Goal: Information Seeking & Learning: Understand process/instructions

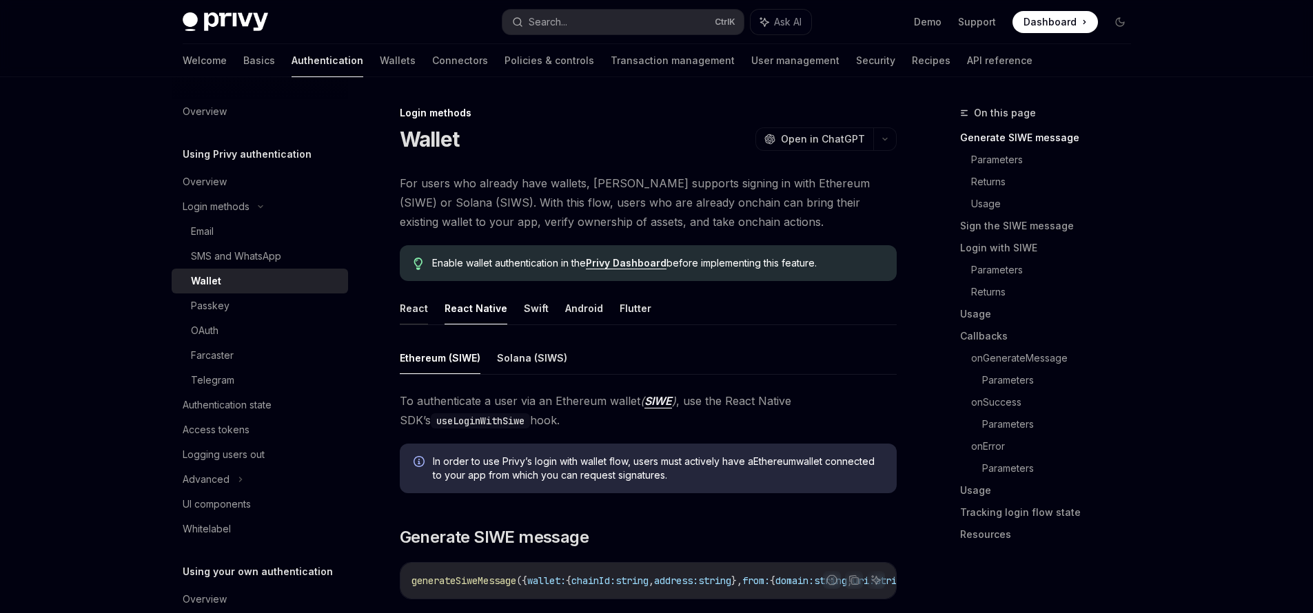
click at [418, 309] on button "React" at bounding box center [414, 308] width 28 height 32
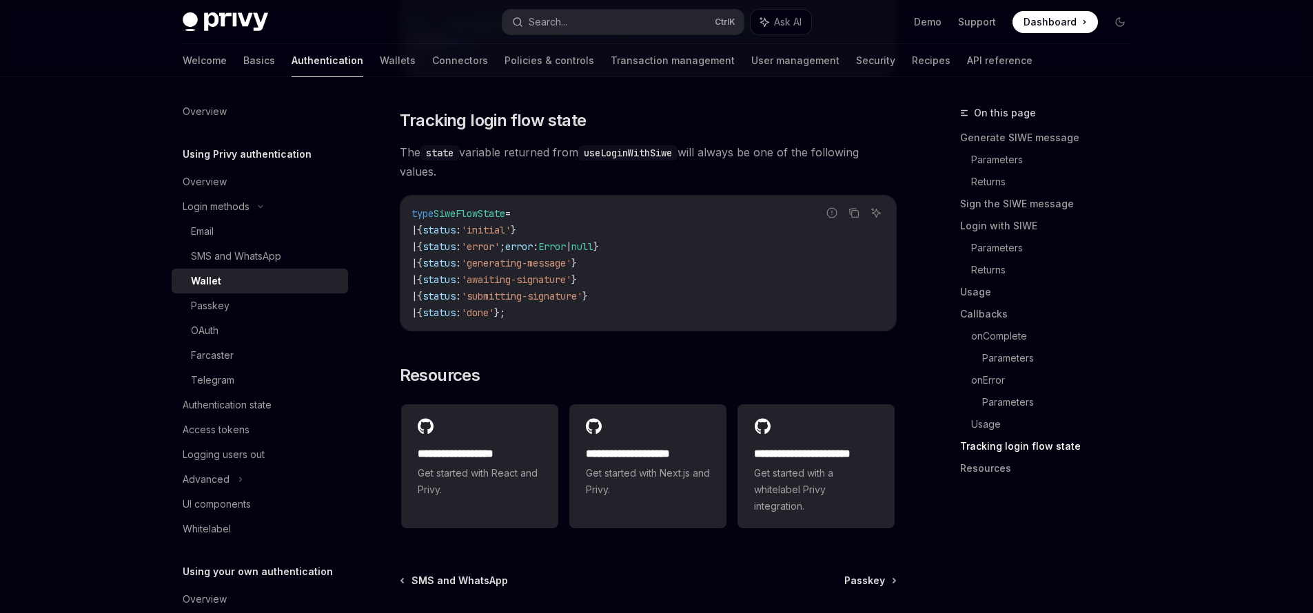
scroll to position [3473, 0]
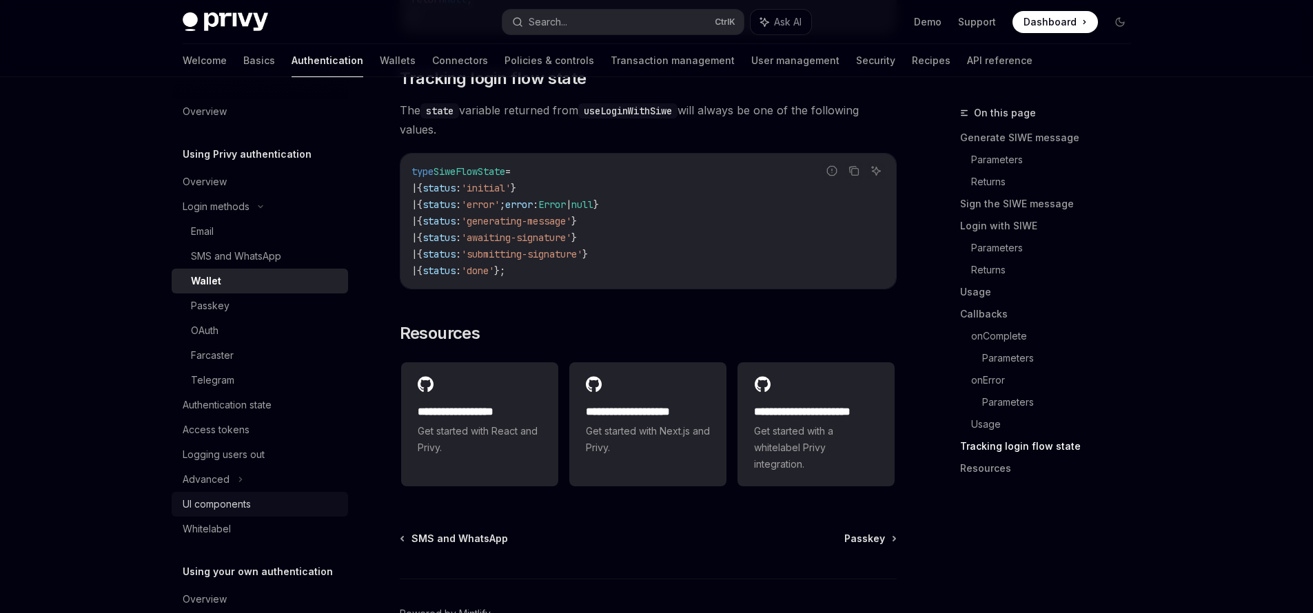
click at [240, 504] on div "UI components" at bounding box center [217, 504] width 68 height 17
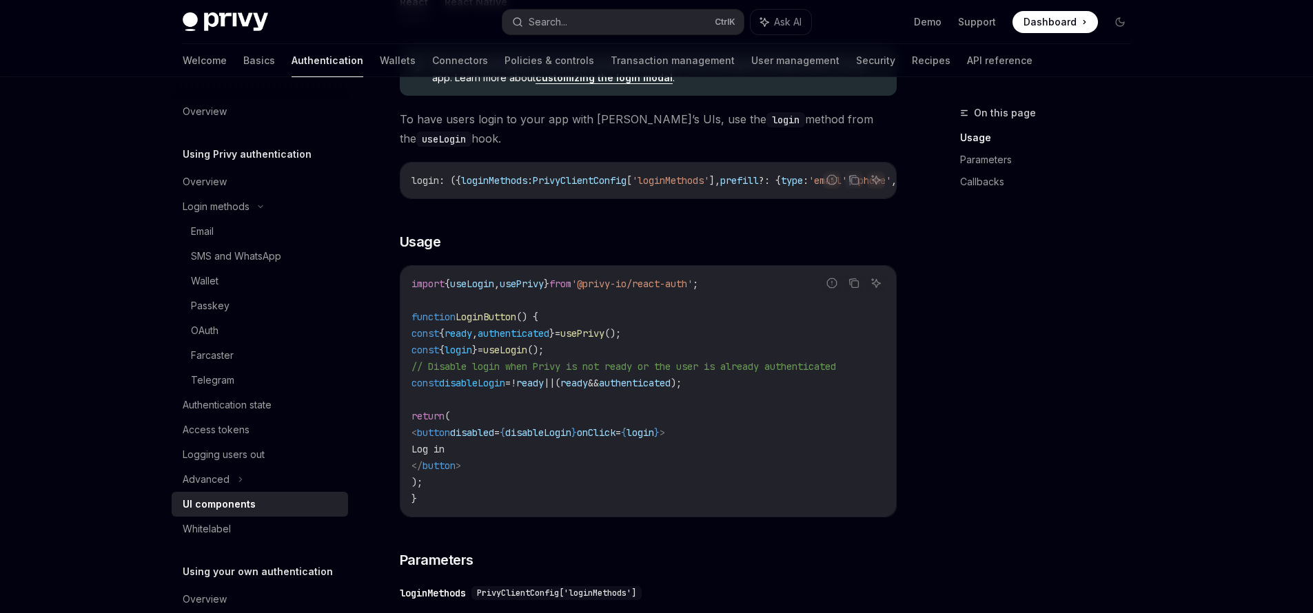
scroll to position [744, 0]
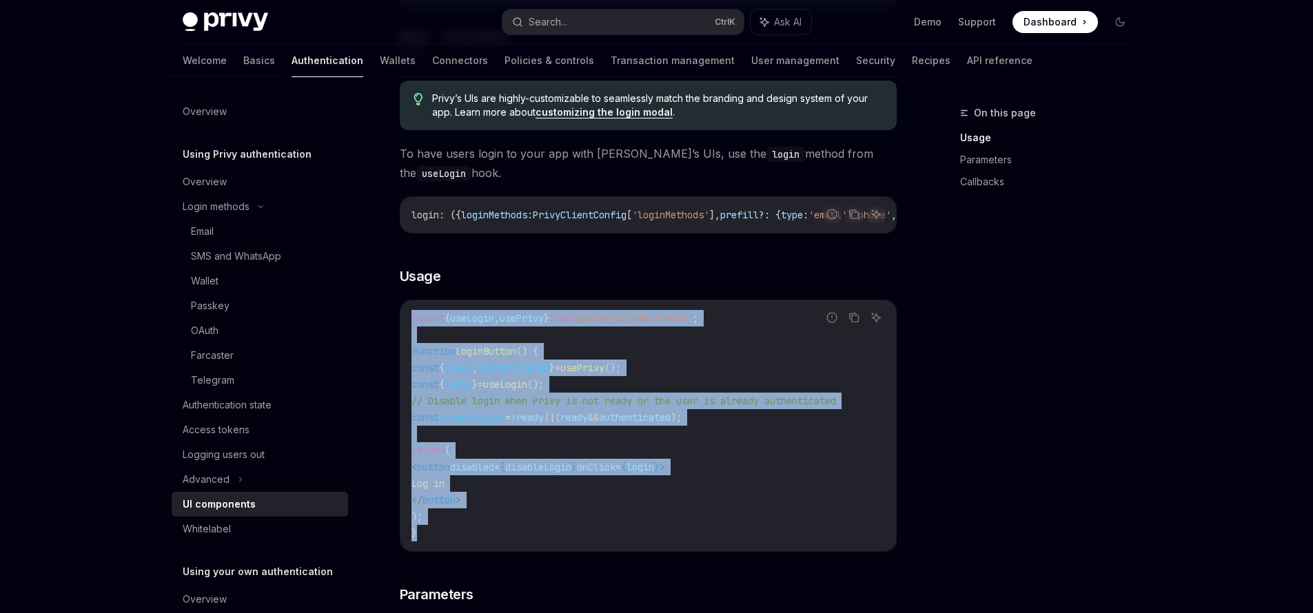
drag, startPoint x: 429, startPoint y: 541, endPoint x: 409, endPoint y: 320, distance: 222.1
click at [409, 320] on div "import { useLogin , usePrivy } from '@privy-io/react-auth' ; function LoginButt…" at bounding box center [647, 425] width 495 height 251
click at [714, 485] on code "import { useLogin , usePrivy } from '@privy-io/react-auth' ; function LoginButt…" at bounding box center [647, 426] width 473 height 232
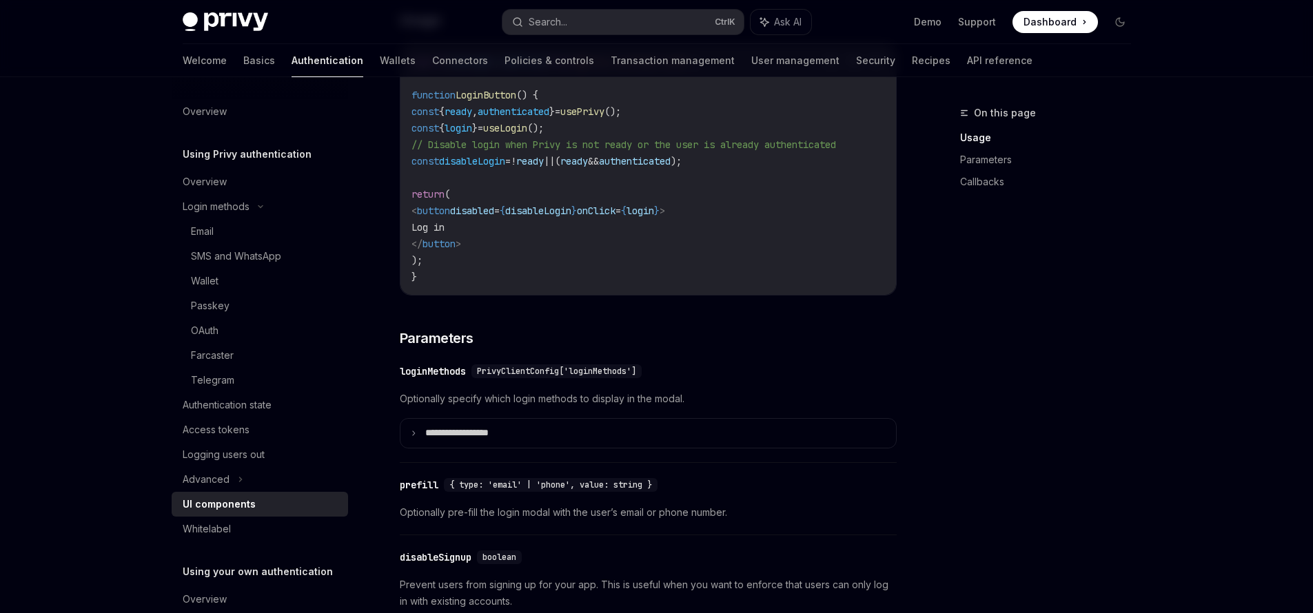
scroll to position [827, 0]
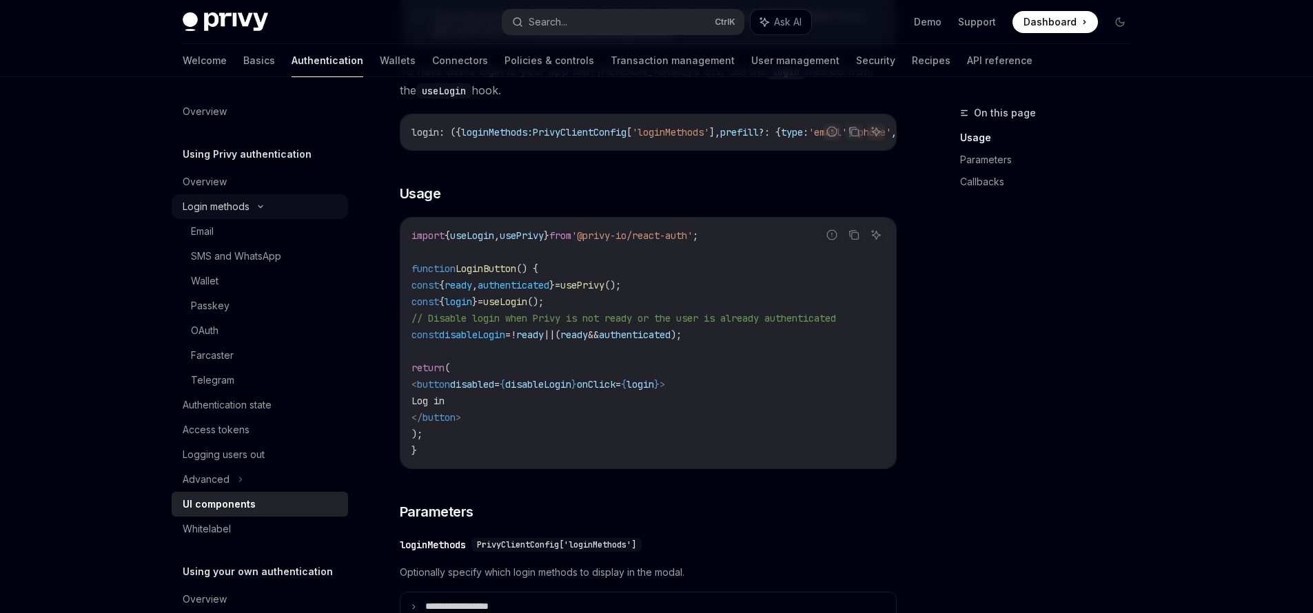
click at [240, 207] on div "Login methods" at bounding box center [216, 206] width 67 height 17
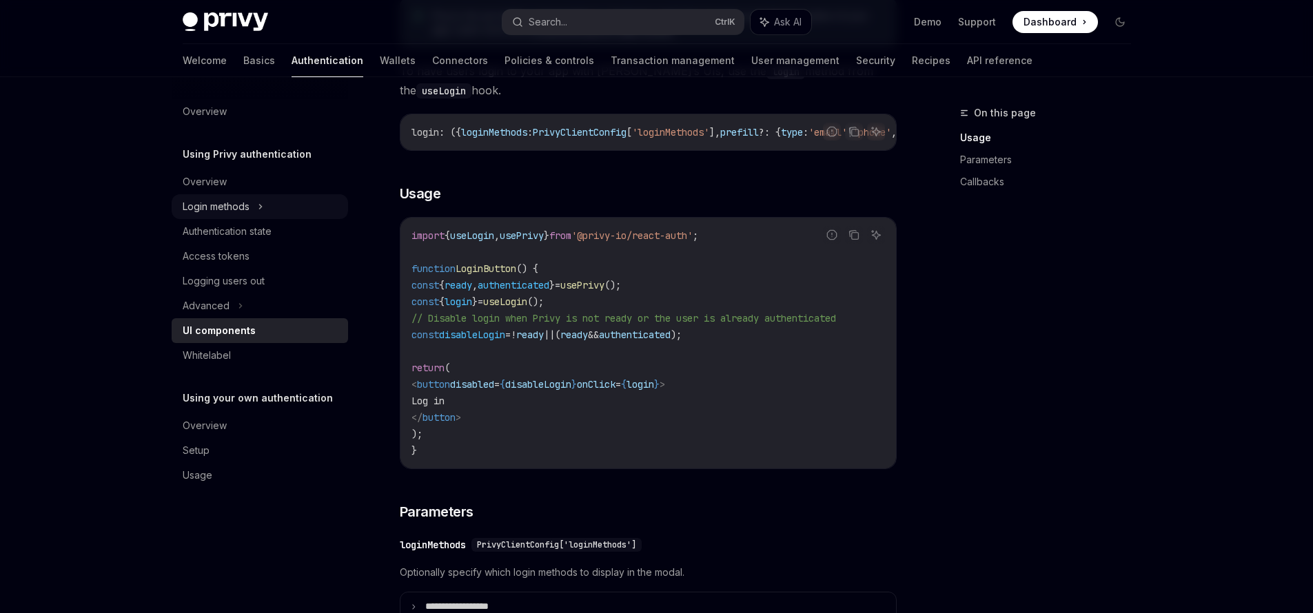
click at [240, 207] on div "Login methods" at bounding box center [216, 206] width 67 height 17
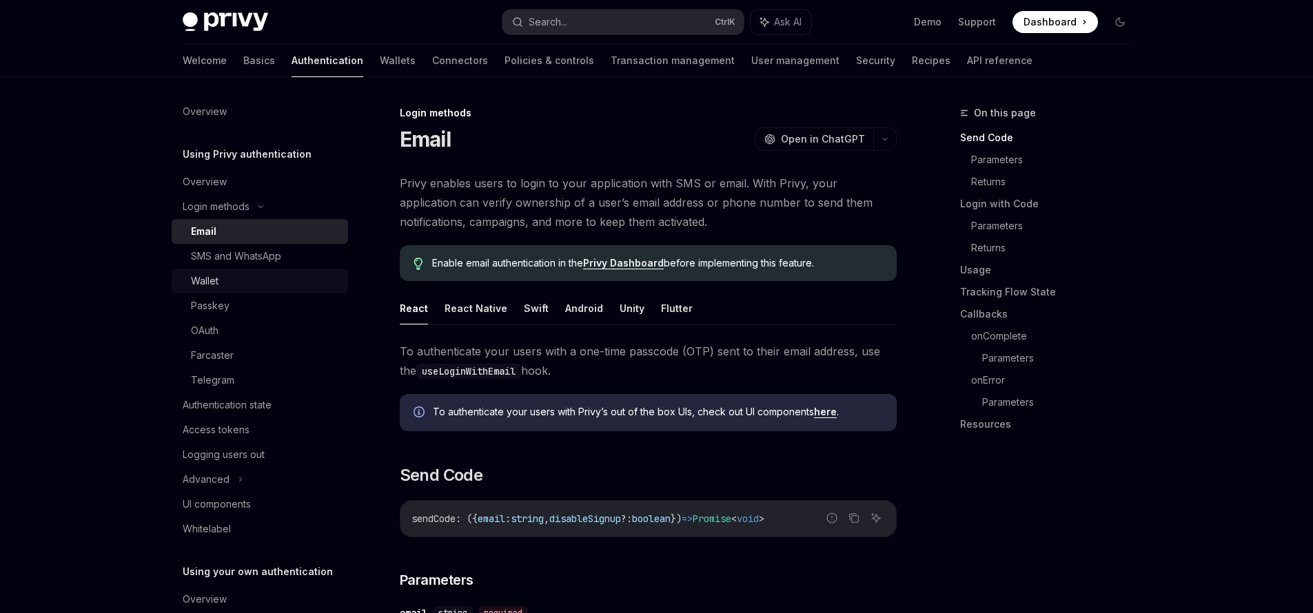
click at [223, 281] on div "Wallet" at bounding box center [265, 281] width 149 height 17
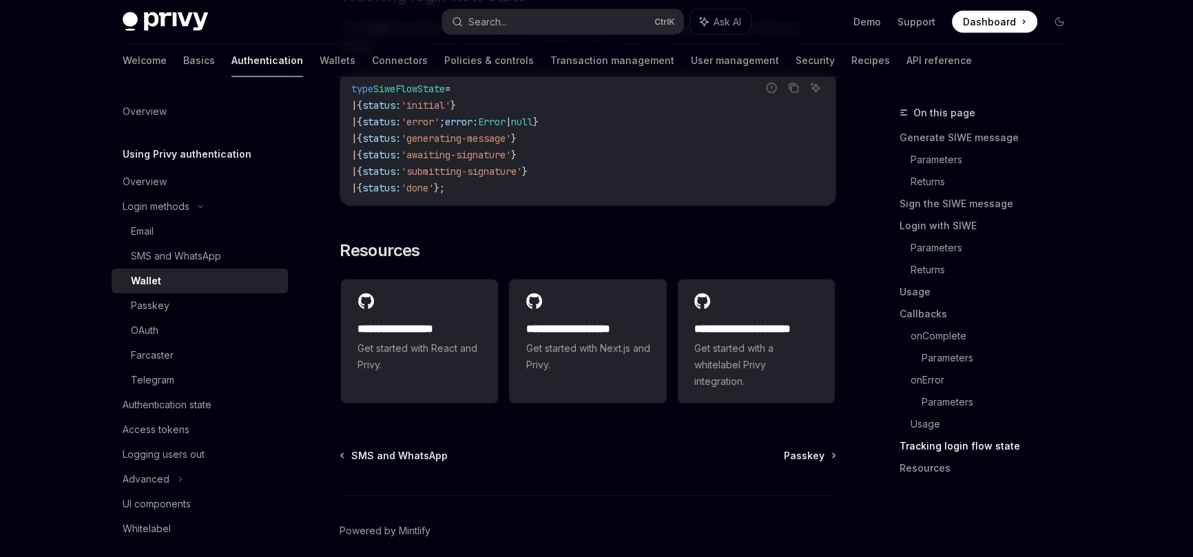
scroll to position [3480, 0]
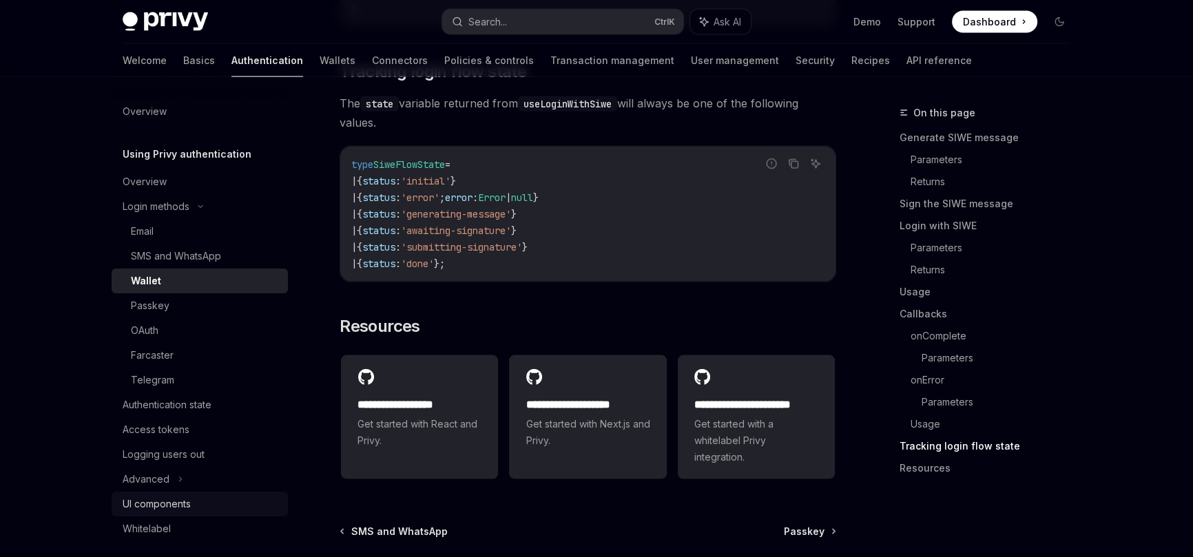
click at [180, 506] on div "UI components" at bounding box center [157, 504] width 68 height 17
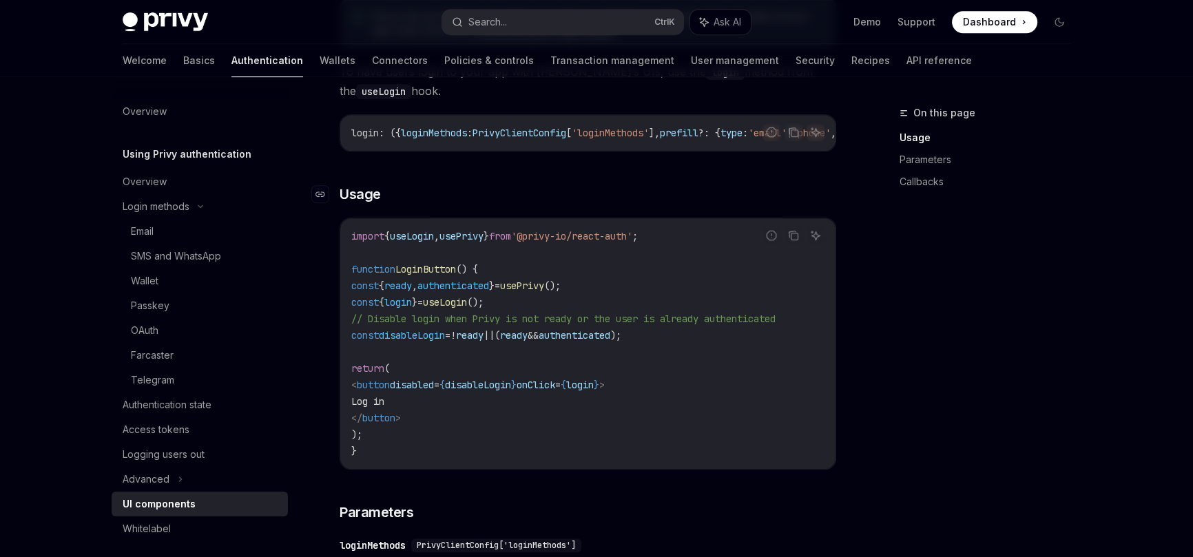
scroll to position [827, 0]
drag, startPoint x: 628, startPoint y: 289, endPoint x: 378, endPoint y: 294, distance: 250.2
click at [373, 295] on code "import { useLogin , usePrivy } from '@privy-io/react-auth' ; function LoginButt…" at bounding box center [587, 343] width 473 height 232
drag, startPoint x: 558, startPoint y: 304, endPoint x: 332, endPoint y: 307, distance: 226.0
click at [332, 307] on div "Using Privy authentication UI components OpenAI Open in ChatGPT OpenAI Open in …" at bounding box center [459, 520] width 761 height 2485
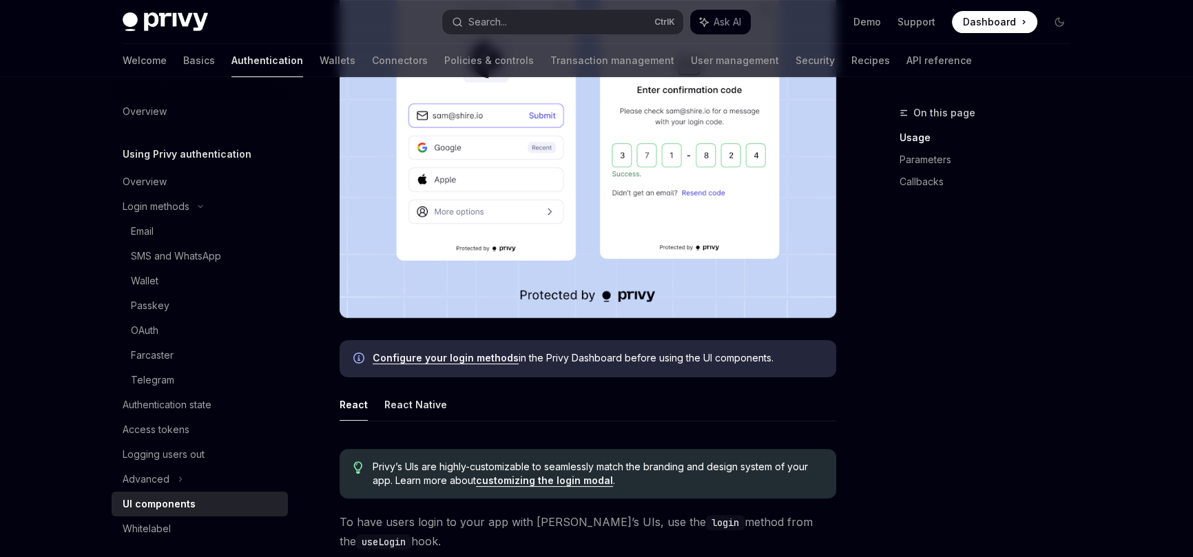
scroll to position [413, 0]
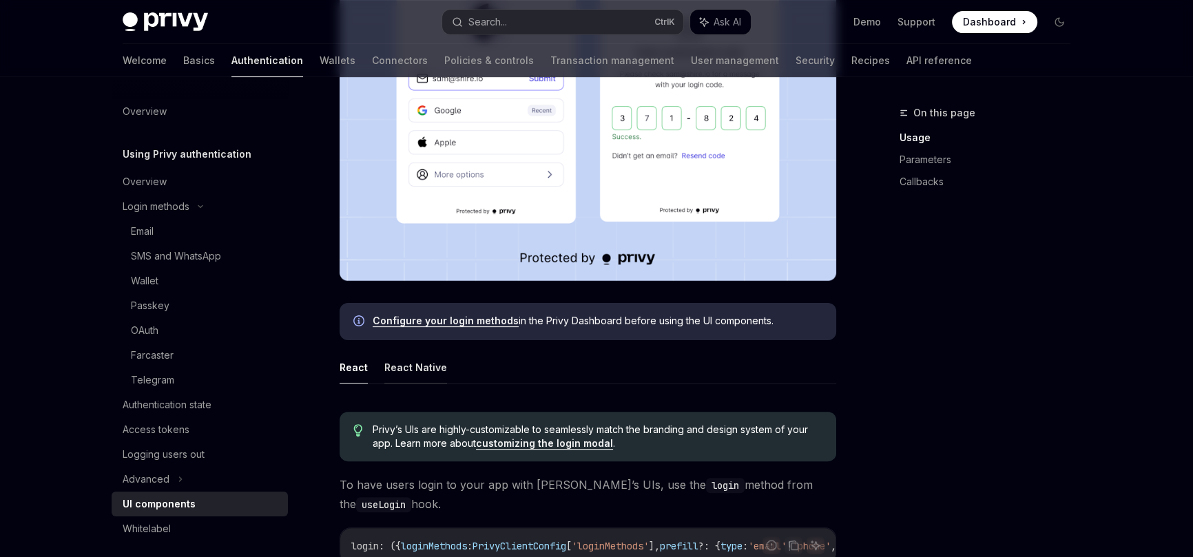
click at [403, 369] on button "React Native" at bounding box center [415, 367] width 63 height 32
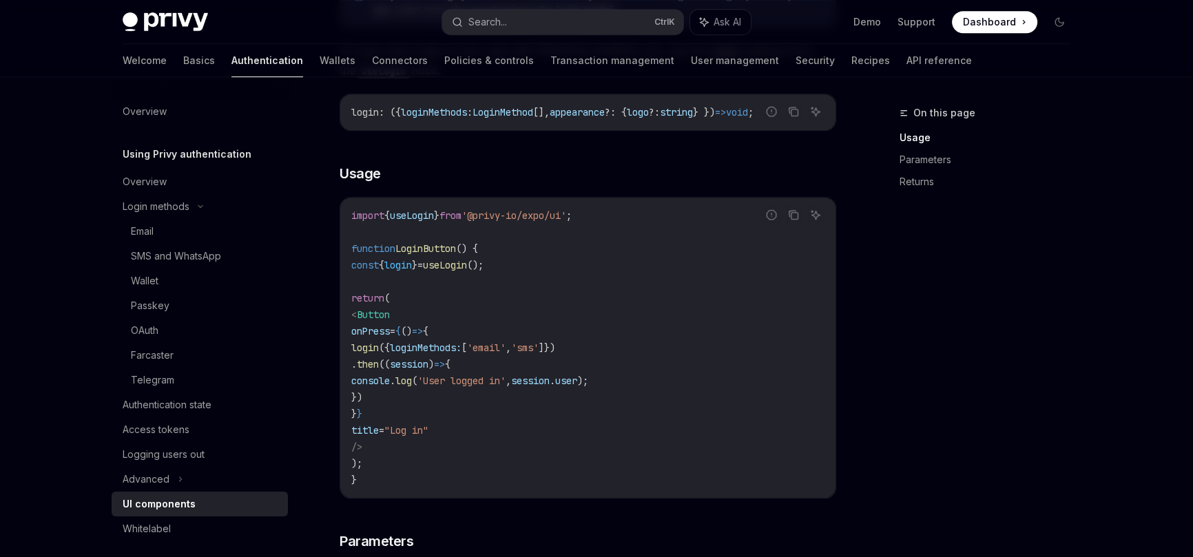
scroll to position [938, 0]
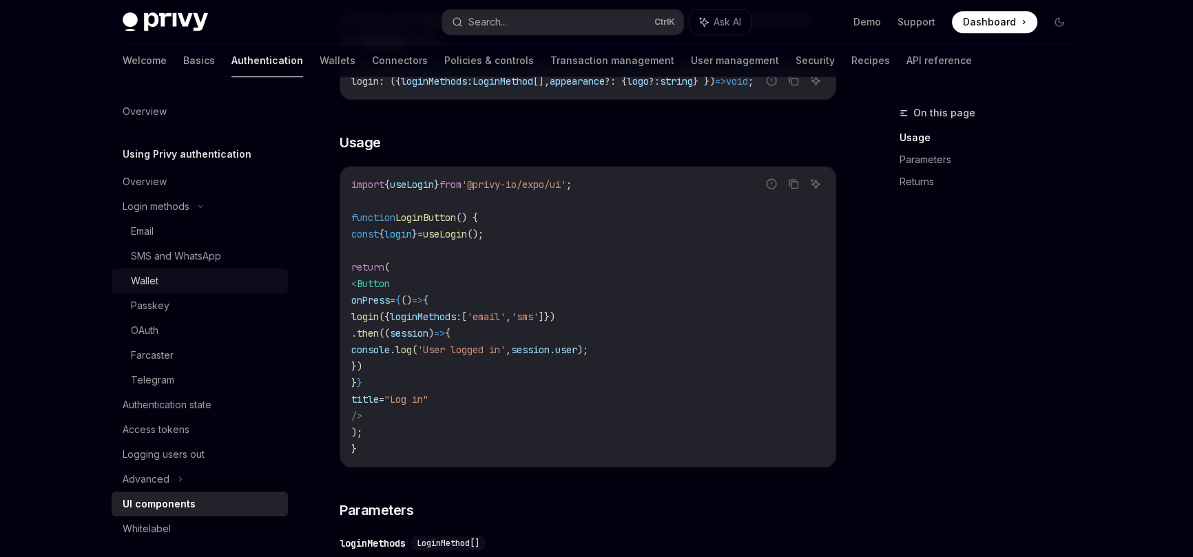
click at [169, 280] on div "Wallet" at bounding box center [205, 281] width 149 height 17
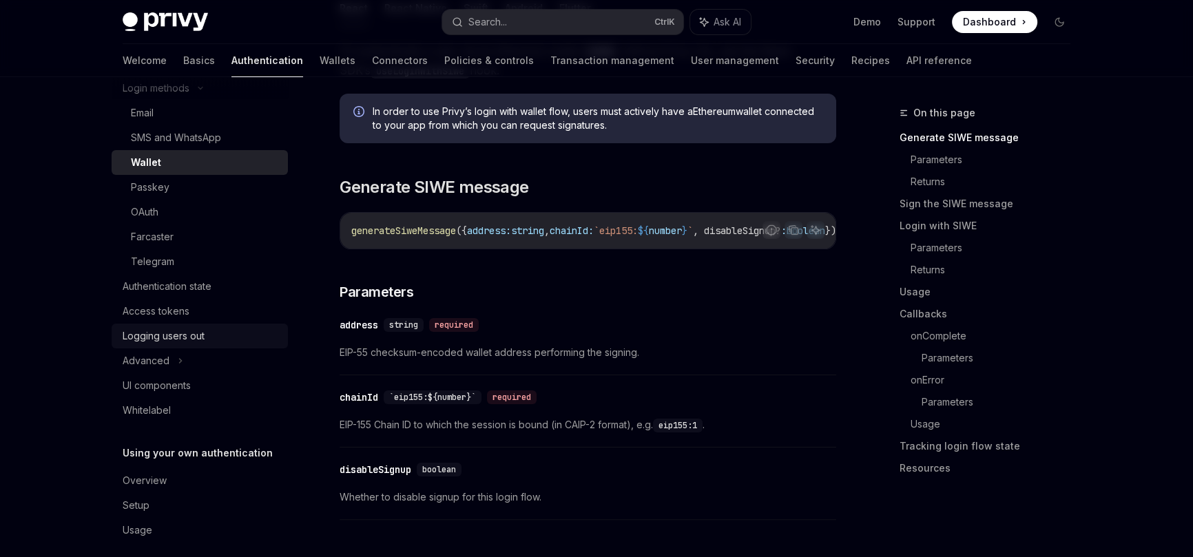
scroll to position [131, 0]
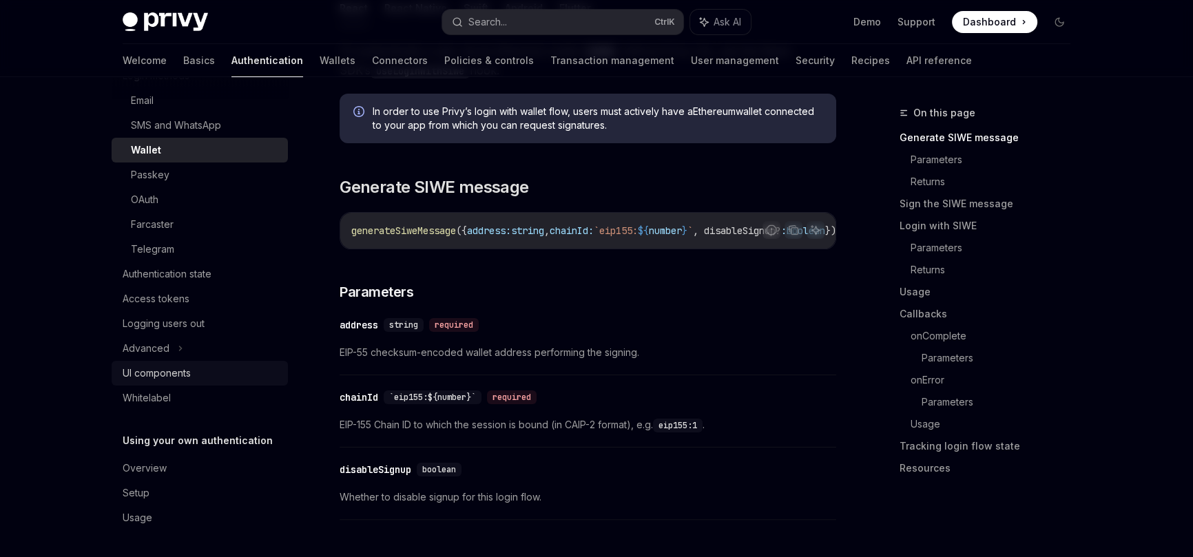
click at [175, 373] on div "UI components" at bounding box center [157, 373] width 68 height 17
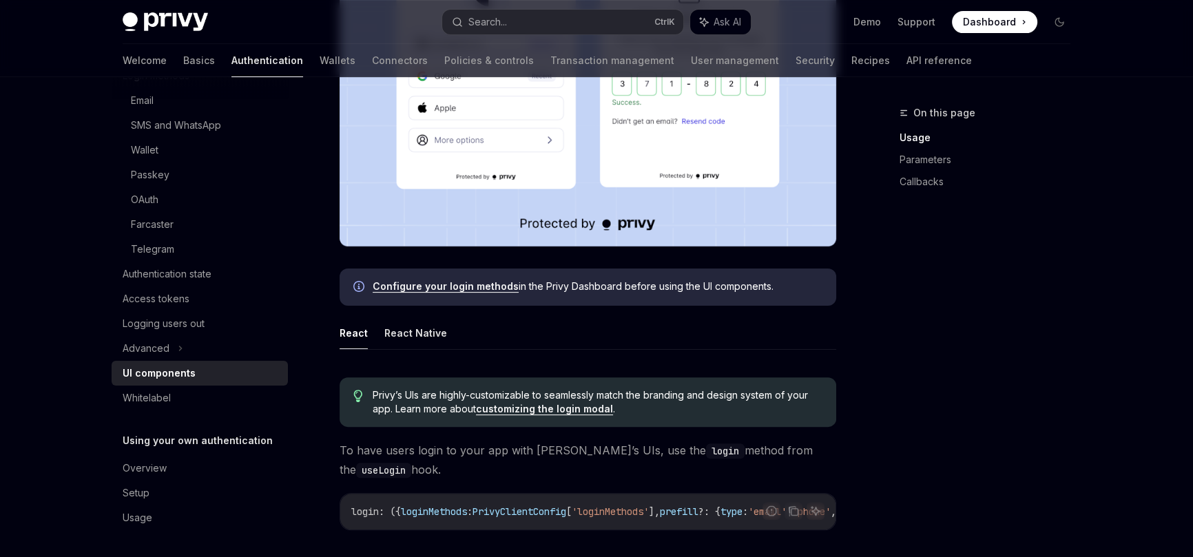
scroll to position [451, 0]
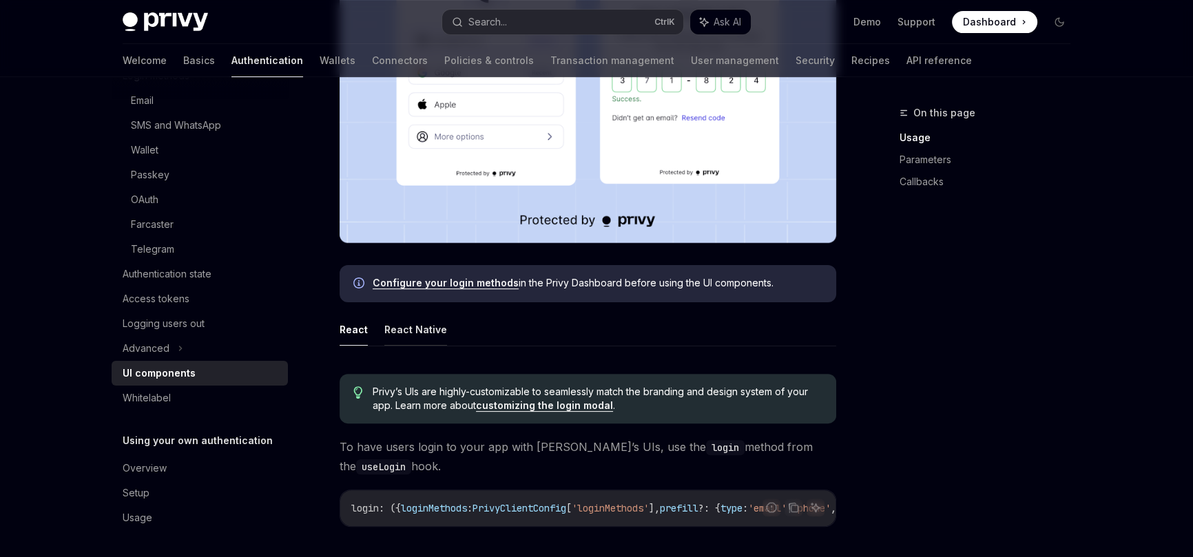
click at [404, 333] on button "React Native" at bounding box center [415, 330] width 63 height 32
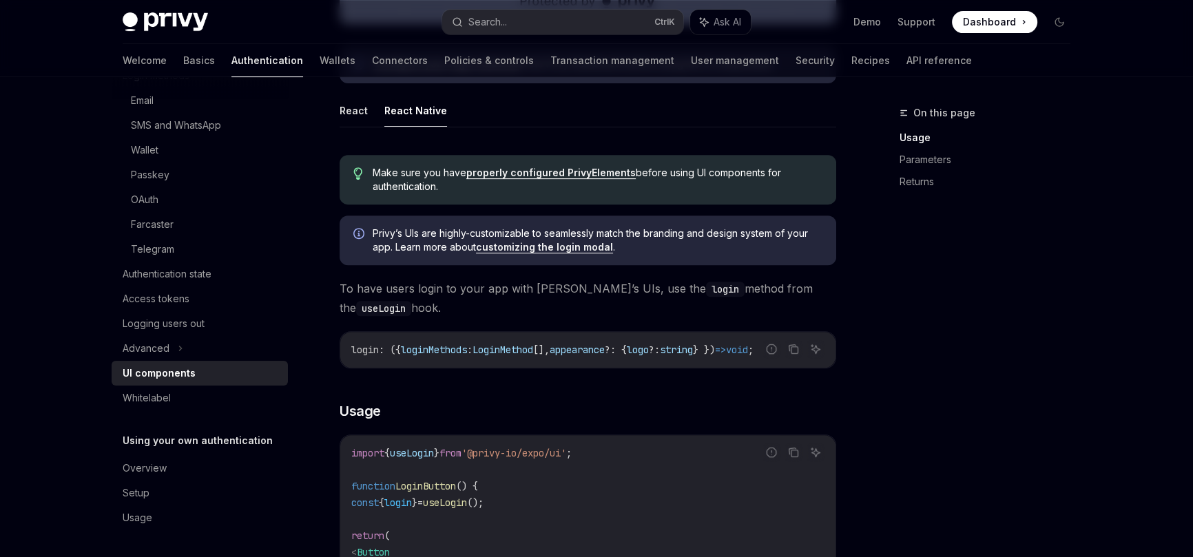
scroll to position [520, 0]
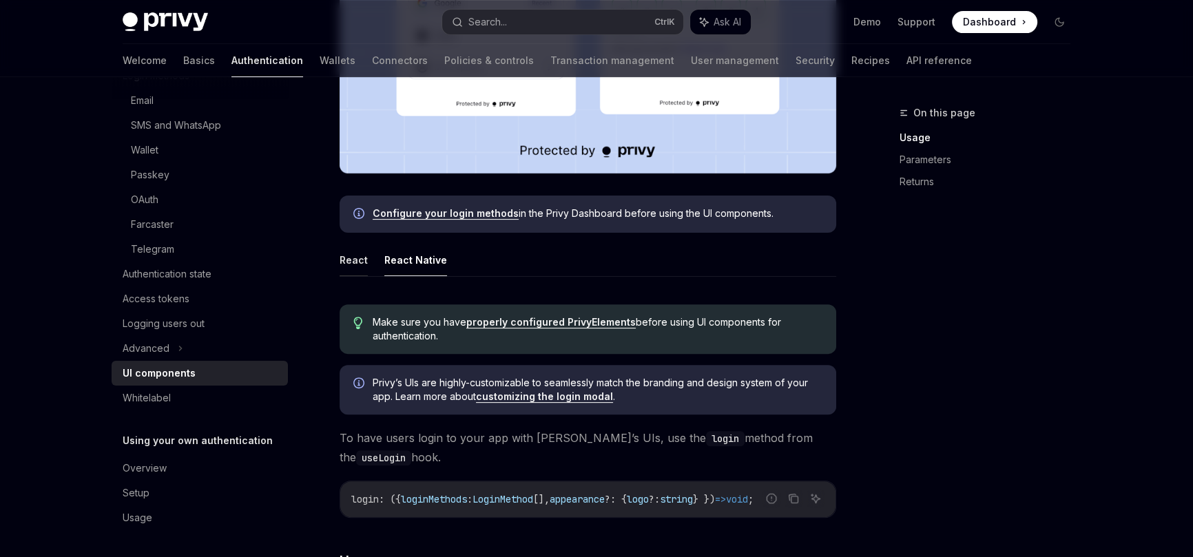
click at [360, 265] on button "React" at bounding box center [354, 260] width 28 height 32
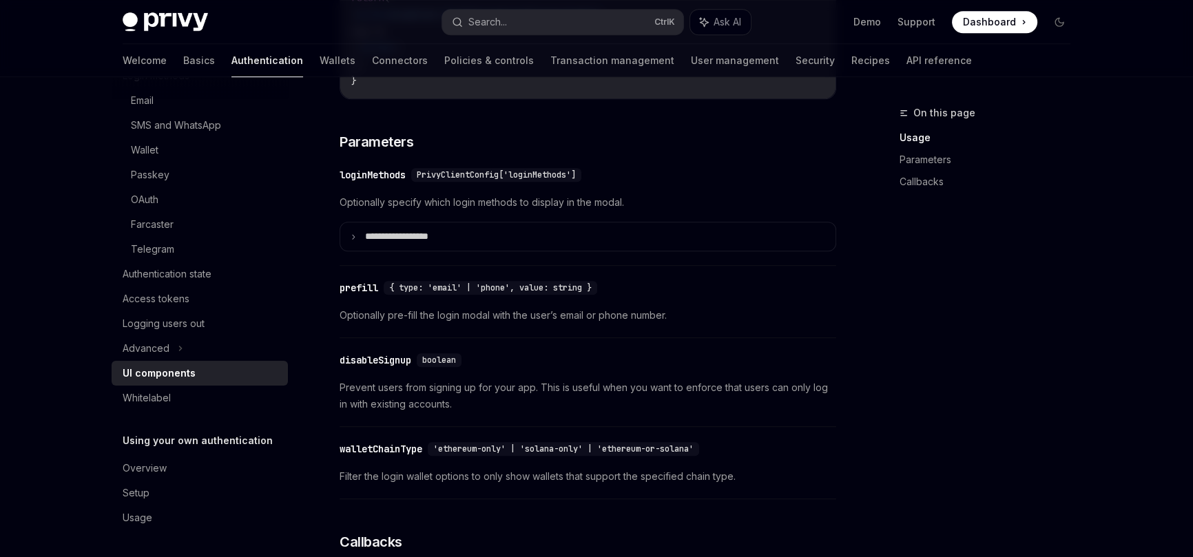
scroll to position [1122, 0]
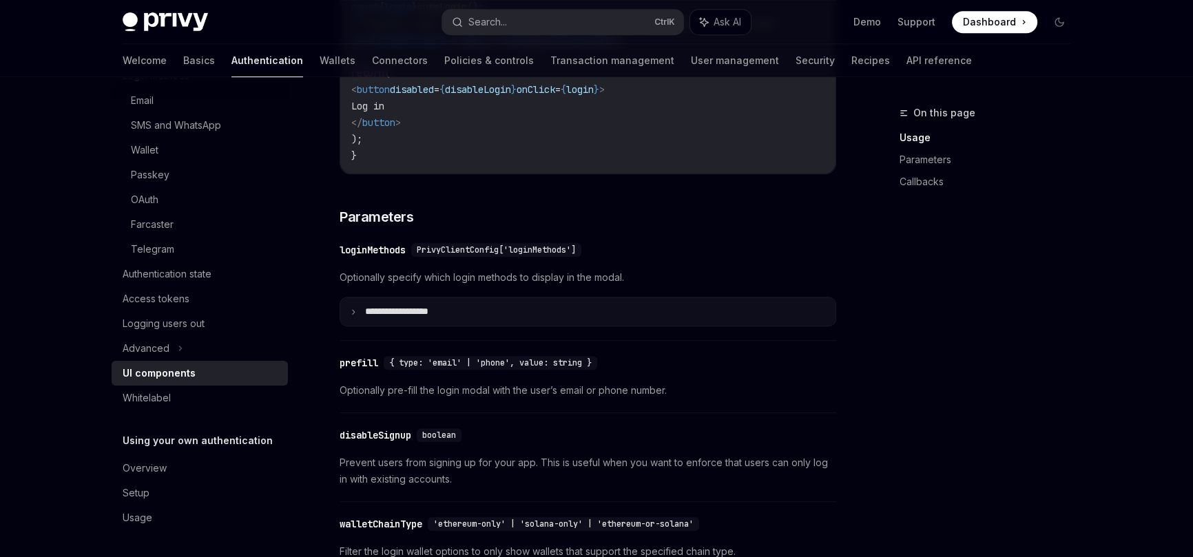
click at [360, 322] on summary "**********" at bounding box center [587, 312] width 495 height 28
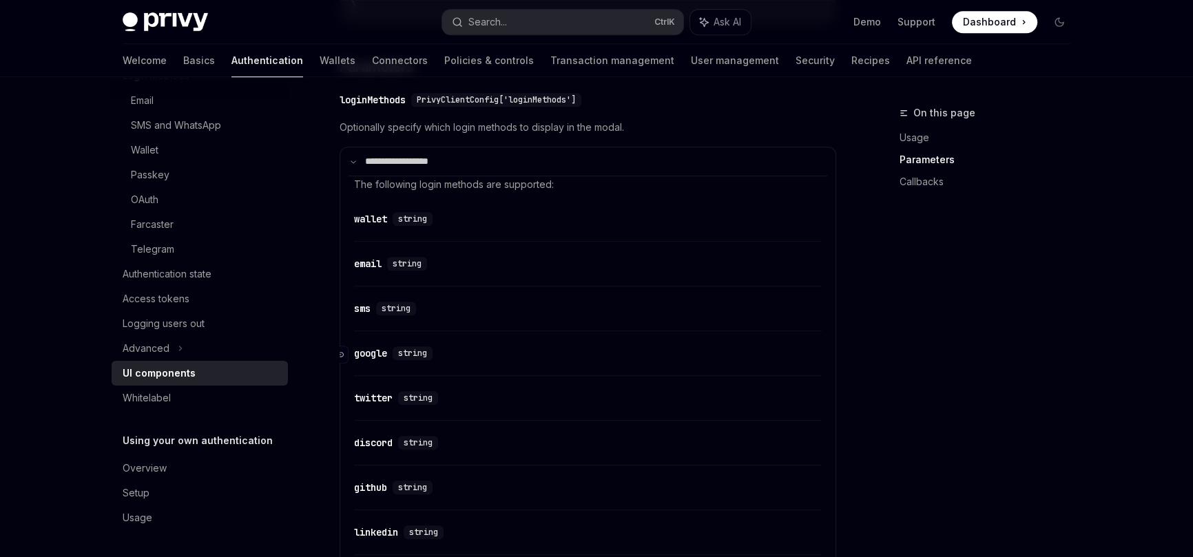
scroll to position [1347, 0]
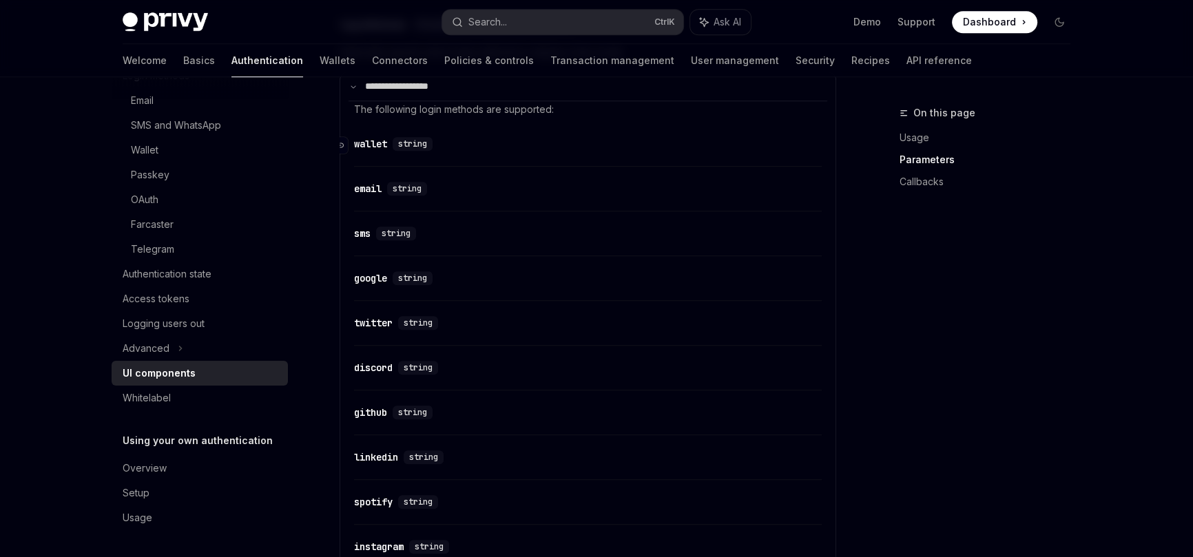
click at [375, 151] on div "wallet" at bounding box center [370, 144] width 33 height 14
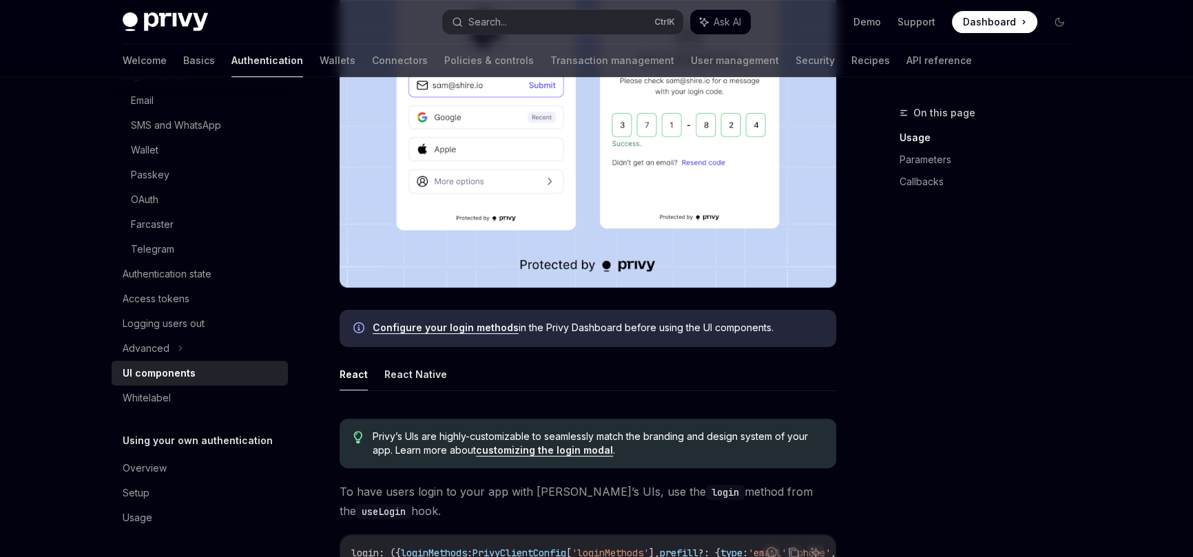
scroll to position [526, 0]
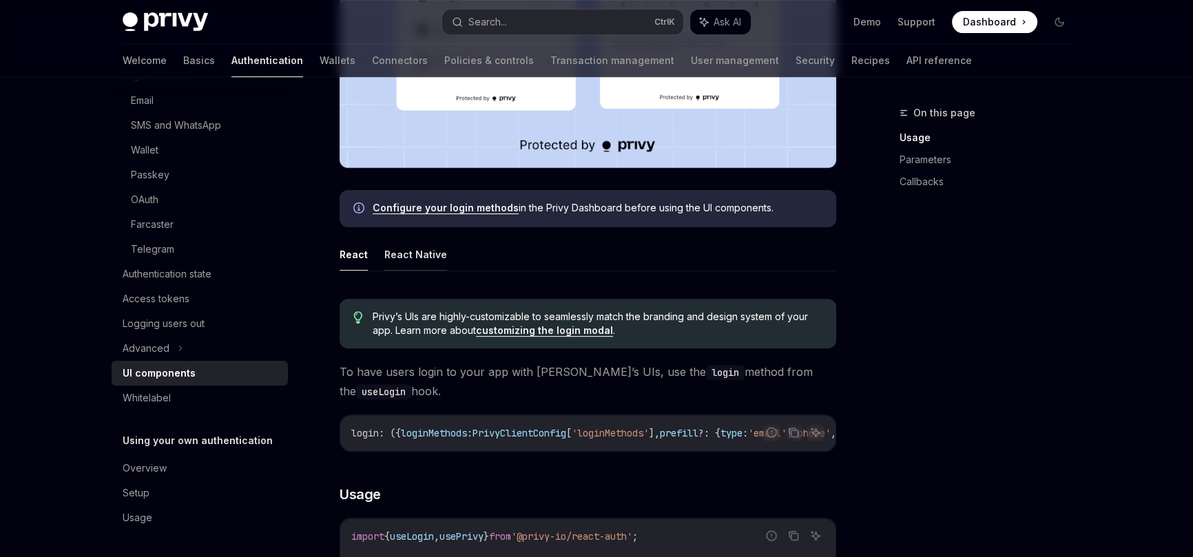
click at [424, 255] on button "React Native" at bounding box center [415, 254] width 63 height 32
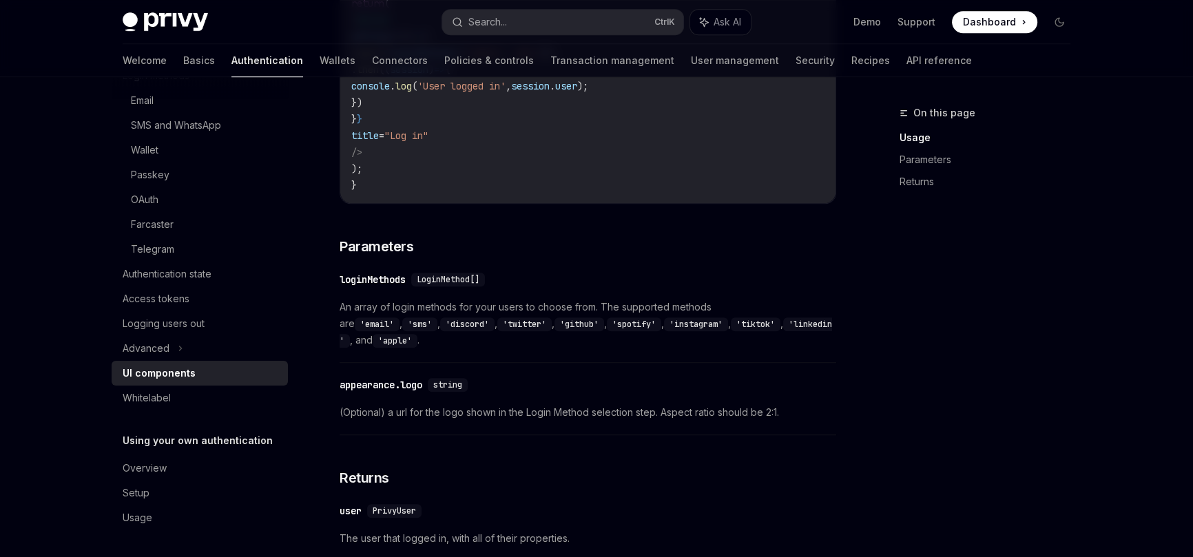
scroll to position [1202, 0]
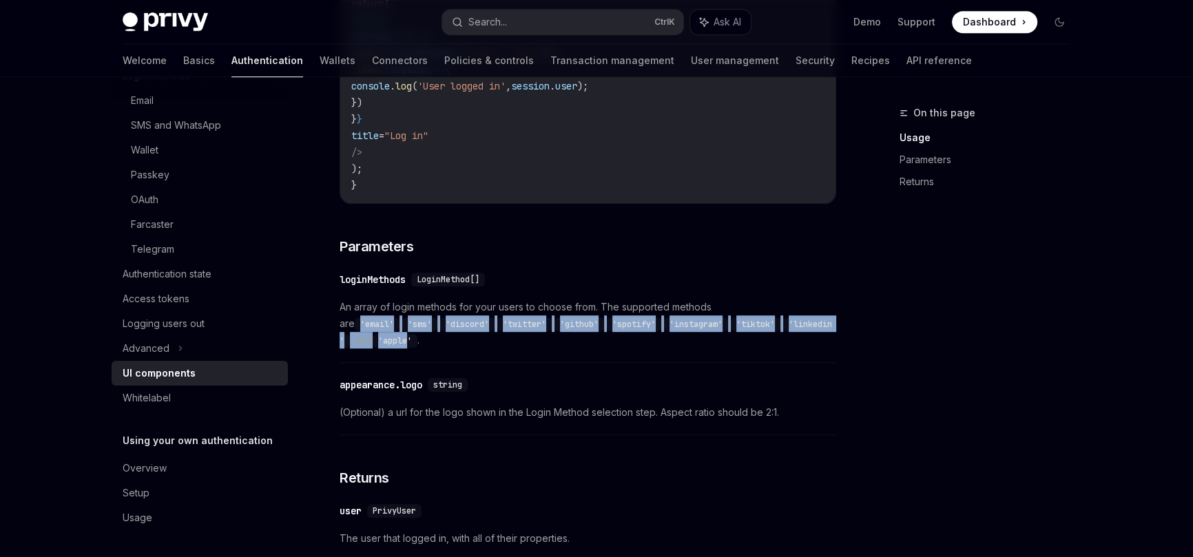
drag, startPoint x: 377, startPoint y: 345, endPoint x: 734, endPoint y: 311, distance: 358.5
click at [734, 311] on span "An array of login methods for your users to choose from. The supported methods …" at bounding box center [588, 324] width 497 height 50
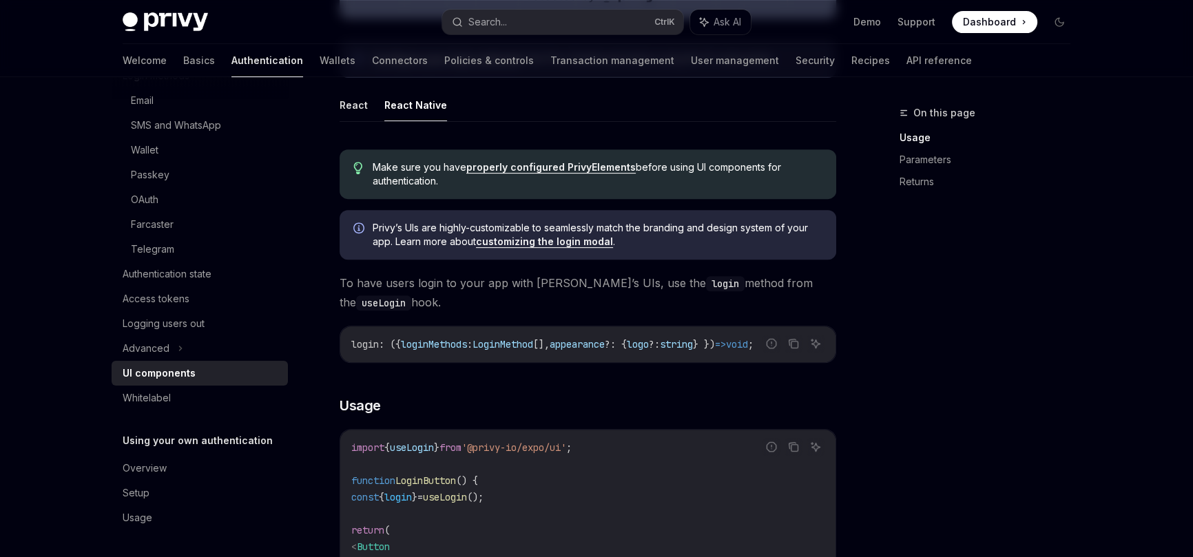
scroll to position [451, 0]
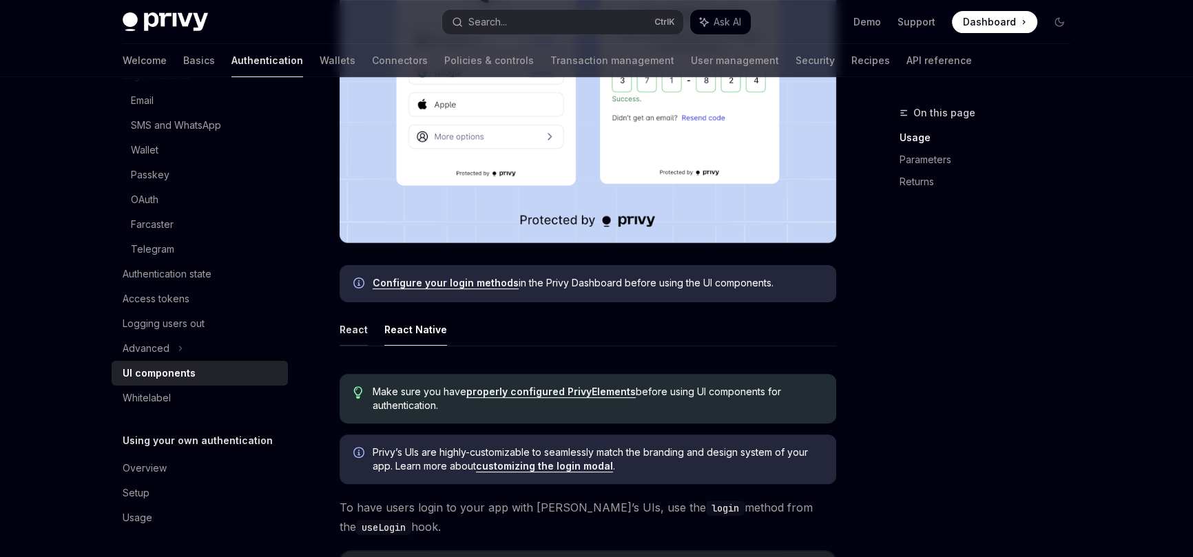
click at [358, 330] on button "React" at bounding box center [354, 330] width 28 height 32
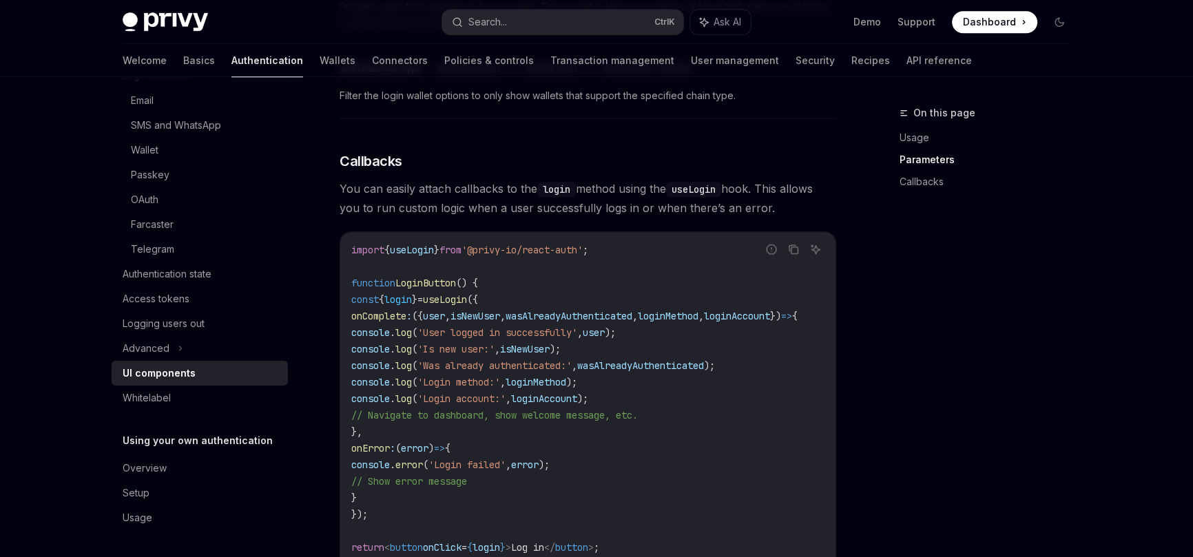
scroll to position [1729, 0]
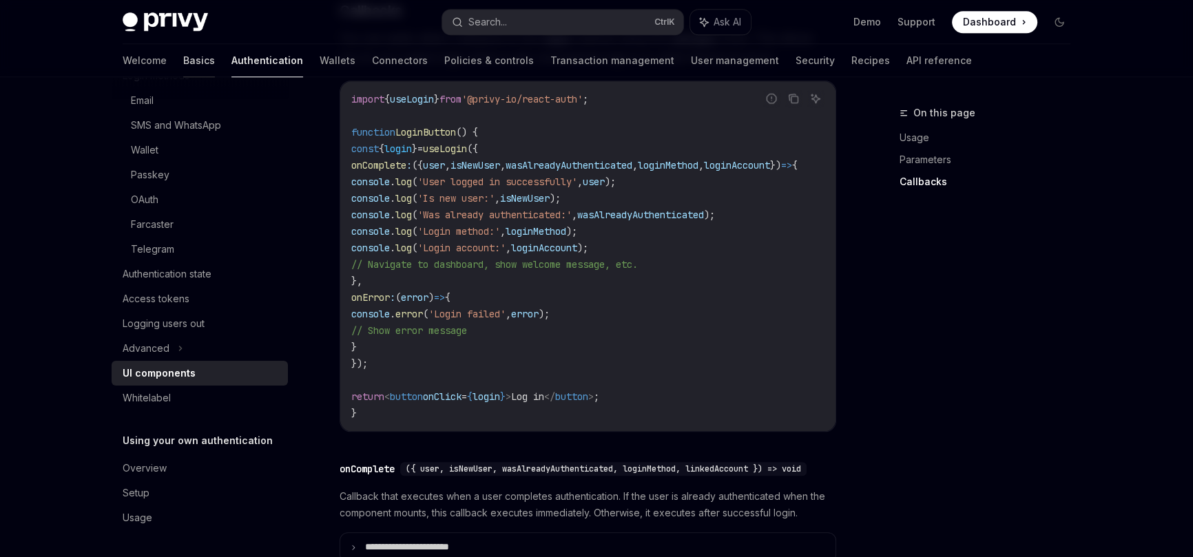
click at [183, 59] on link "Basics" at bounding box center [199, 60] width 32 height 33
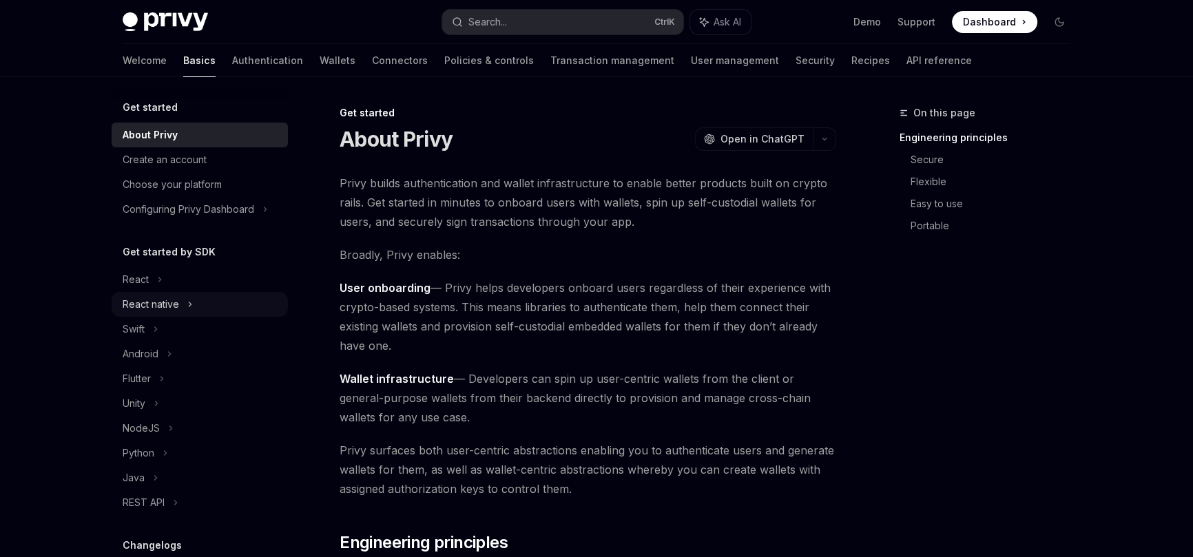
click at [181, 306] on div "React native" at bounding box center [200, 304] width 176 height 25
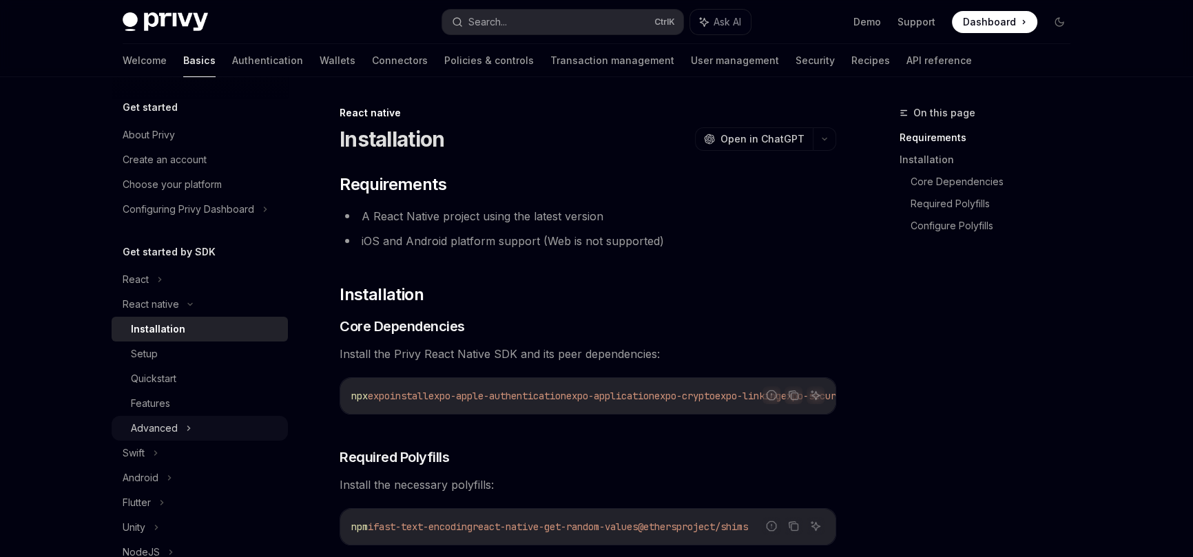
click at [170, 429] on div "Advanced" at bounding box center [154, 428] width 47 height 17
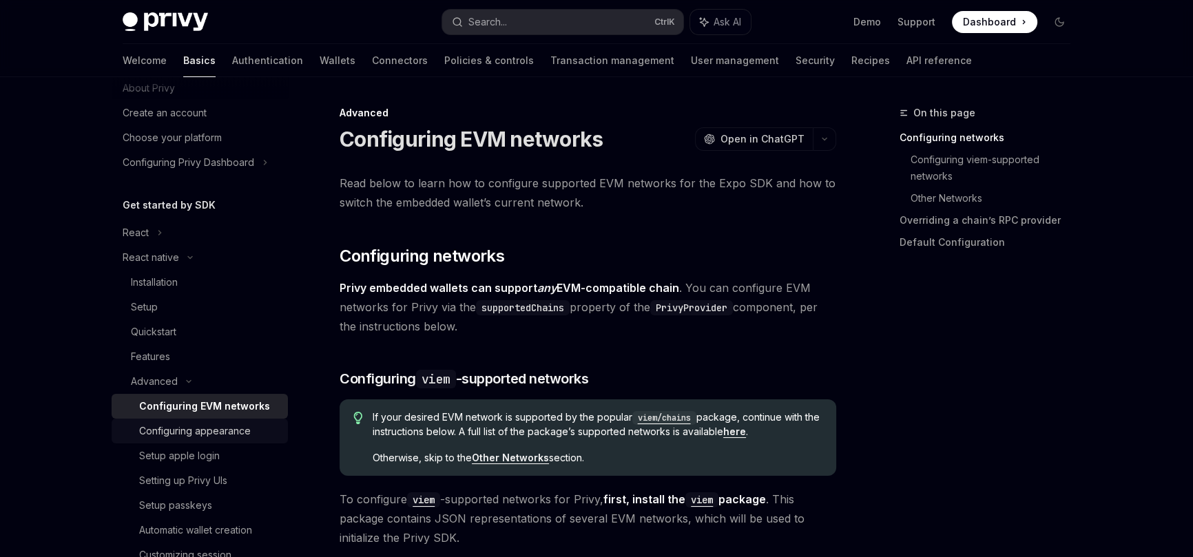
scroll to position [150, 0]
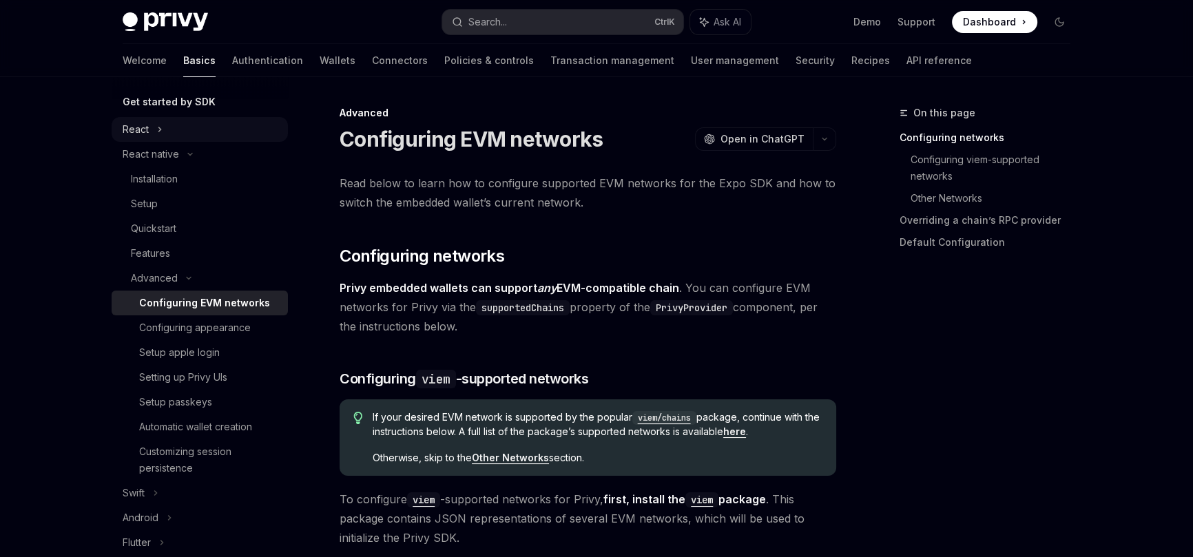
click at [159, 134] on icon at bounding box center [160, 129] width 6 height 17
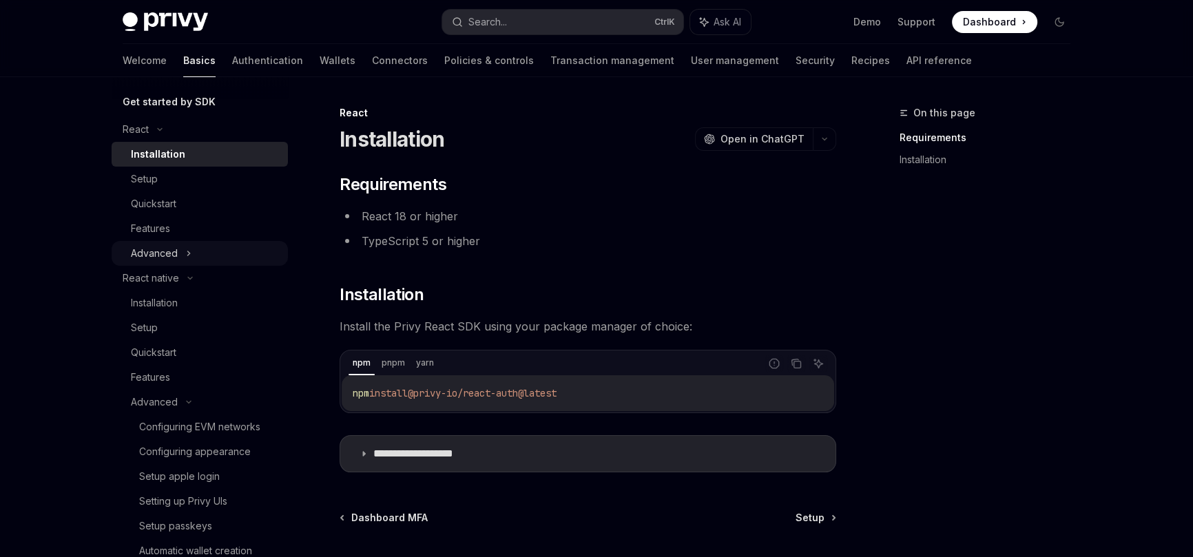
click at [177, 253] on div "Advanced" at bounding box center [200, 253] width 176 height 25
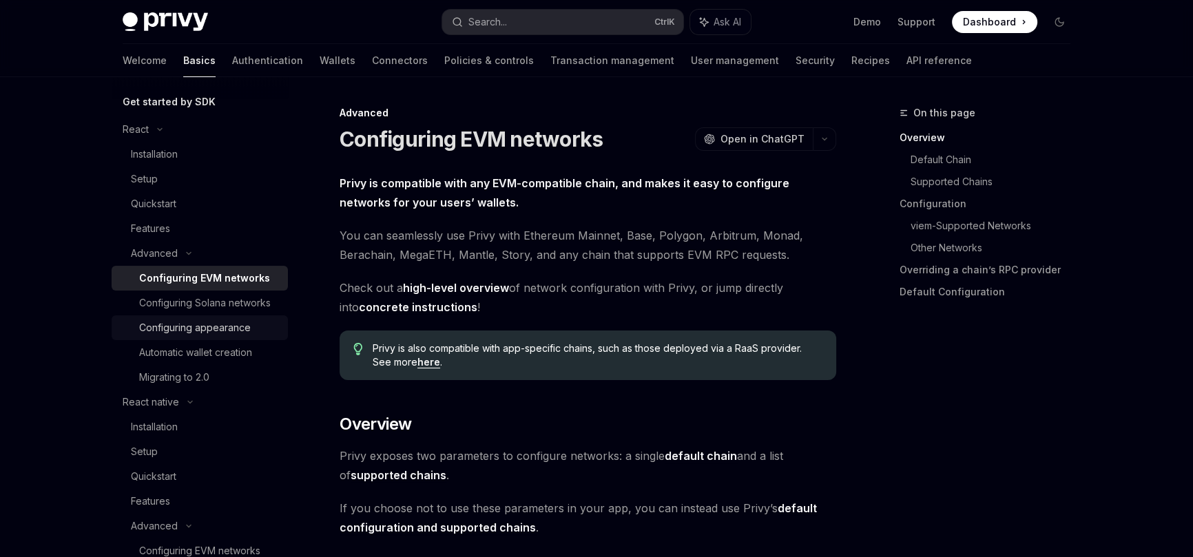
click at [212, 336] on div "Configuring appearance" at bounding box center [195, 328] width 112 height 17
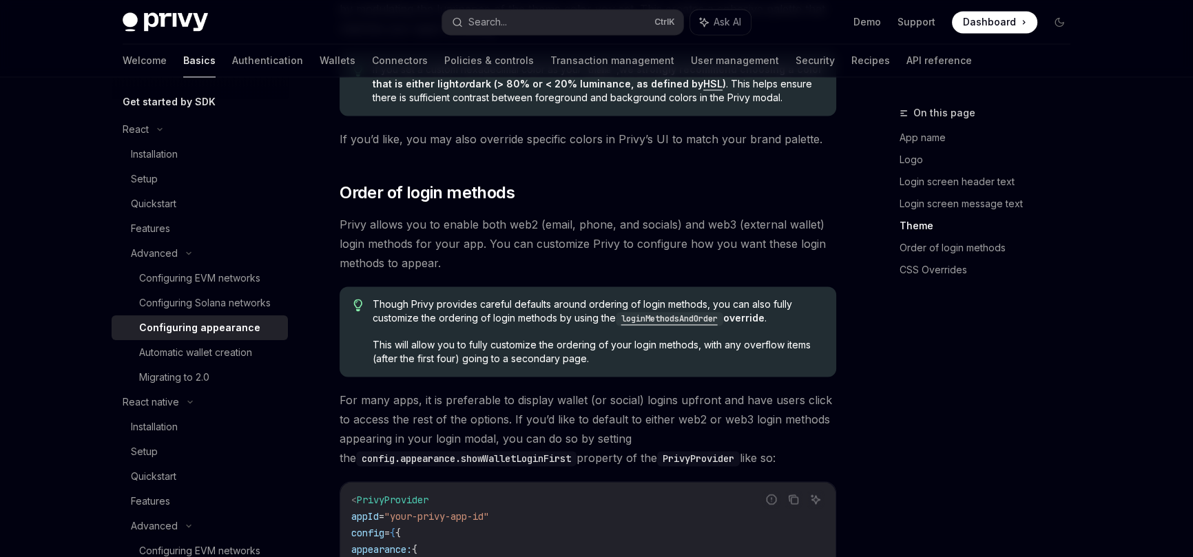
scroll to position [2631, 0]
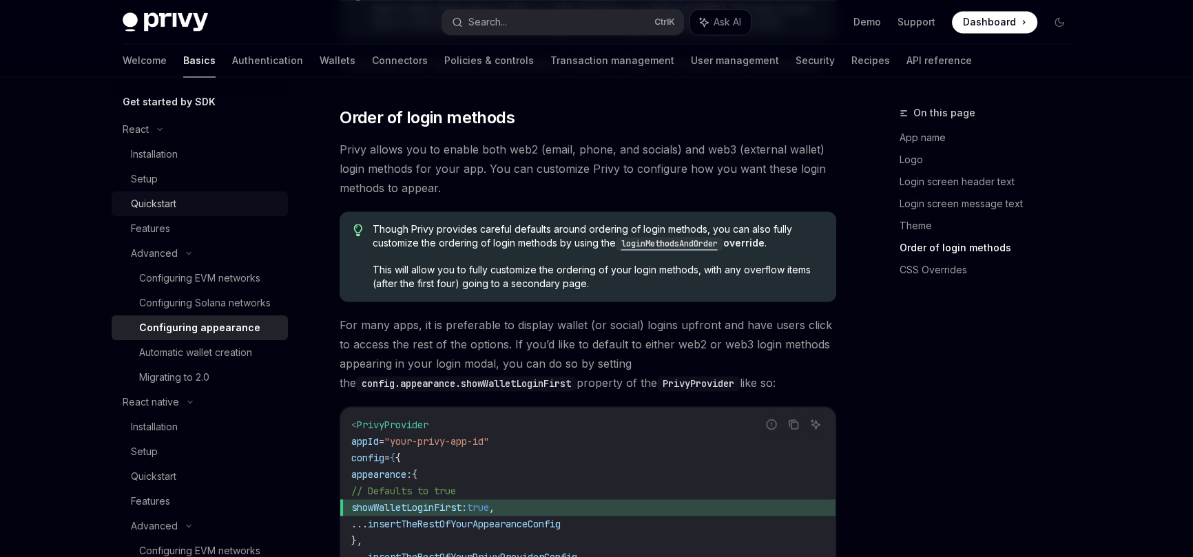
click at [161, 198] on div "Quickstart" at bounding box center [153, 204] width 45 height 17
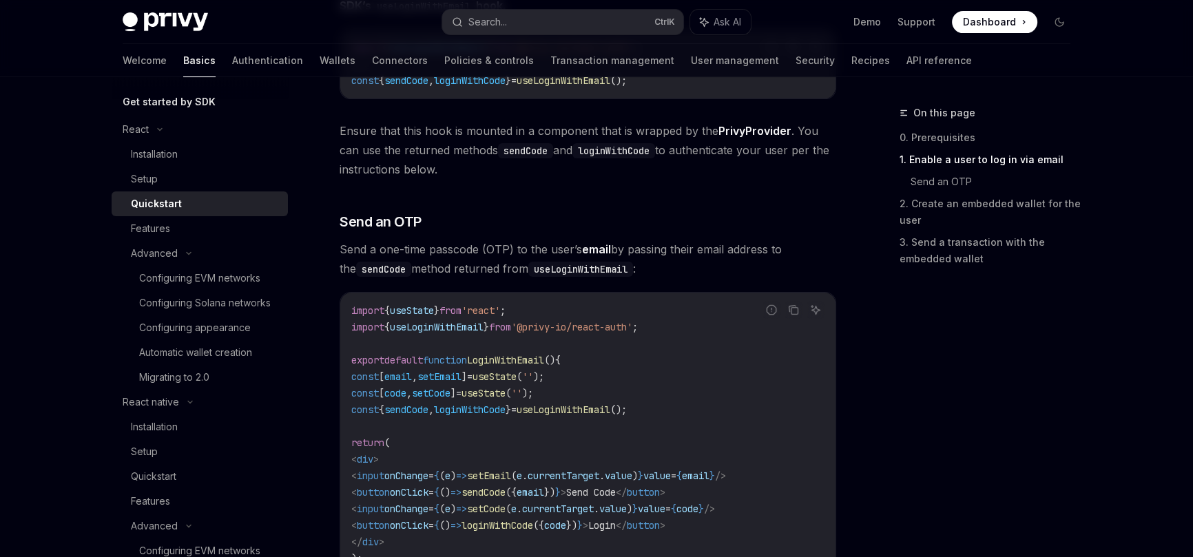
scroll to position [526, 0]
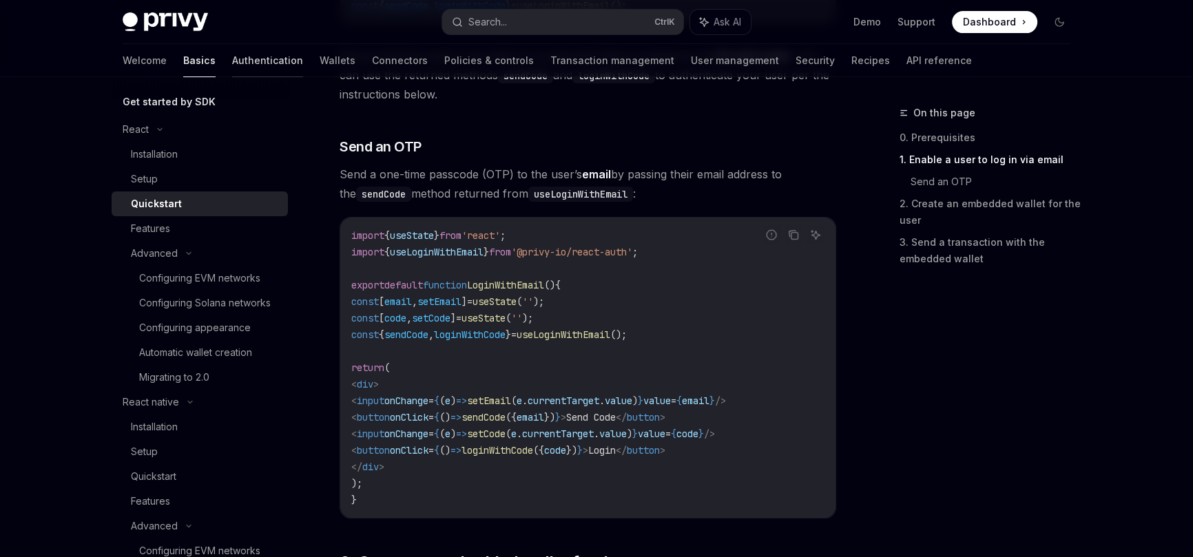
click at [232, 62] on link "Authentication" at bounding box center [267, 60] width 71 height 33
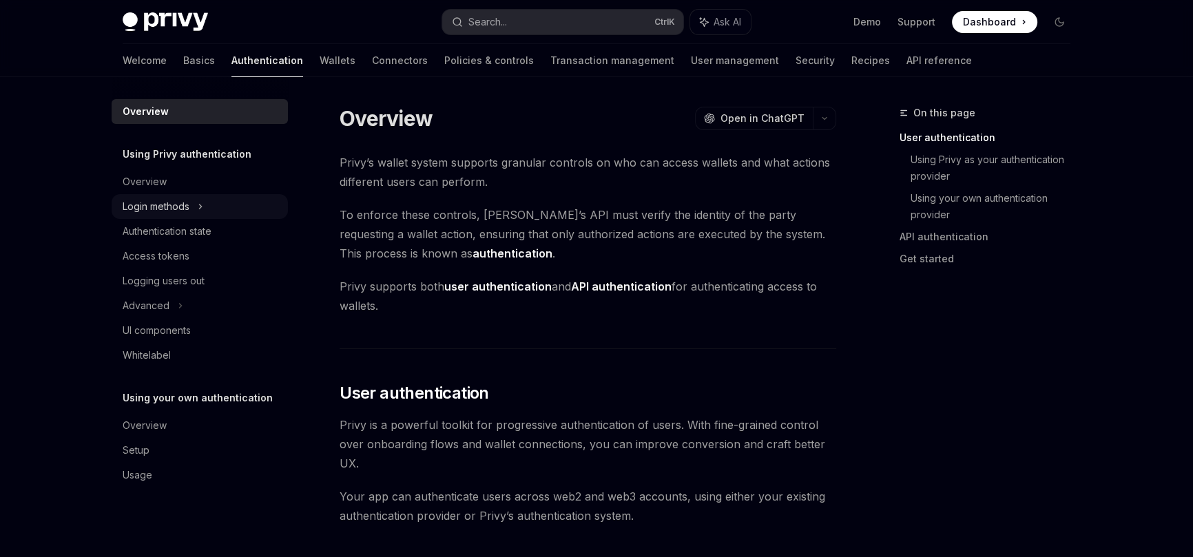
click at [182, 207] on div "Login methods" at bounding box center [156, 206] width 67 height 17
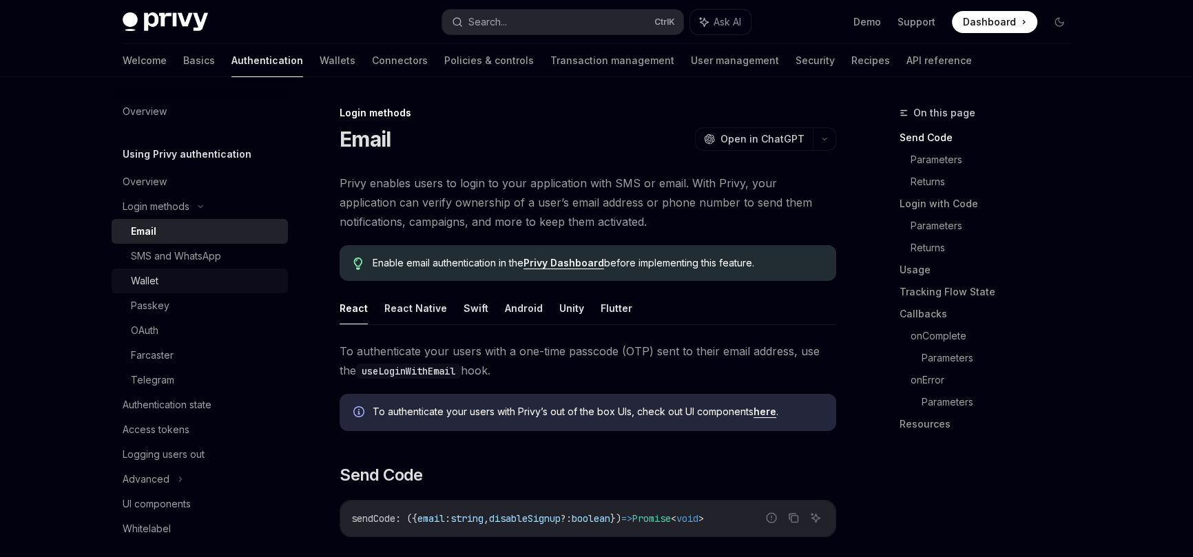
click at [191, 276] on div "Wallet" at bounding box center [205, 281] width 149 height 17
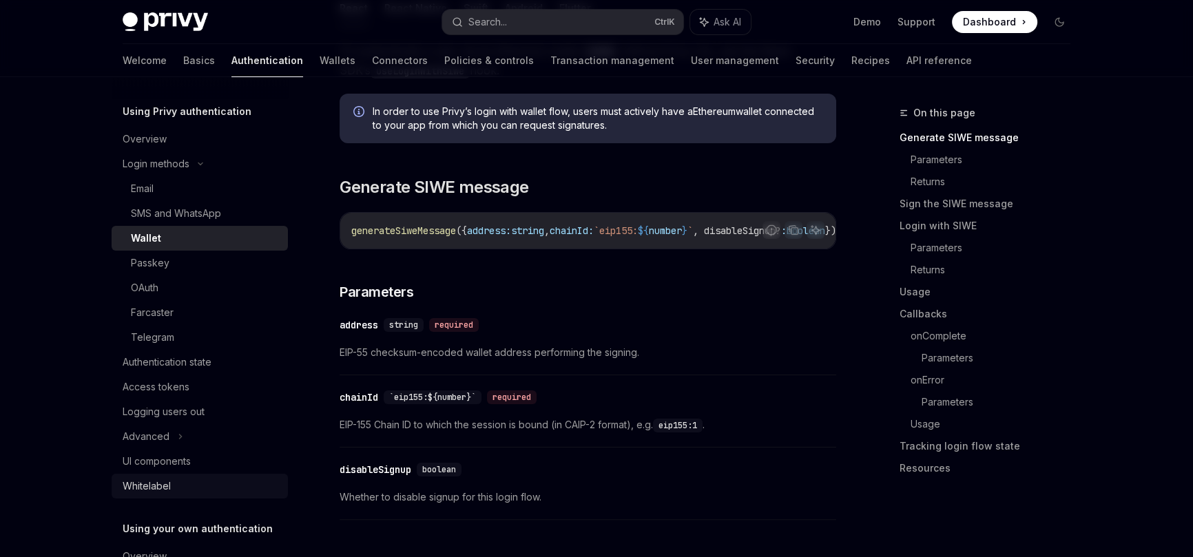
scroll to position [131, 0]
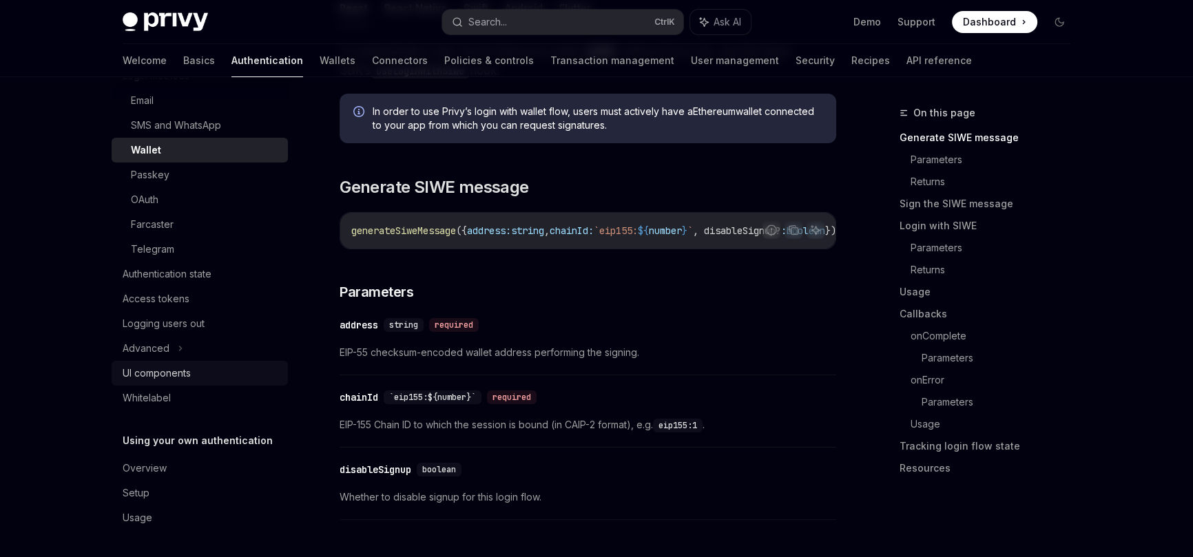
click at [172, 369] on div "UI components" at bounding box center [157, 373] width 68 height 17
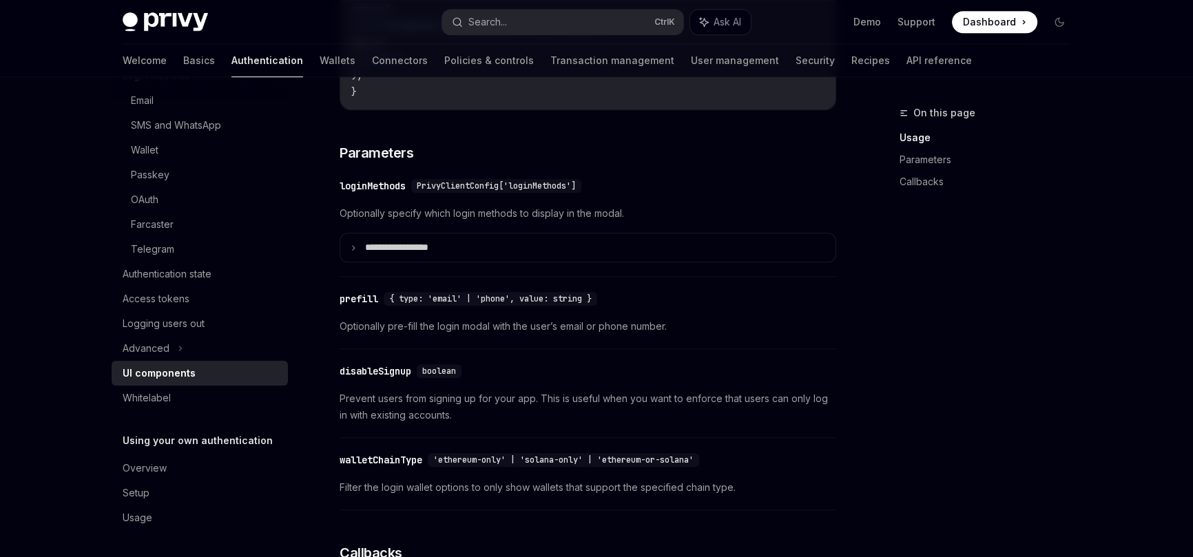
scroll to position [1089, 0]
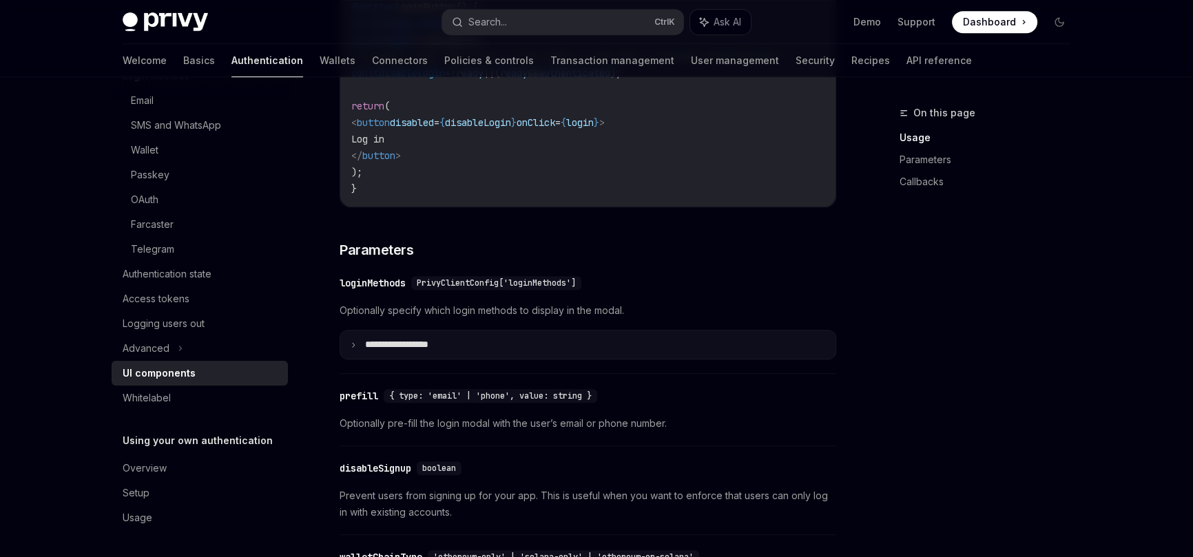
click at [398, 359] on summary "**********" at bounding box center [587, 345] width 495 height 28
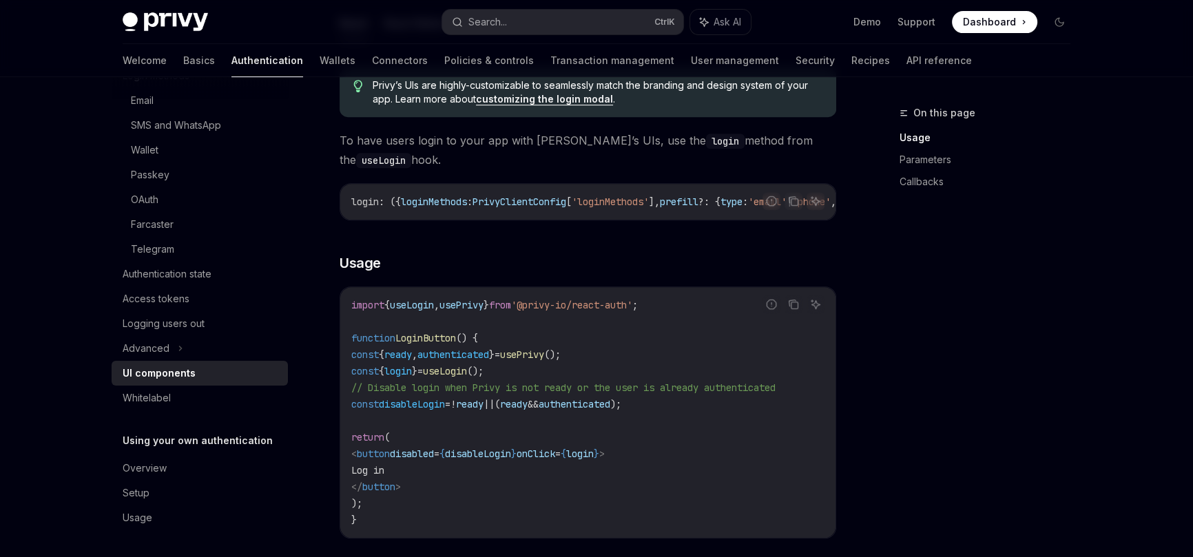
scroll to position [788, 0]
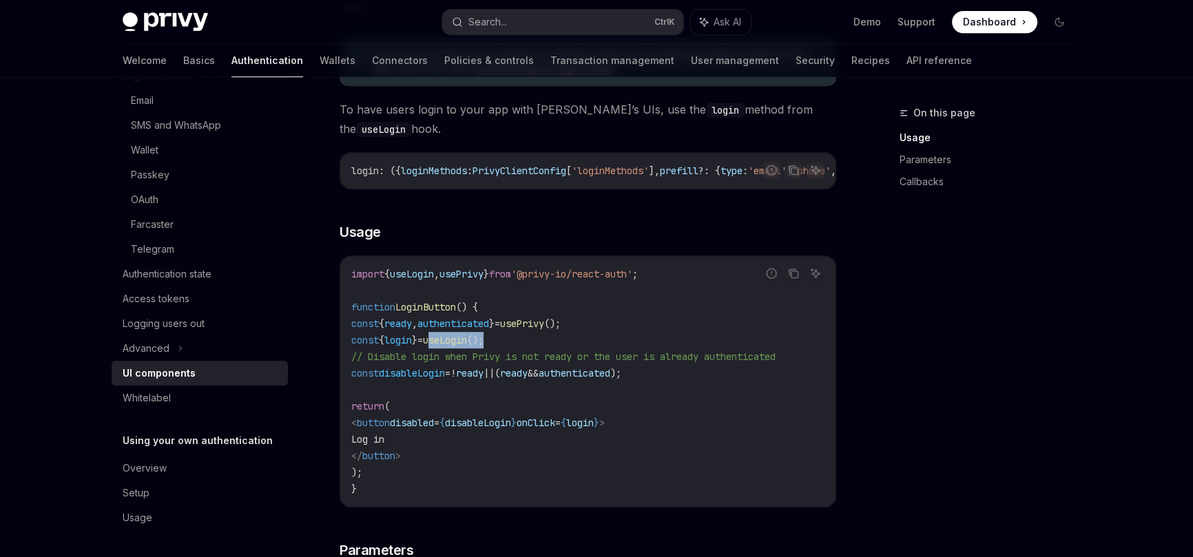
drag, startPoint x: 476, startPoint y: 344, endPoint x: 555, endPoint y: 342, distance: 78.6
click at [555, 342] on code "import { useLogin , usePrivy } from '@privy-io/react-auth' ; function LoginButt…" at bounding box center [587, 382] width 473 height 232
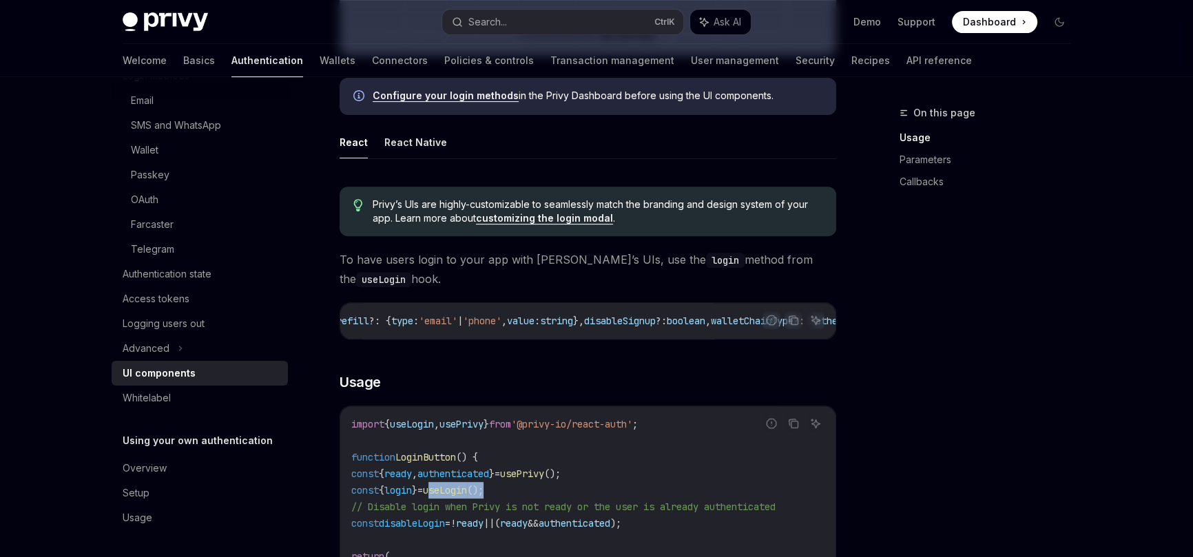
scroll to position [0, 325]
drag, startPoint x: 471, startPoint y: 319, endPoint x: 538, endPoint y: 313, distance: 67.1
click at [568, 317] on span "login : ({ loginMethods : PrivyClientConfig [ 'loginMethods' ], prefill ?: { ty…" at bounding box center [611, 321] width 1169 height 12
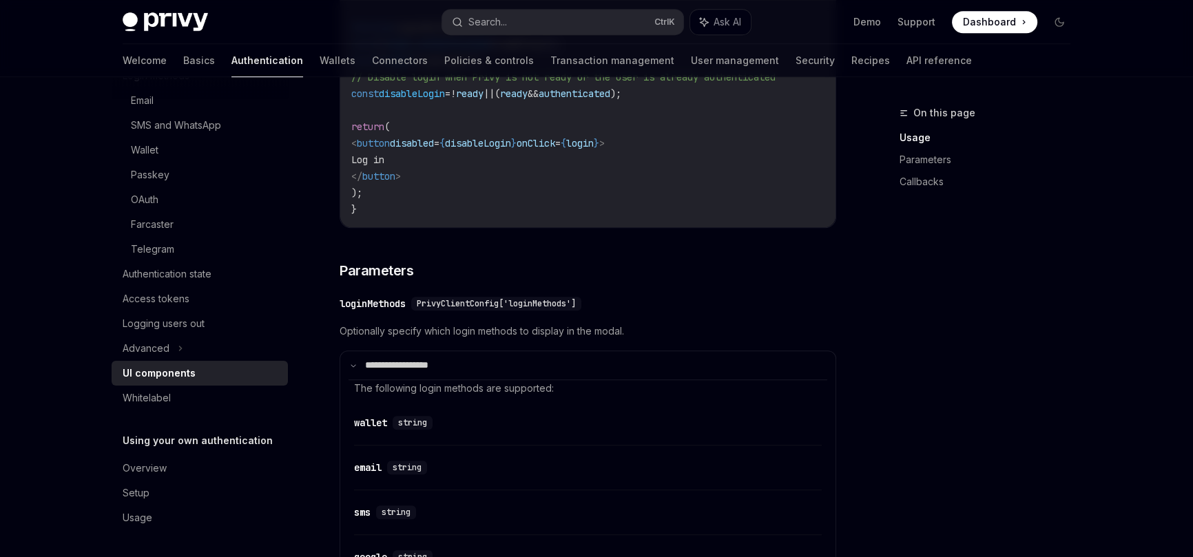
scroll to position [1164, 0]
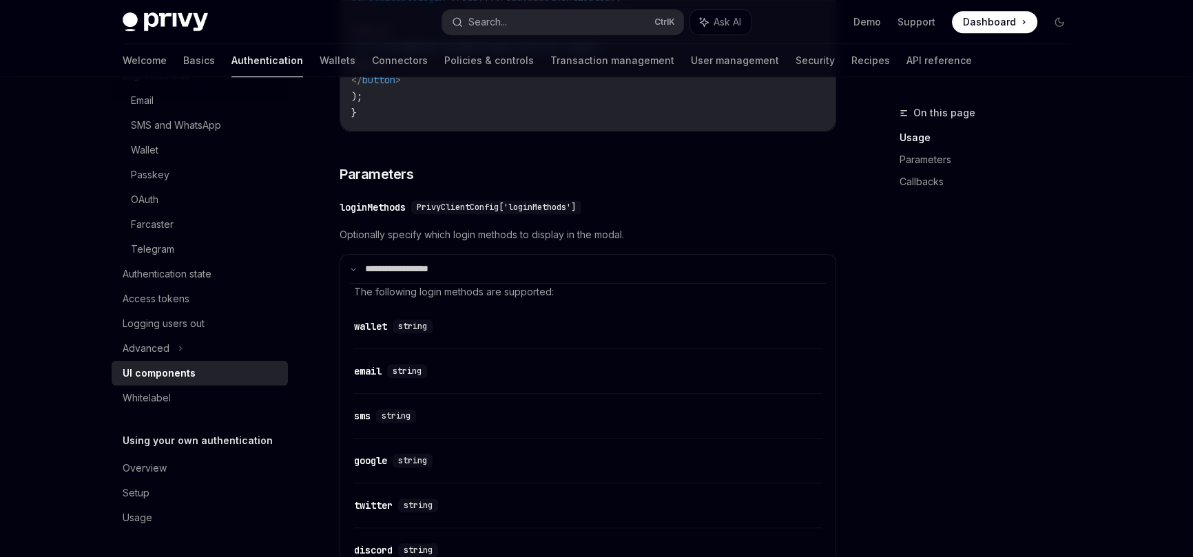
click at [387, 214] on div "loginMethods" at bounding box center [373, 208] width 66 height 14
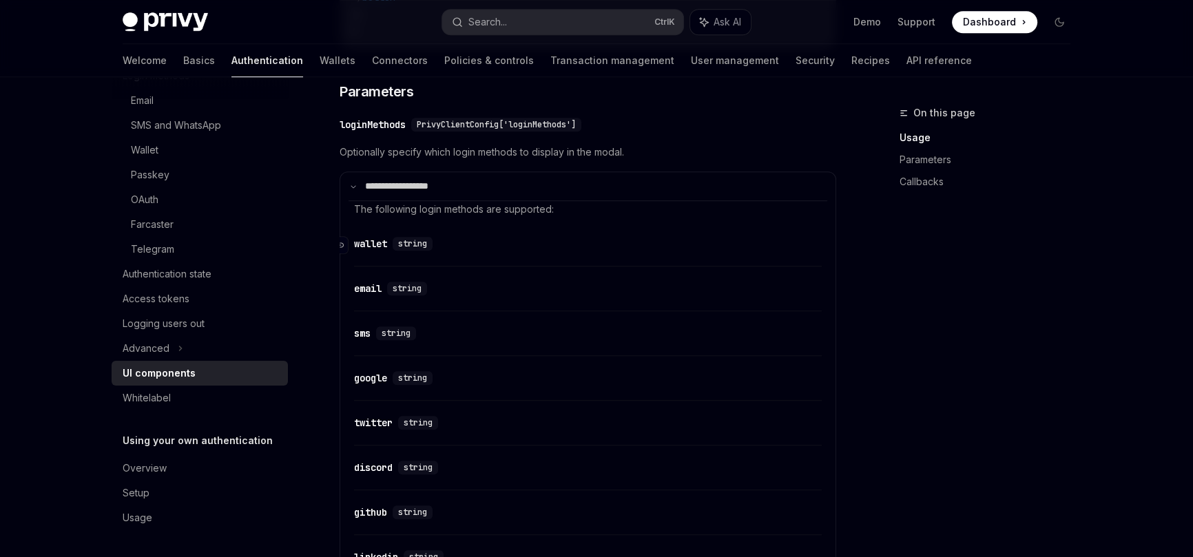
scroll to position [1207, 0]
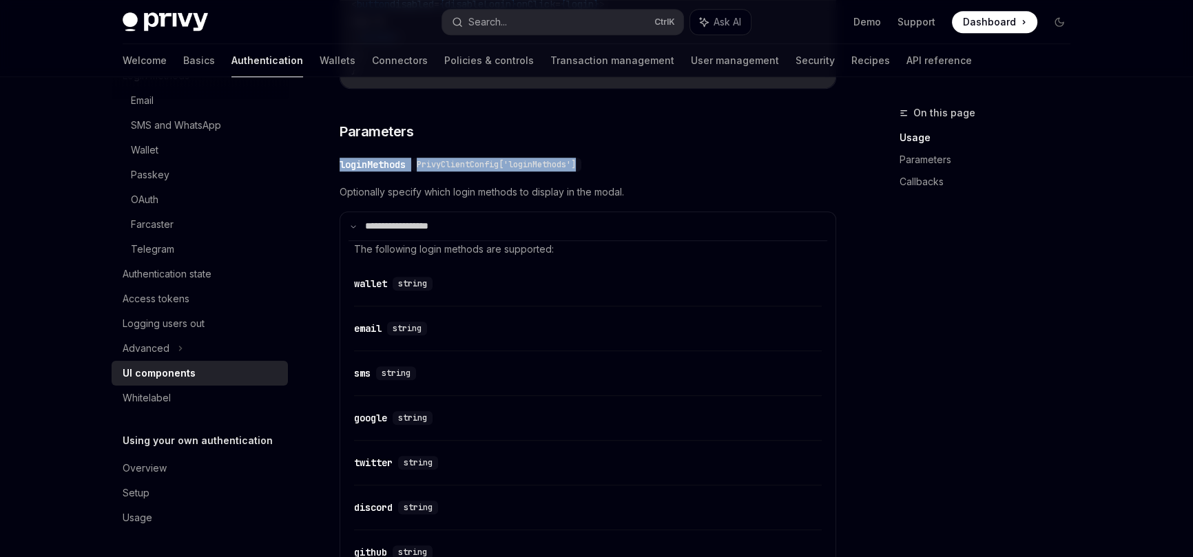
drag, startPoint x: 339, startPoint y: 174, endPoint x: 553, endPoint y: 187, distance: 214.0
click at [601, 179] on div "Using Privy authentication UI components OpenAI Open in ChatGPT OpenAI Open in …" at bounding box center [459, 515] width 761 height 3234
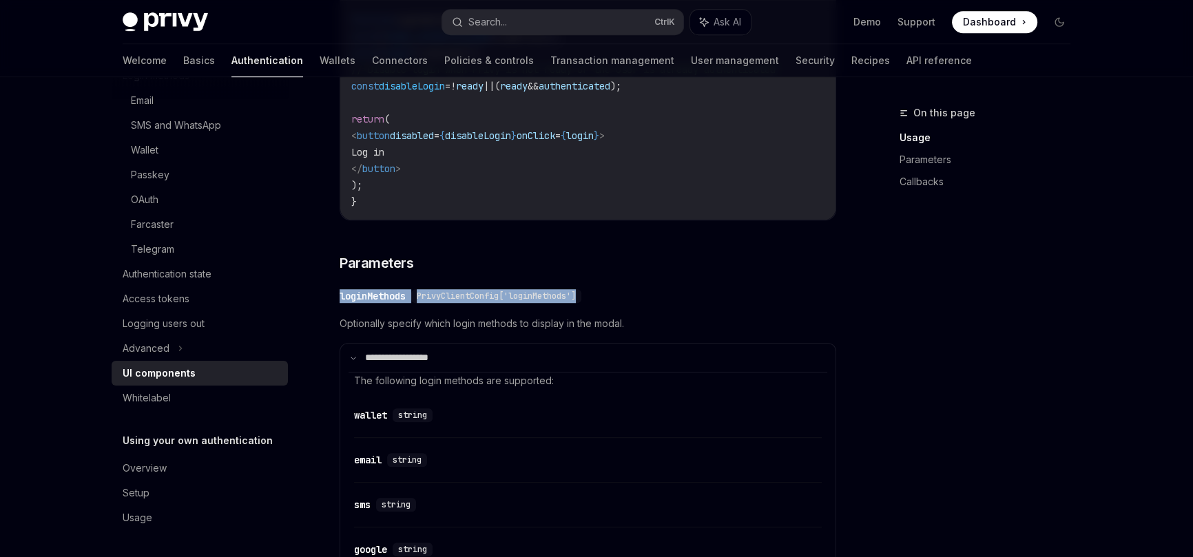
scroll to position [982, 0]
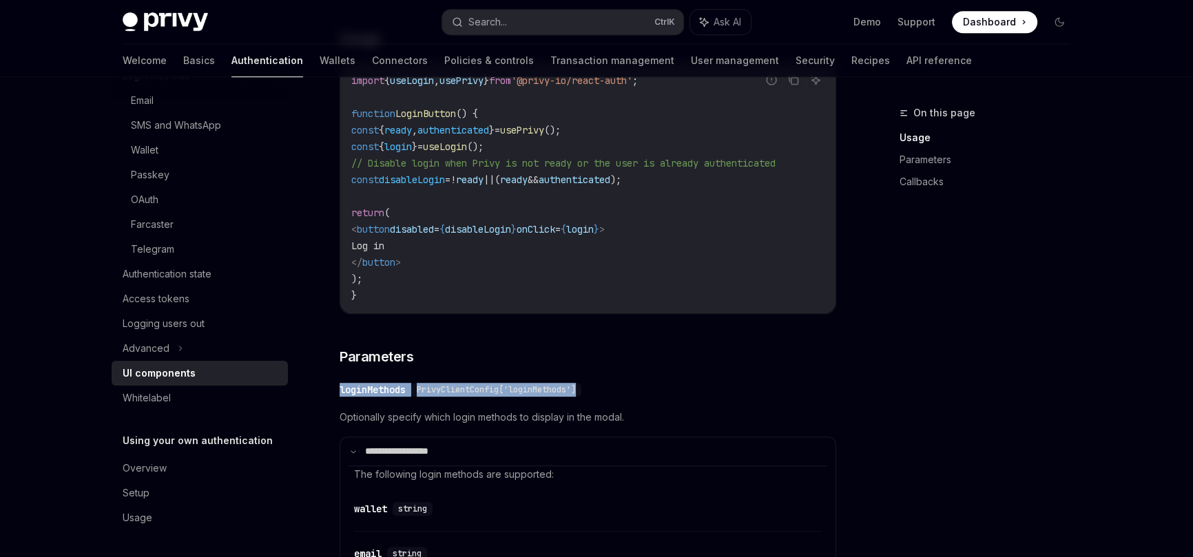
click at [463, 395] on span "PrivyClientConfig['loginMethods']" at bounding box center [496, 389] width 159 height 11
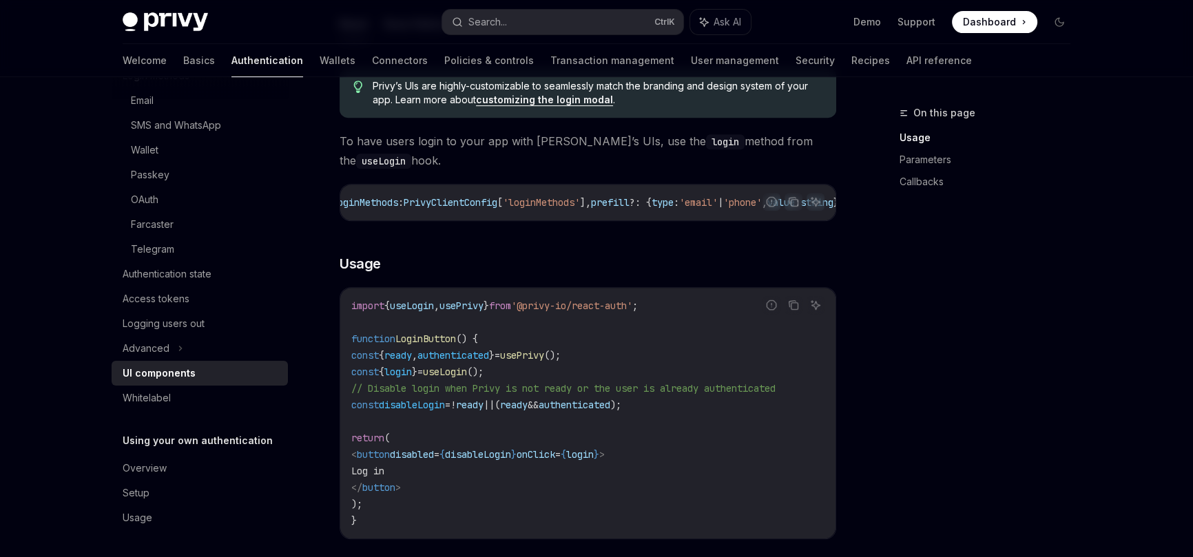
scroll to position [0, 0]
click at [797, 200] on icon "Copy the contents from the code block" at bounding box center [793, 201] width 11 height 11
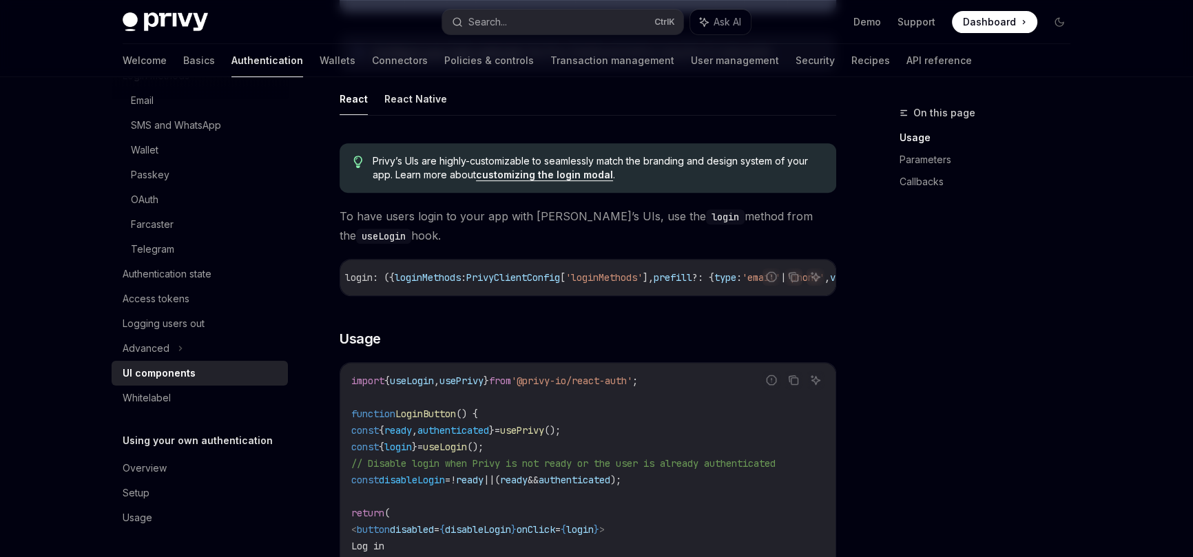
scroll to position [757, 0]
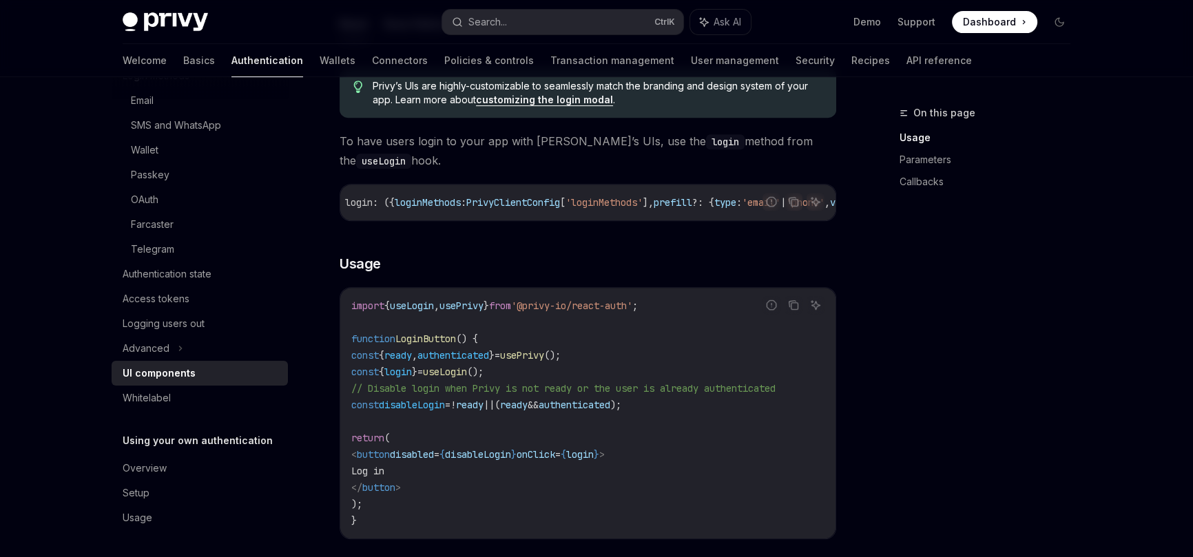
click at [412, 377] on span "login" at bounding box center [398, 372] width 28 height 12
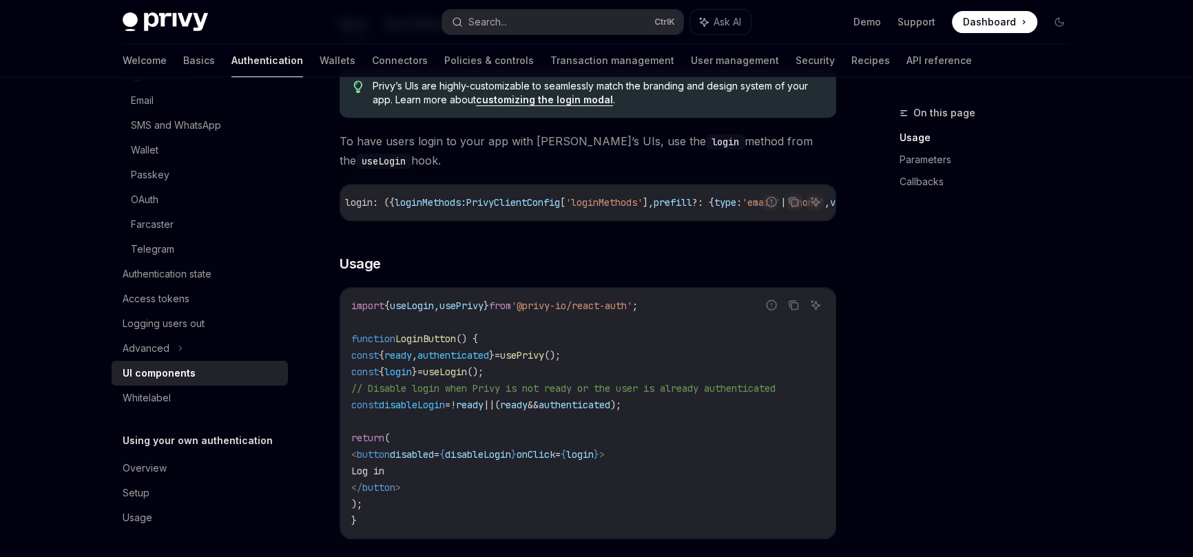
click at [467, 378] on span "useLogin" at bounding box center [445, 372] width 44 height 12
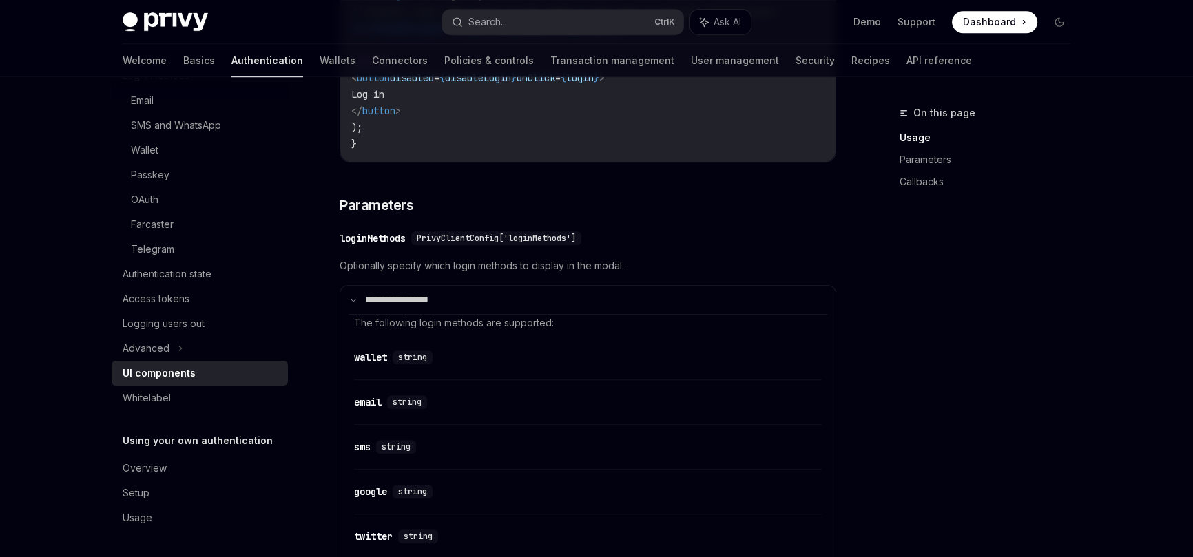
scroll to position [1132, 0]
click at [468, 245] on span "PrivyClientConfig['loginMethods']" at bounding box center [496, 239] width 159 height 11
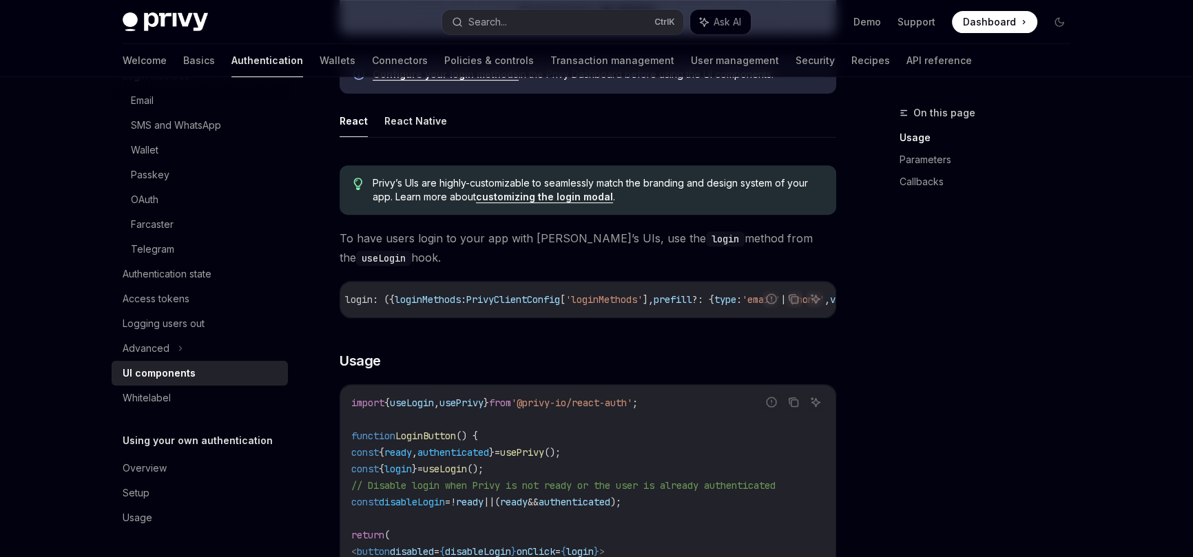
scroll to position [531, 0]
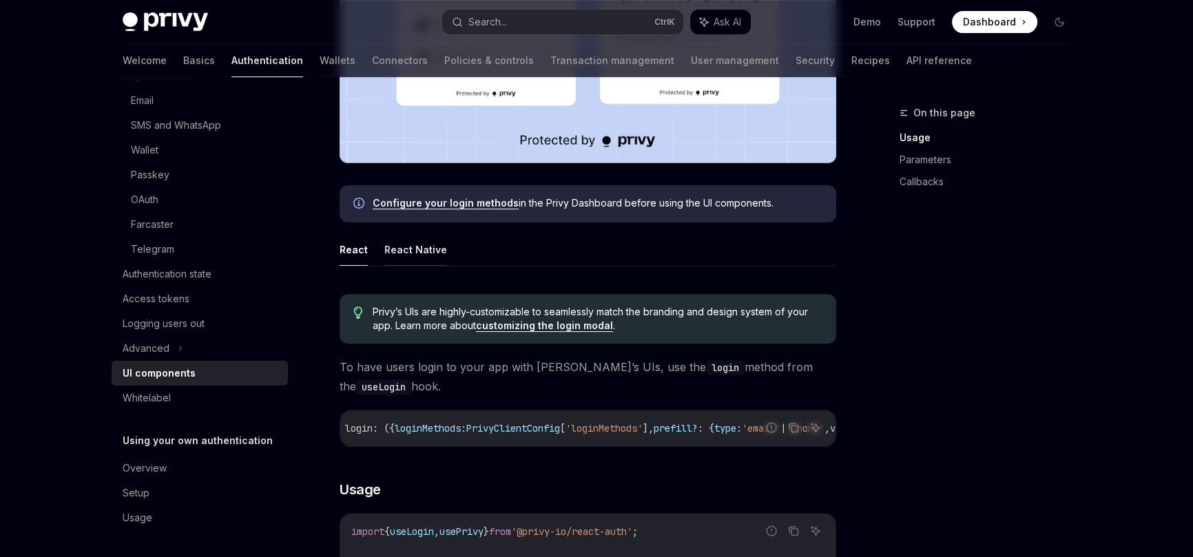
click at [404, 251] on button "React Native" at bounding box center [415, 250] width 63 height 32
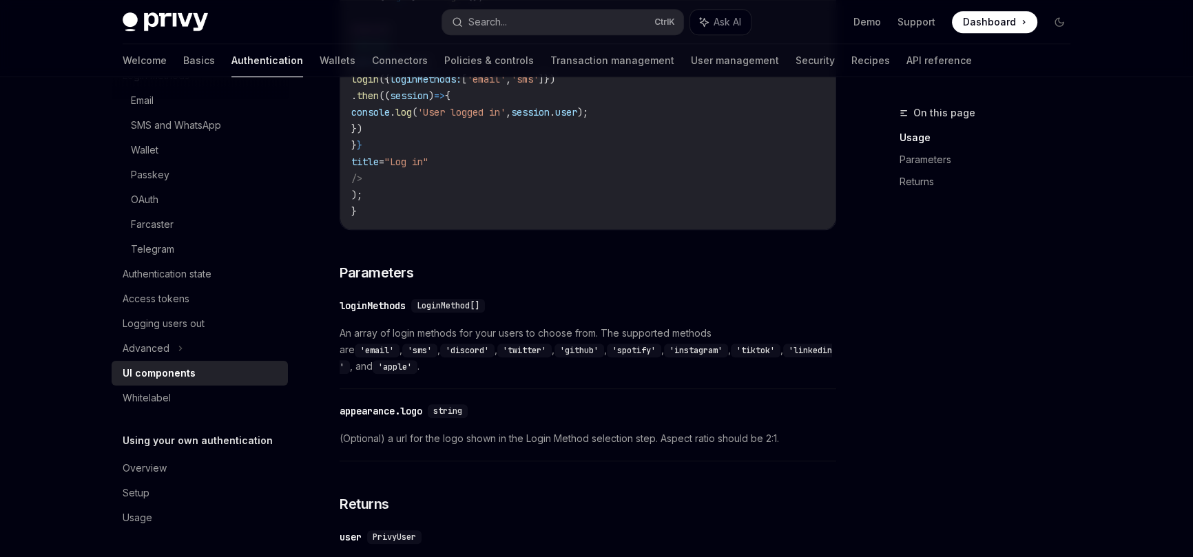
scroll to position [1282, 0]
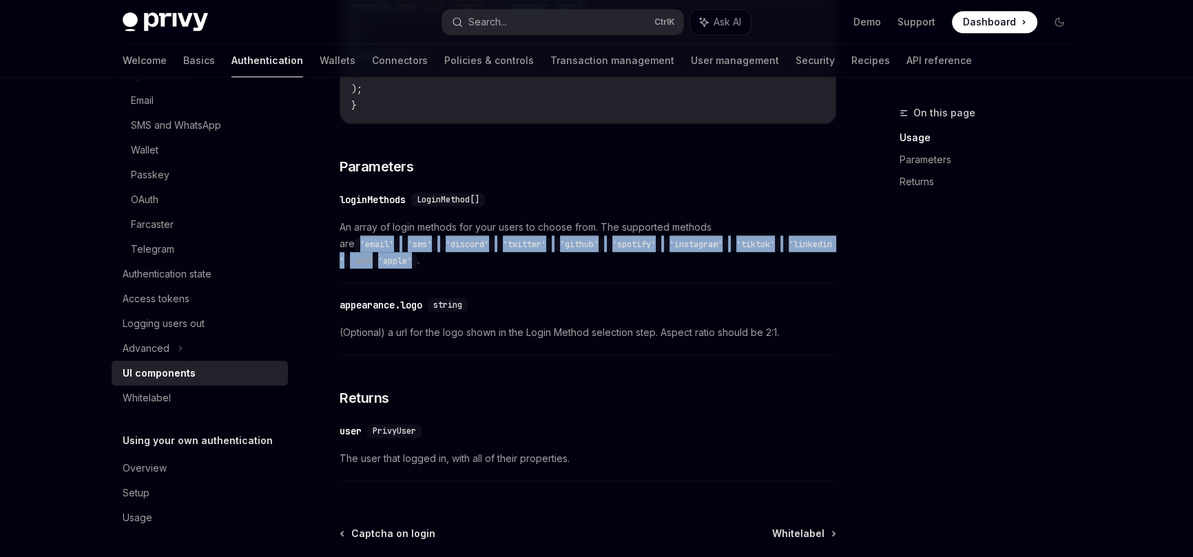
drag, startPoint x: 382, startPoint y: 268, endPoint x: 737, endPoint y: 236, distance: 356.3
click at [736, 238] on span "An array of login methods for your users to choose from. The supported methods …" at bounding box center [588, 244] width 497 height 50
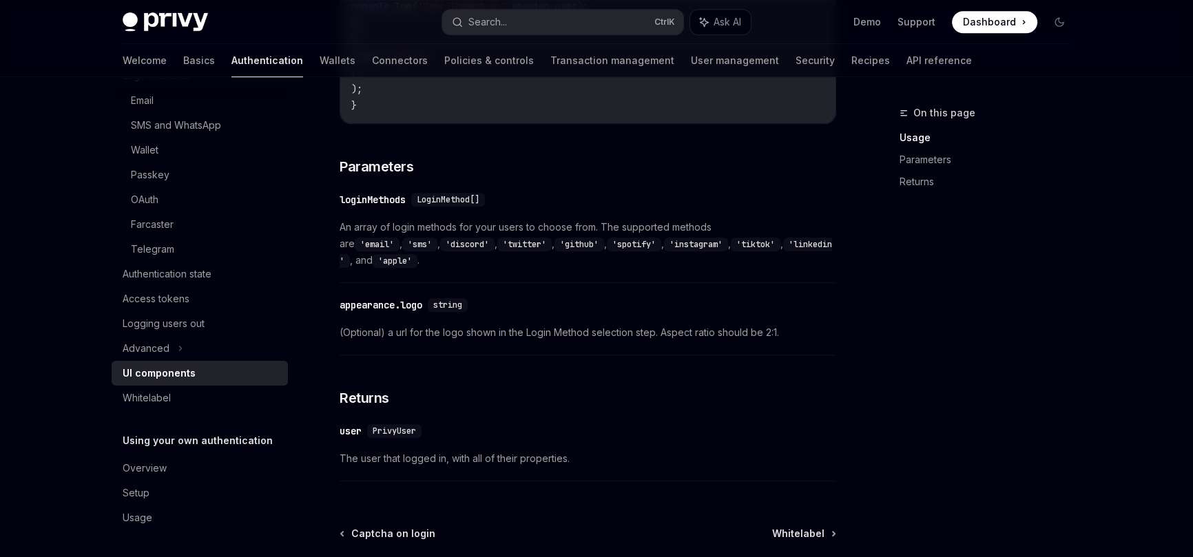
click at [416, 268] on span "An array of login methods for your users to choose from. The supported methods …" at bounding box center [588, 244] width 497 height 50
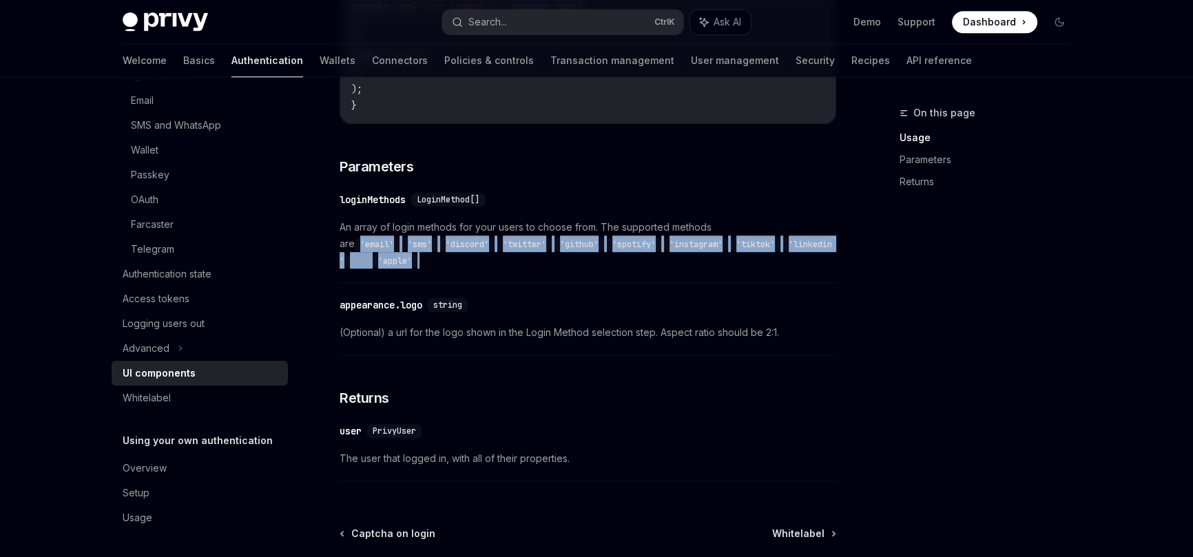
drag, startPoint x: 402, startPoint y: 267, endPoint x: 734, endPoint y: 229, distance: 334.3
click at [734, 229] on span "An array of login methods for your users to choose from. The supported methods …" at bounding box center [588, 244] width 497 height 50
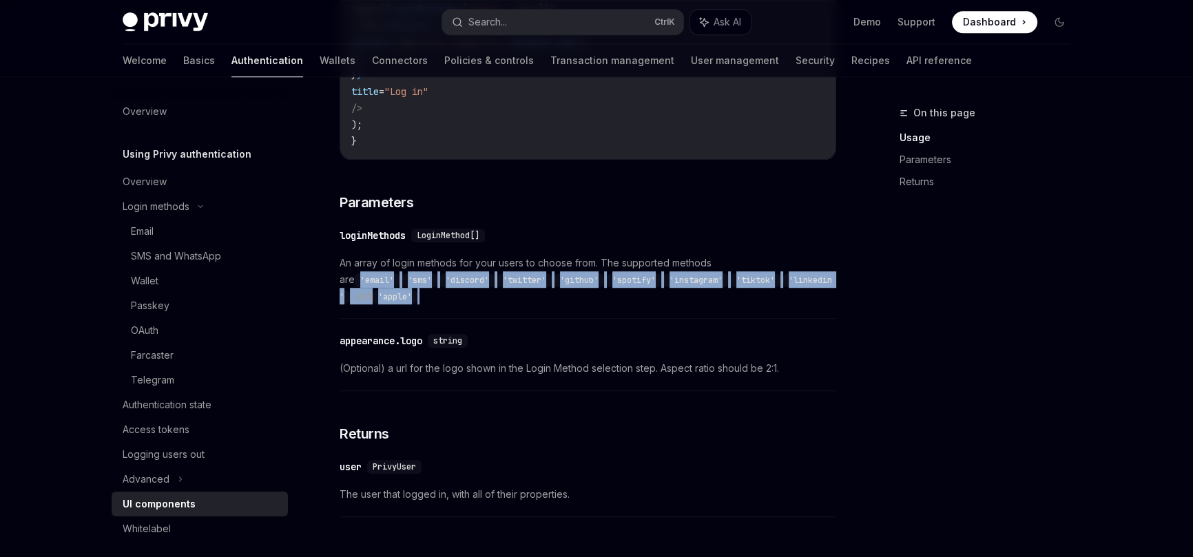
scroll to position [1207, 0]
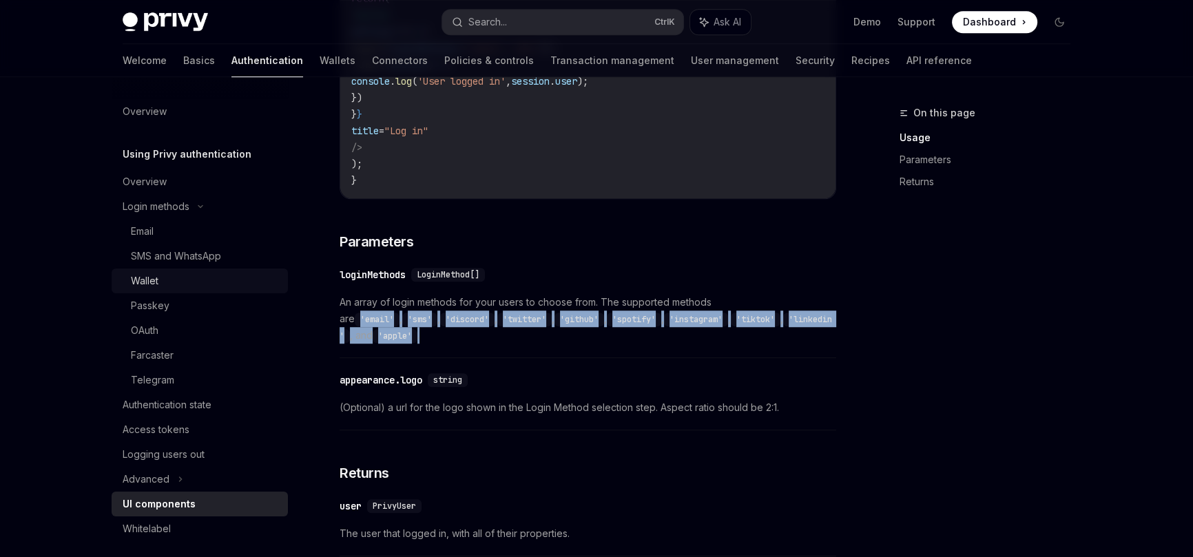
click at [184, 282] on div "Wallet" at bounding box center [205, 281] width 149 height 17
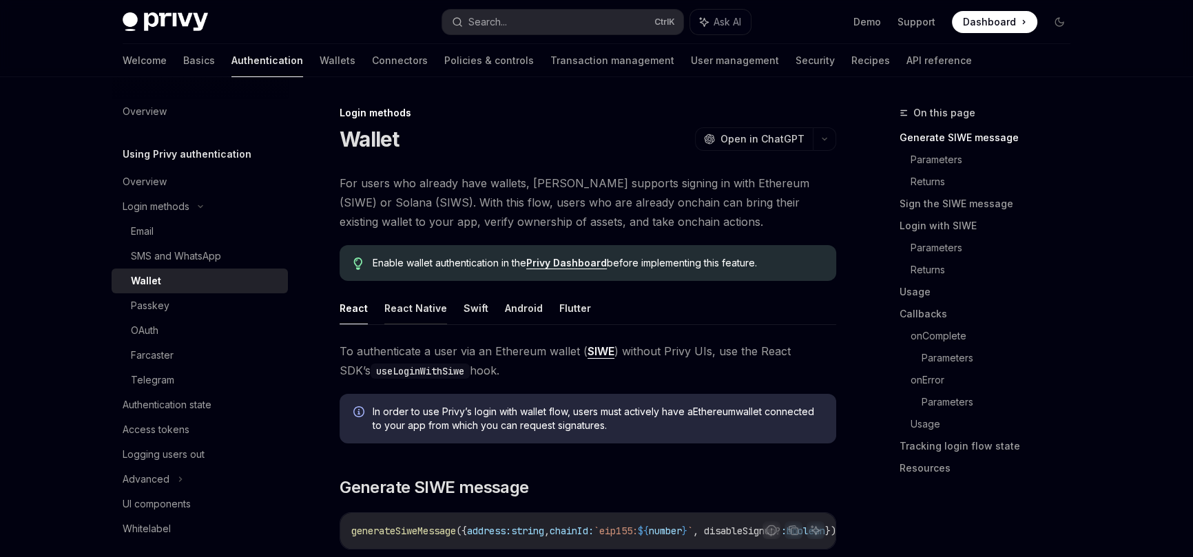
click at [404, 307] on button "React Native" at bounding box center [415, 308] width 63 height 32
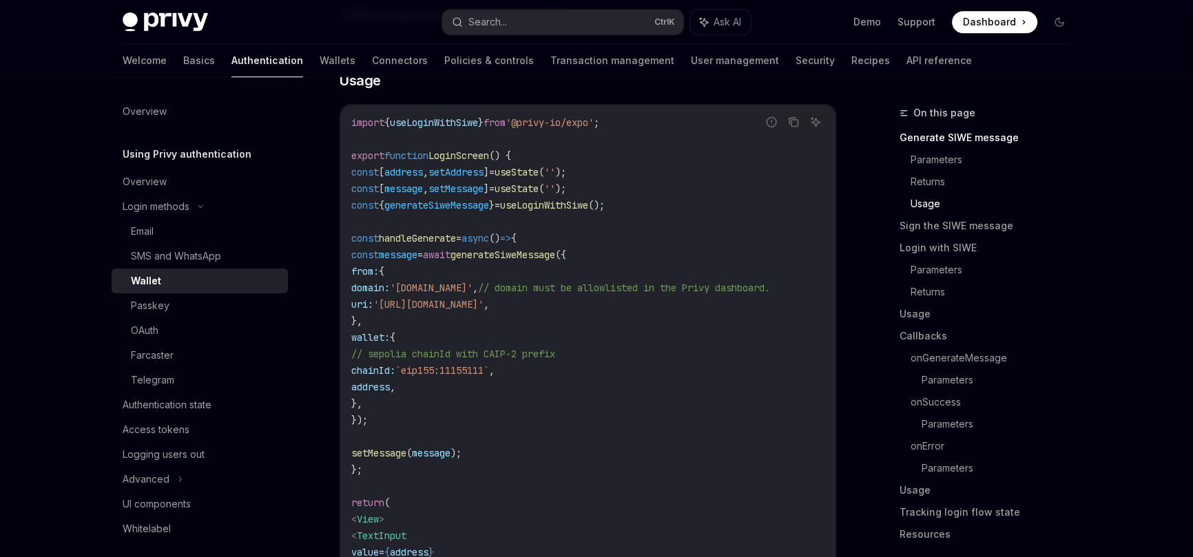
scroll to position [1277, 0]
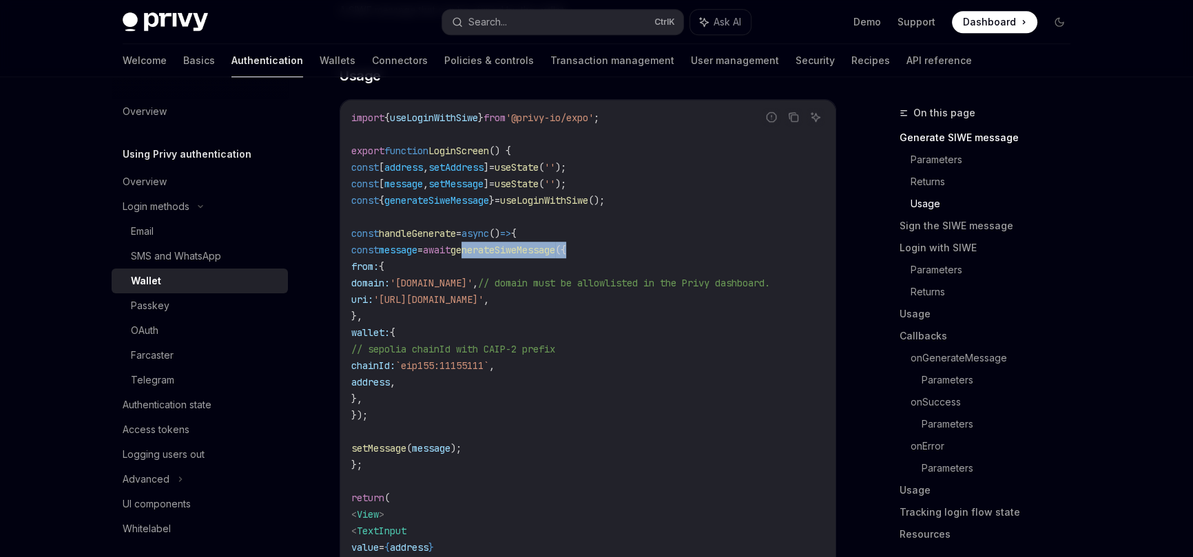
drag, startPoint x: 626, startPoint y: 254, endPoint x: 506, endPoint y: 257, distance: 119.9
click at [506, 257] on code "import { useLoginWithSiwe } from '@privy-io/expo' ; export function LoginScreen…" at bounding box center [587, 424] width 473 height 628
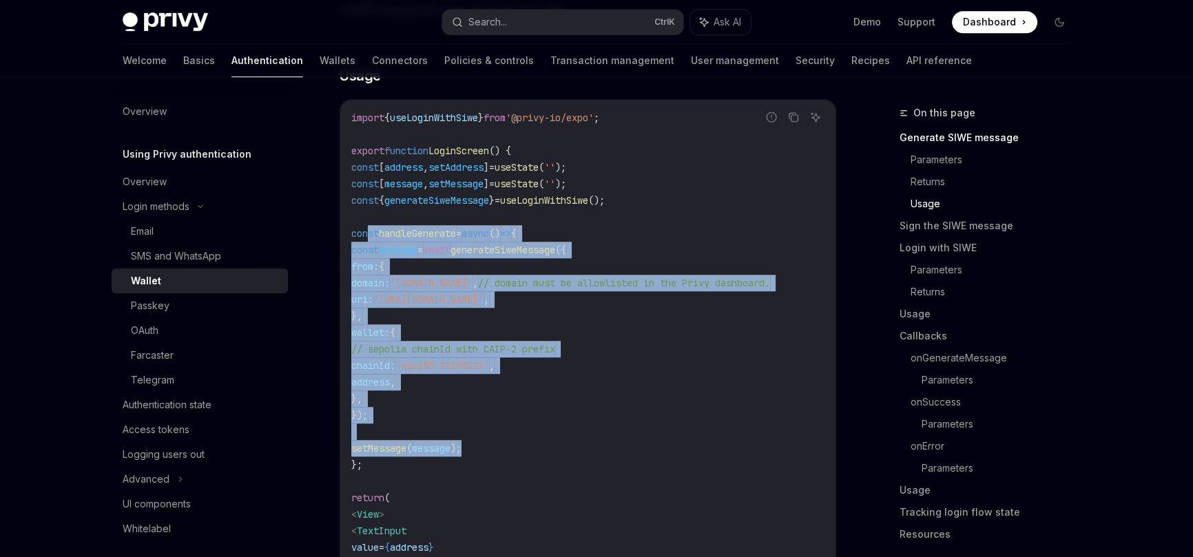
drag, startPoint x: 491, startPoint y: 451, endPoint x: 368, endPoint y: 240, distance: 244.3
click at [368, 240] on code "import { useLoginWithSiwe } from '@privy-io/expo' ; export function LoginScreen…" at bounding box center [587, 424] width 473 height 628
click at [539, 260] on code "import { useLoginWithSiwe } from '@privy-io/expo' ; export function LoginScreen…" at bounding box center [587, 424] width 473 height 628
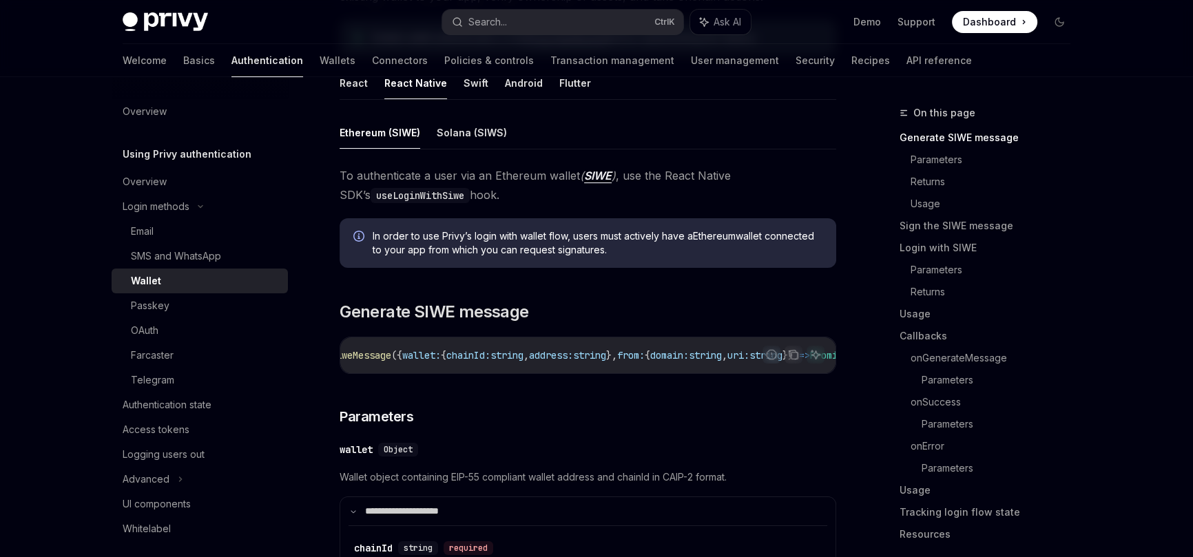
scroll to position [0, 57]
click at [614, 354] on span "string" at bounding box center [597, 355] width 33 height 12
click at [496, 356] on span "chainId:" at bounding box center [476, 355] width 44 height 12
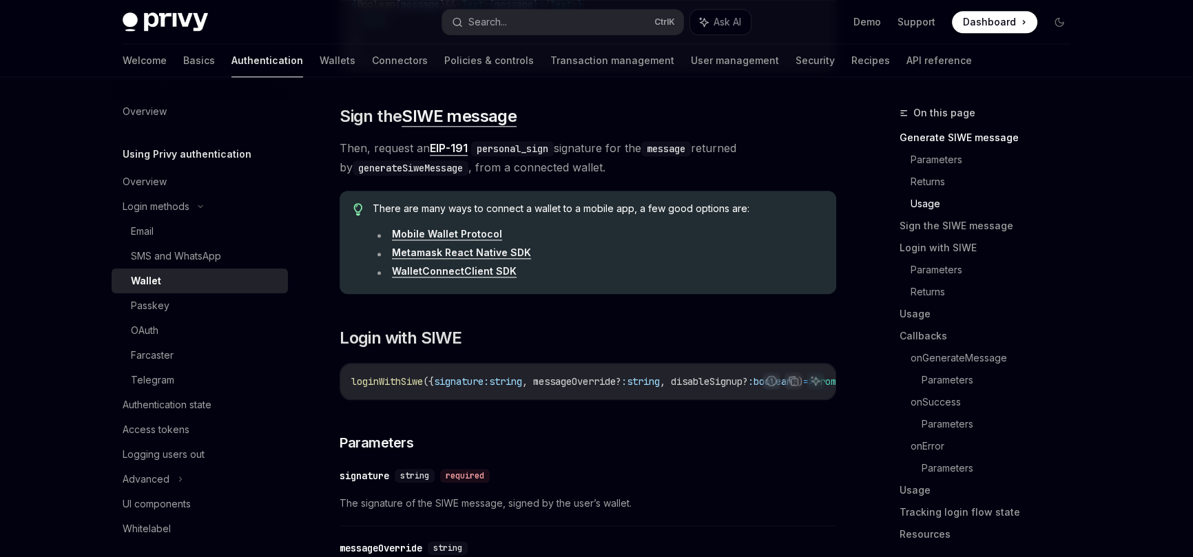
scroll to position [1954, 0]
click at [675, 215] on span "There are many ways to connect a wallet to a mobile app, a few good options are:" at bounding box center [598, 208] width 450 height 14
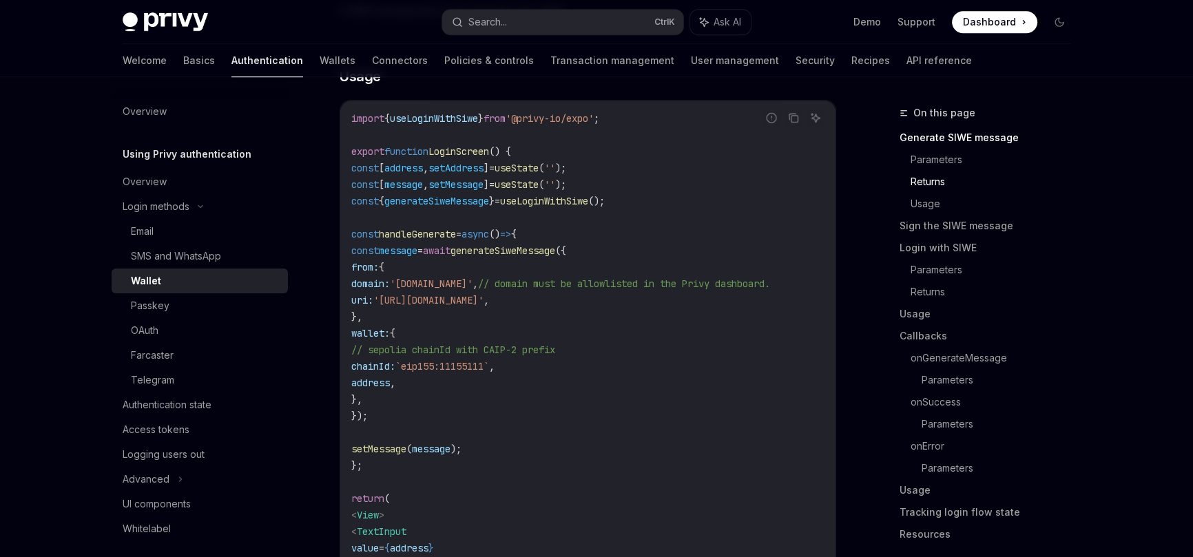
scroll to position [1277, 0]
drag, startPoint x: 451, startPoint y: 367, endPoint x: 551, endPoint y: 364, distance: 99.3
click at [495, 364] on span "chainId: `eip155:11155111` ," at bounding box center [422, 366] width 143 height 12
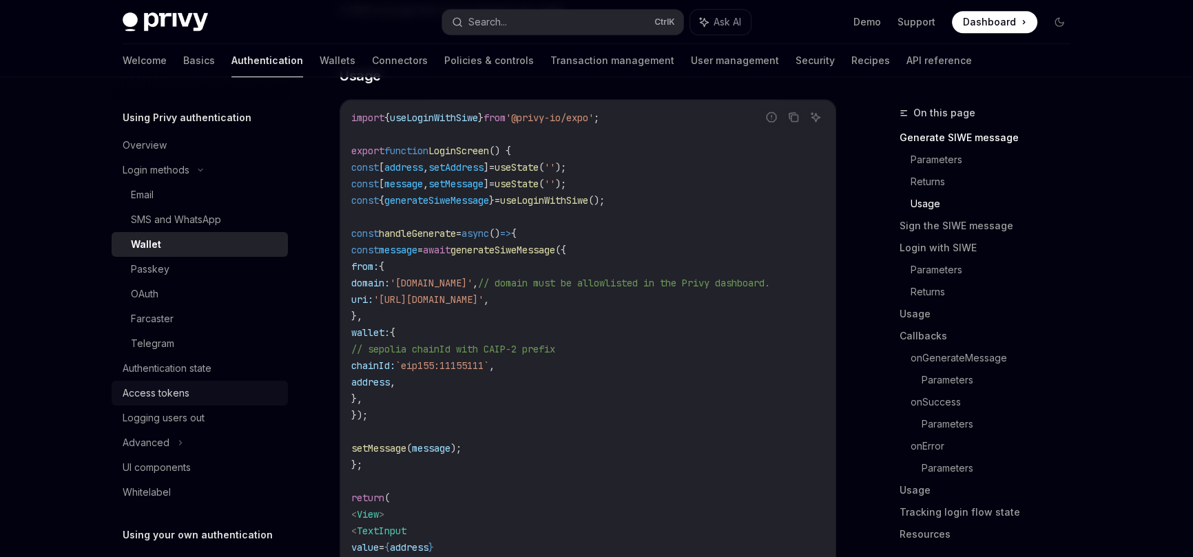
scroll to position [75, 0]
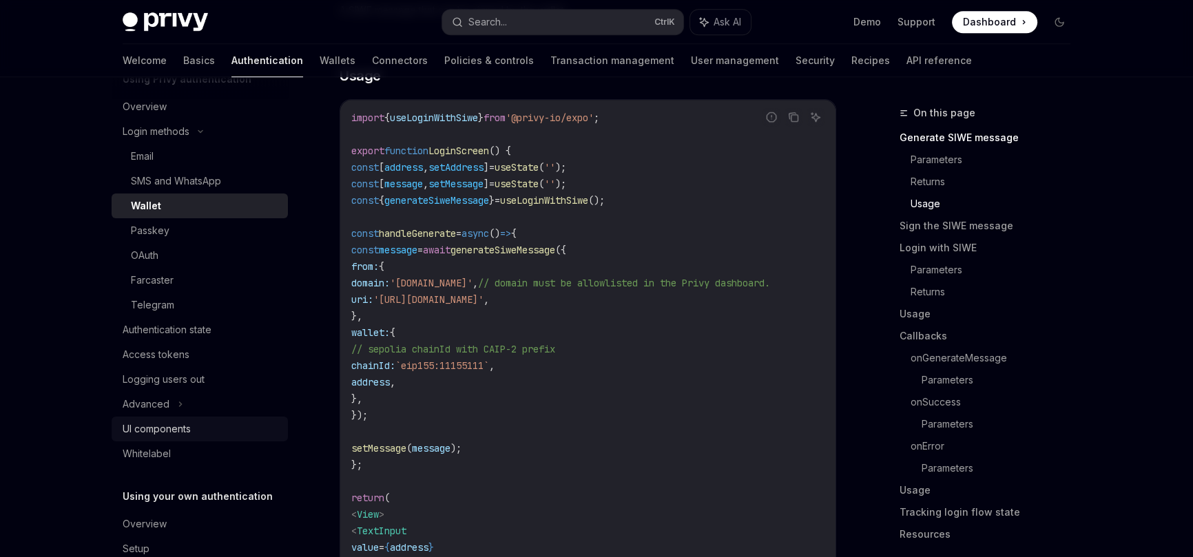
click at [248, 431] on div "UI components" at bounding box center [201, 429] width 157 height 17
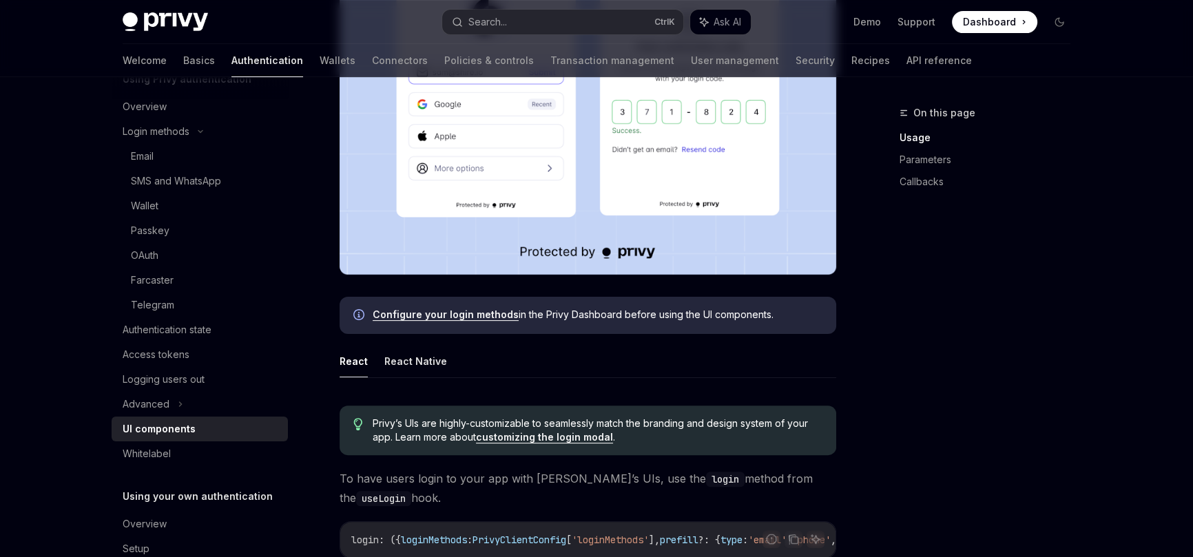
scroll to position [451, 0]
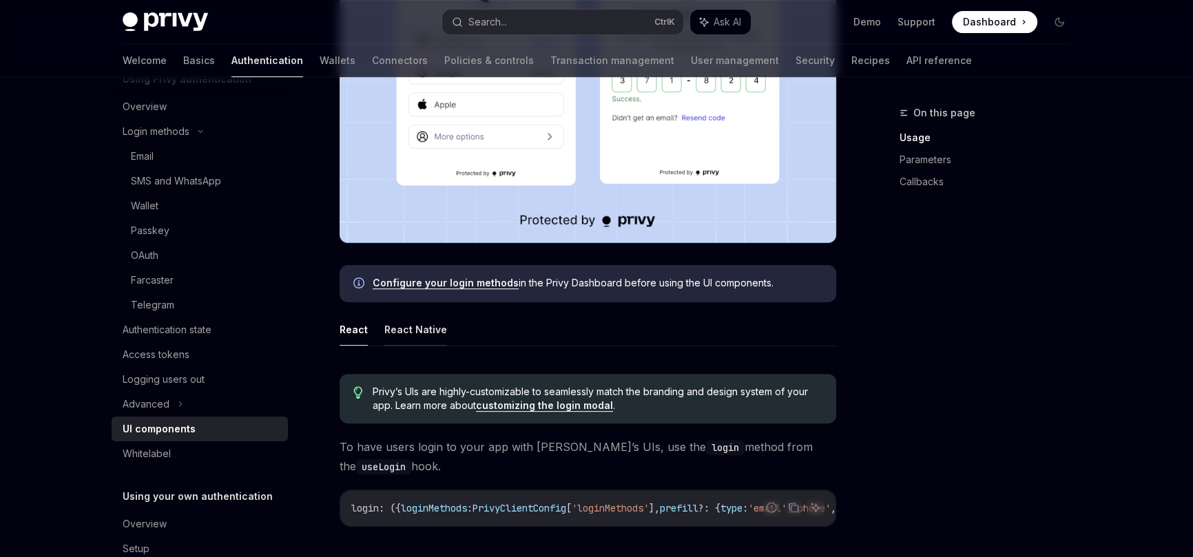
click at [416, 333] on button "React Native" at bounding box center [415, 330] width 63 height 32
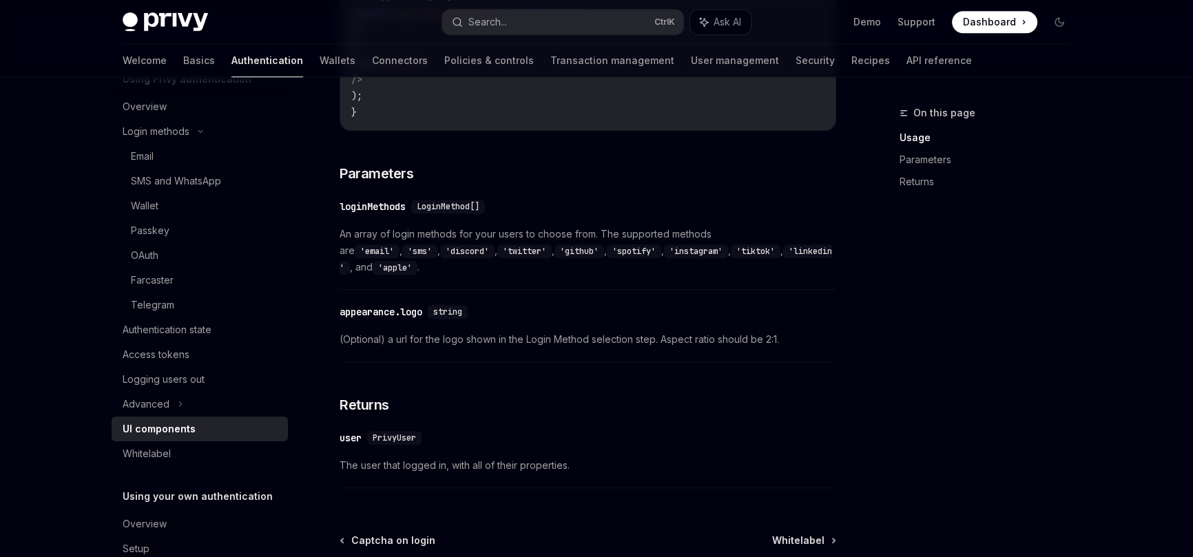
scroll to position [1277, 0]
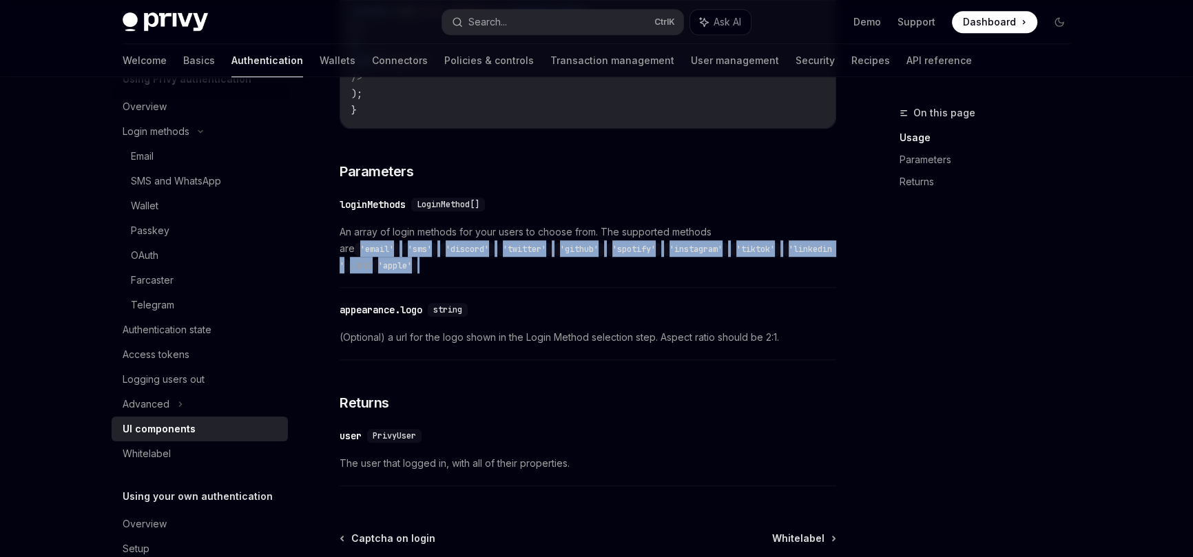
drag, startPoint x: 390, startPoint y: 273, endPoint x: 737, endPoint y: 232, distance: 349.0
click at [737, 232] on span "An array of login methods for your users to choose from. The supported methods …" at bounding box center [588, 249] width 497 height 50
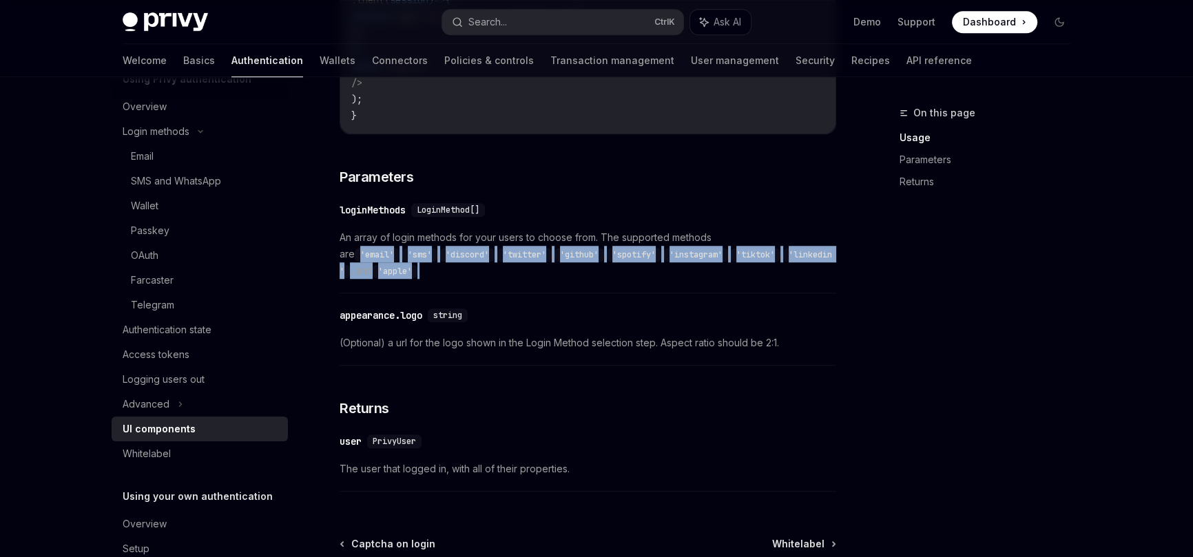
scroll to position [1197, 0]
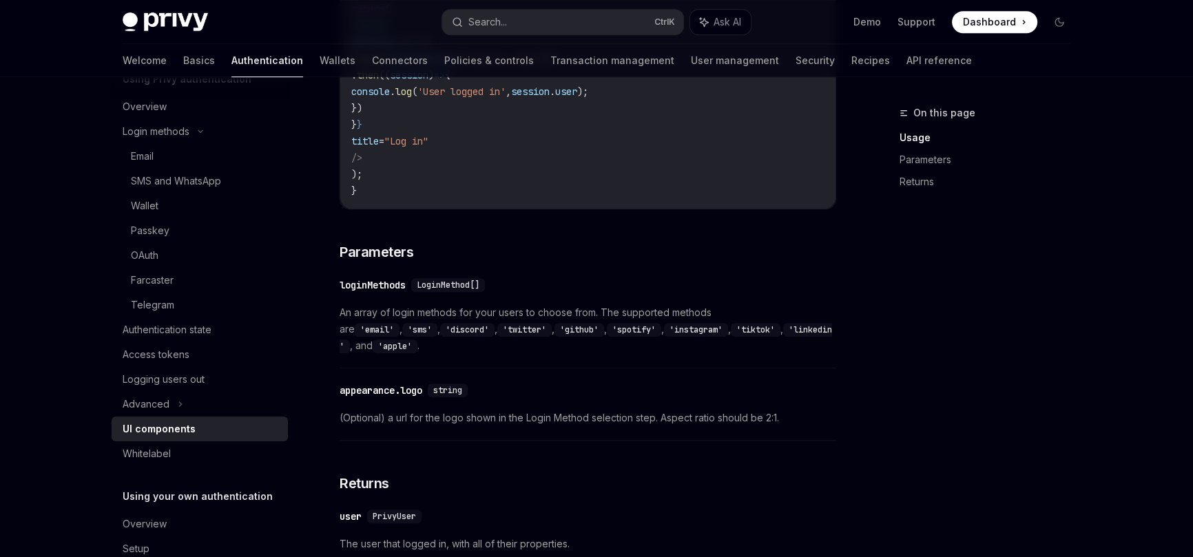
click at [514, 300] on div "​ loginMethods LoginMethod[] An array of login methods for your users to choose…" at bounding box center [588, 319] width 497 height 99
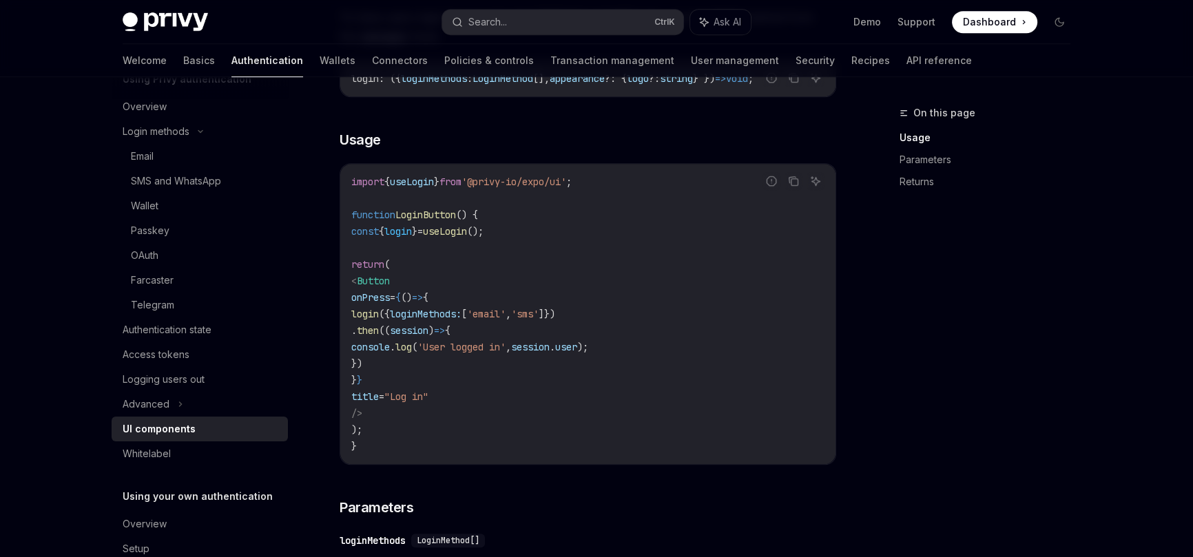
scroll to position [972, 0]
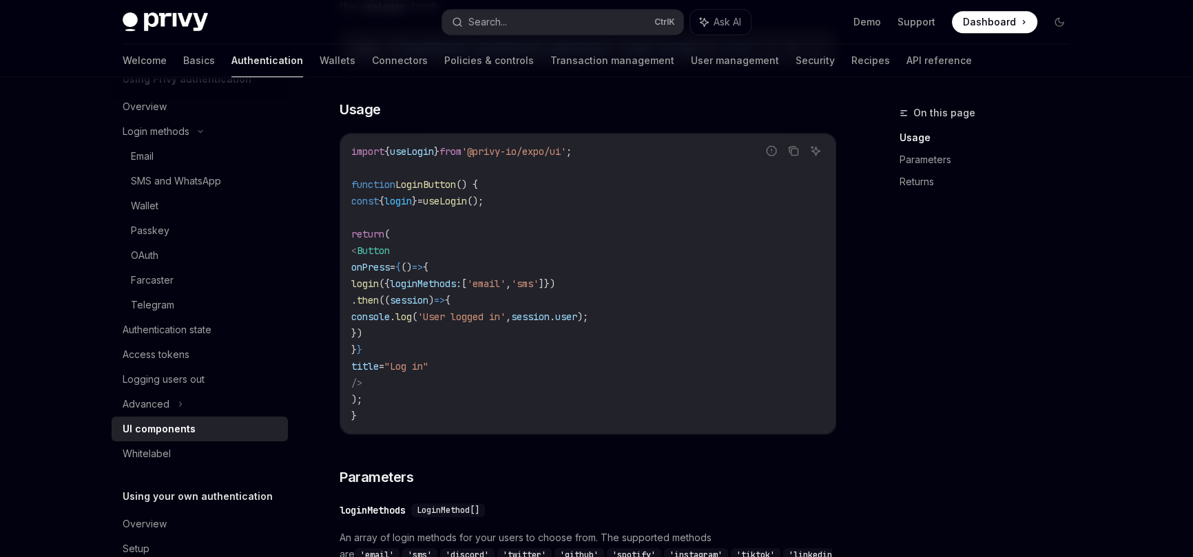
drag, startPoint x: 426, startPoint y: 242, endPoint x: 398, endPoint y: 236, distance: 28.2
click at [398, 236] on code "import { useLogin } from '@privy-io/expo/ui' ; function LoginButton () { const …" at bounding box center [587, 283] width 473 height 281
click at [411, 383] on code "import { useLogin } from '@privy-io/expo/ui' ; function LoginButton () { const …" at bounding box center [587, 283] width 473 height 281
drag, startPoint x: 415, startPoint y: 387, endPoint x: 349, endPoint y: 255, distance: 147.9
click at [349, 255] on div "import { useLogin } from '@privy-io/expo/ui' ; function LoginButton () { const …" at bounding box center [587, 284] width 495 height 300
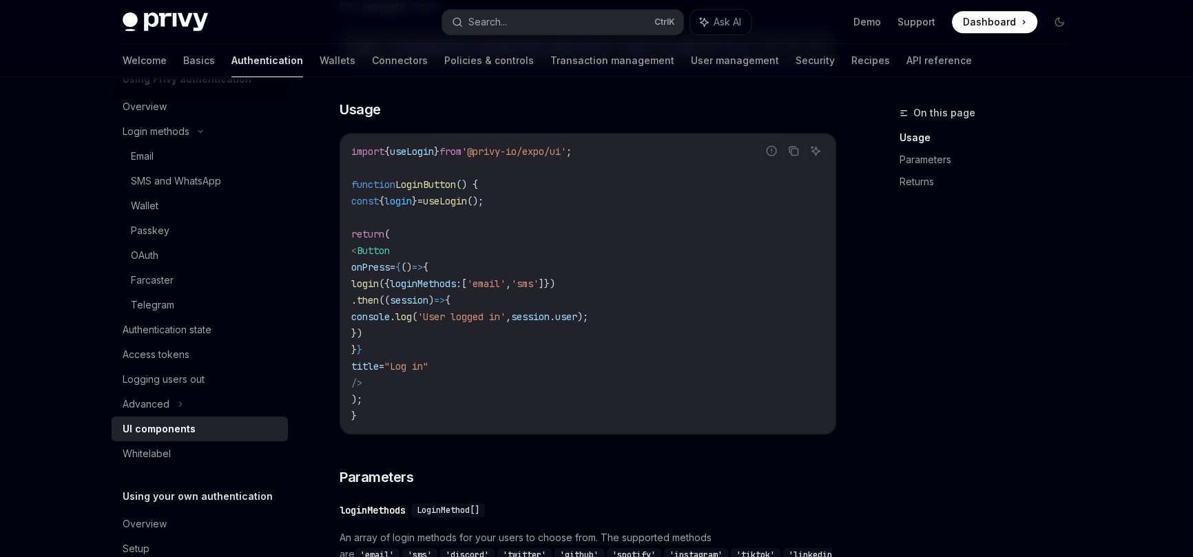
copy code "< Button onPress = { () => { login ({ loginMethods: [ 'email' , 'sms' ]}) . the…"
click at [467, 207] on span "useLogin" at bounding box center [445, 201] width 44 height 12
copy code "const { login } = useLogin ();"
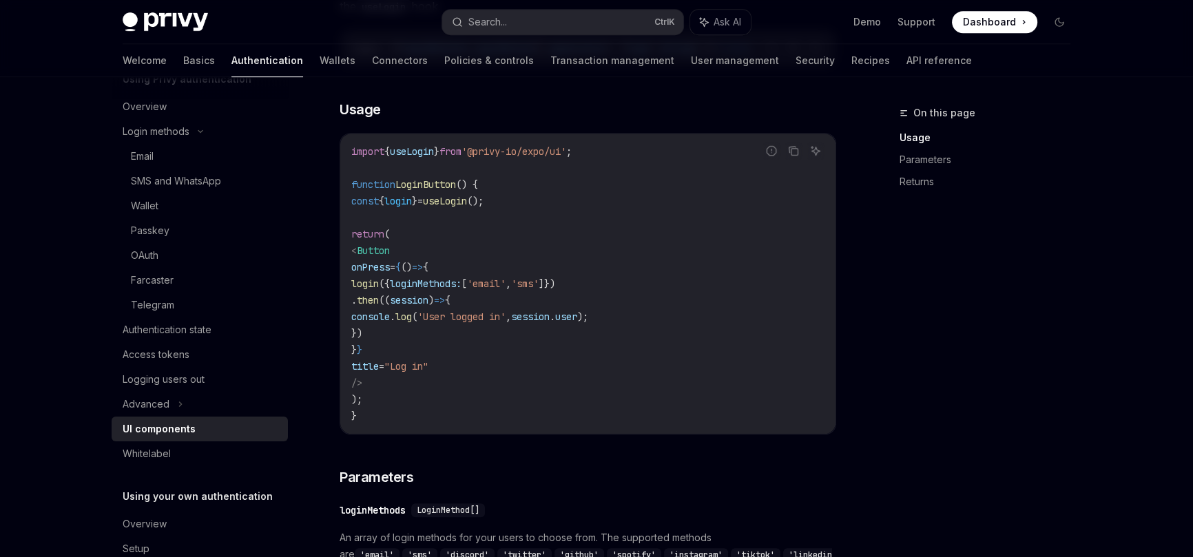
click at [566, 156] on span "'@privy-io/expo/ui'" at bounding box center [514, 151] width 105 height 12
copy code "import { useLogin } from '@privy-io/expo/ui' ;"
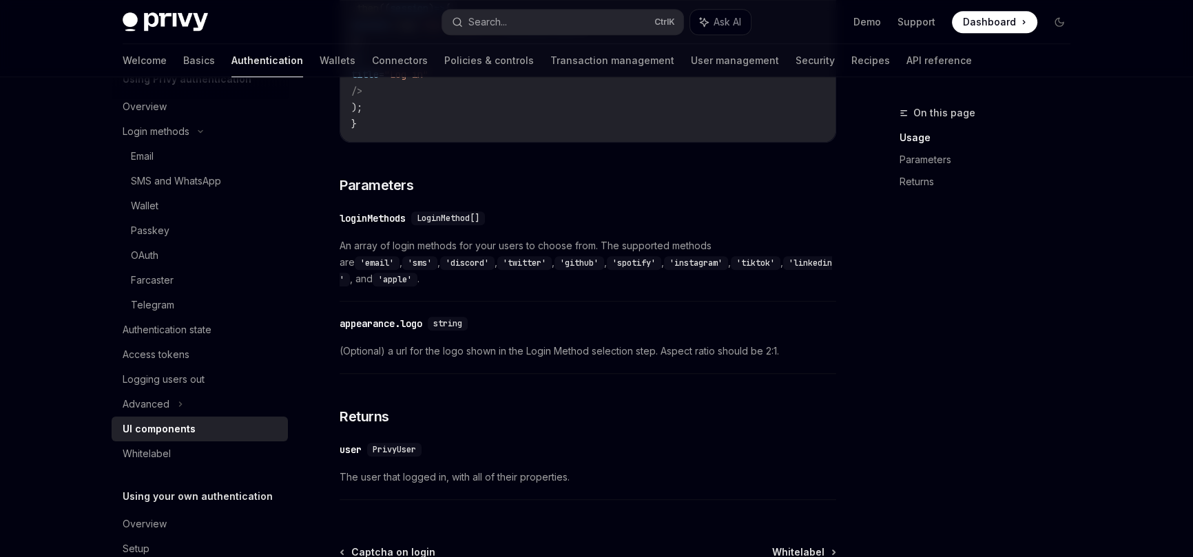
scroll to position [1272, 0]
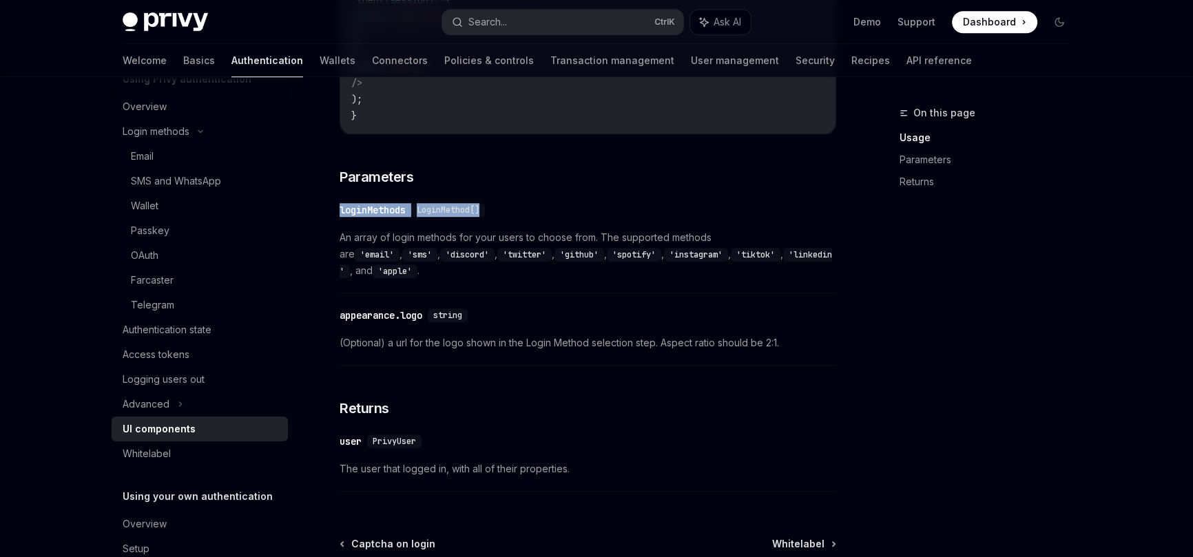
drag, startPoint x: 342, startPoint y: 214, endPoint x: 488, endPoint y: 217, distance: 146.1
click at [488, 217] on div "​ loginMethods LoginMethod[]" at bounding box center [415, 210] width 151 height 14
click at [491, 210] on div "LoginMethod[]" at bounding box center [450, 210] width 79 height 14
drag, startPoint x: 420, startPoint y: 215, endPoint x: 412, endPoint y: 215, distance: 8.3
click at [420, 215] on span "LoginMethod[]" at bounding box center [448, 210] width 63 height 11
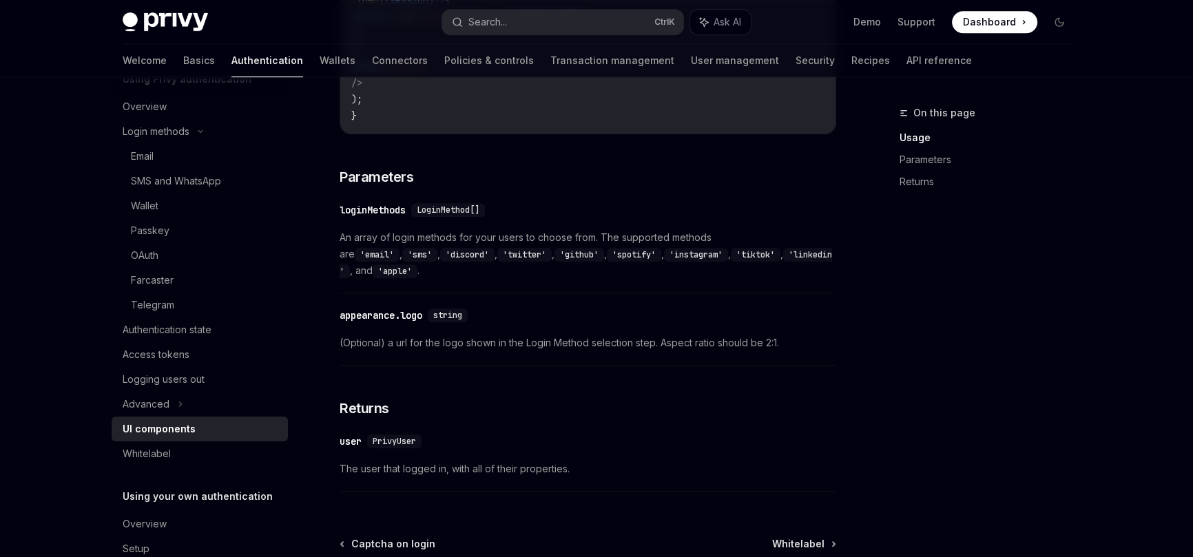
click at [372, 214] on div "loginMethods" at bounding box center [373, 210] width 66 height 14
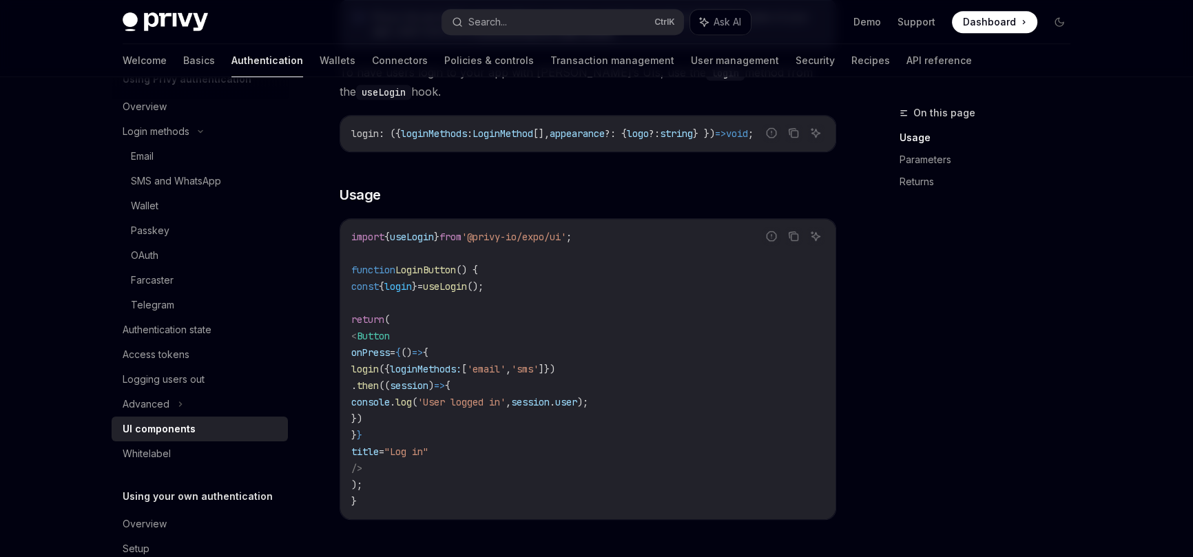
scroll to position [1197, 0]
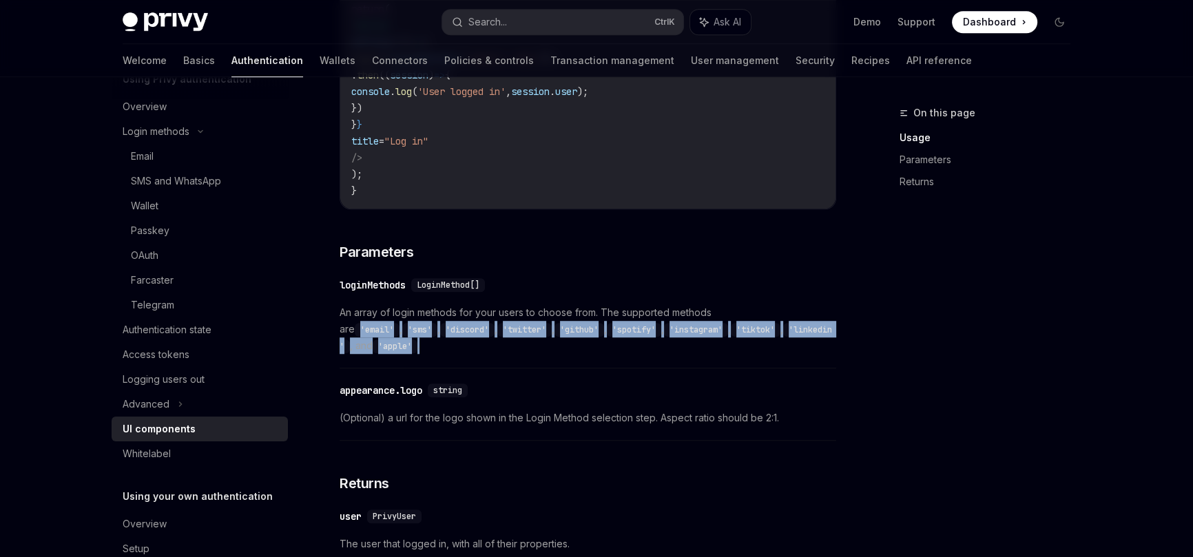
drag, startPoint x: 394, startPoint y: 350, endPoint x: 737, endPoint y: 318, distance: 344.0
click at [737, 318] on span "An array of login methods for your users to choose from. The supported methods …" at bounding box center [588, 330] width 497 height 50
click at [174, 201] on div "Wallet" at bounding box center [205, 206] width 149 height 17
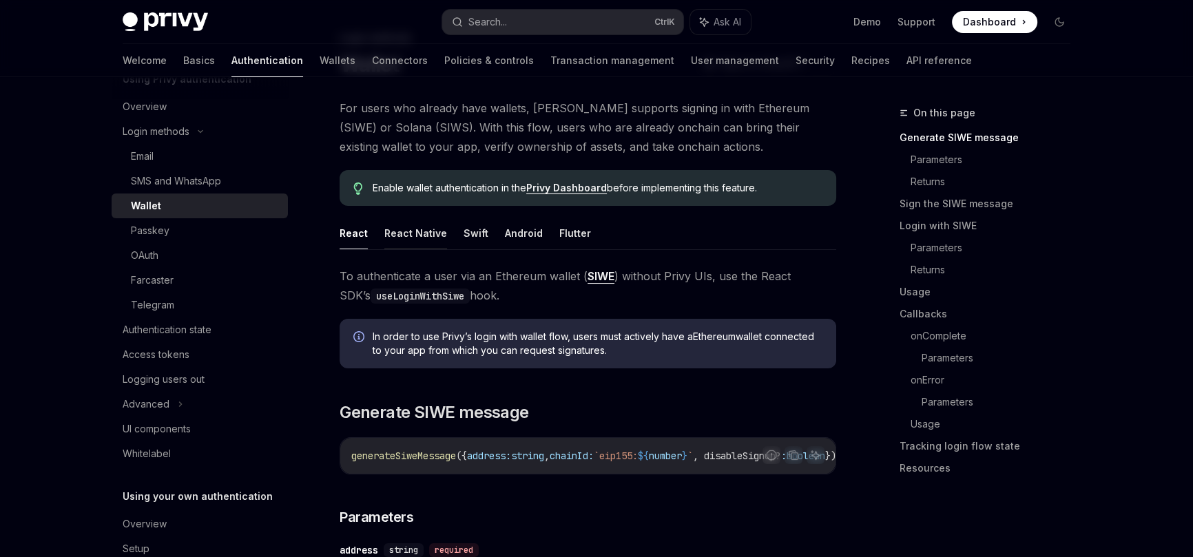
click at [411, 235] on button "React Native" at bounding box center [415, 233] width 63 height 32
type textarea "*"
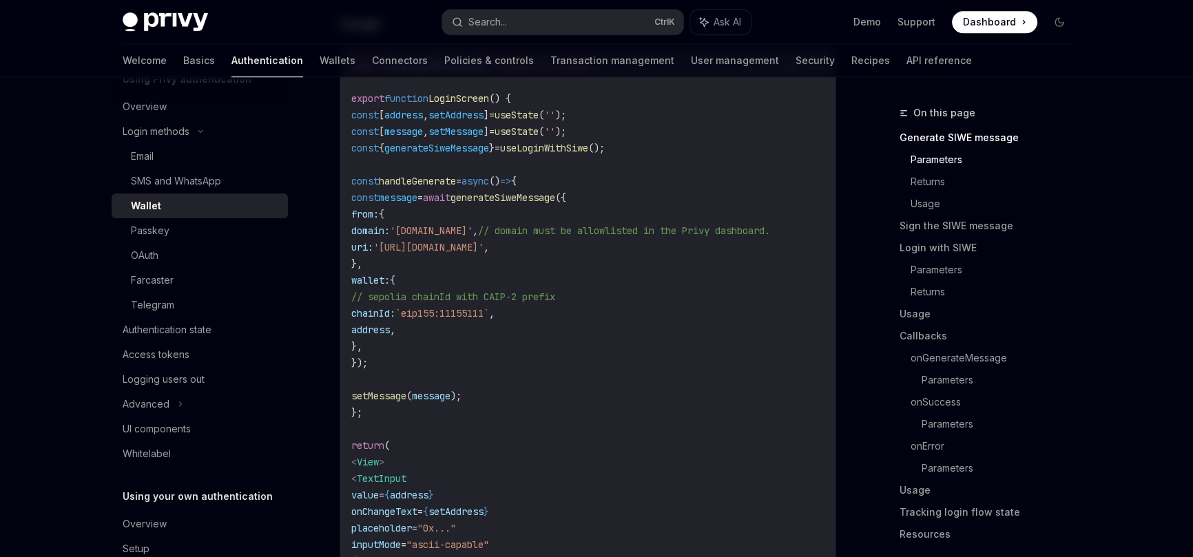
scroll to position [1353, 0]
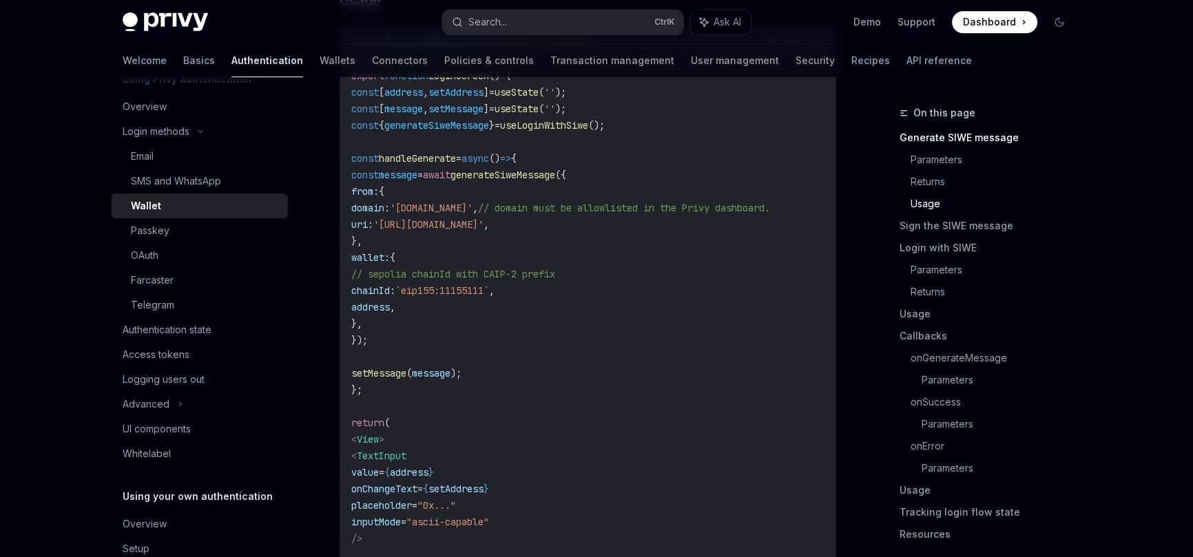
drag, startPoint x: 449, startPoint y: 293, endPoint x: 548, endPoint y: 297, distance: 98.6
click at [495, 297] on span "chainId: `eip155:11155111` ," at bounding box center [422, 291] width 143 height 12
click at [473, 293] on span "`eip155:11155111`" at bounding box center [442, 291] width 94 height 12
click at [495, 294] on span "," at bounding box center [492, 291] width 6 height 12
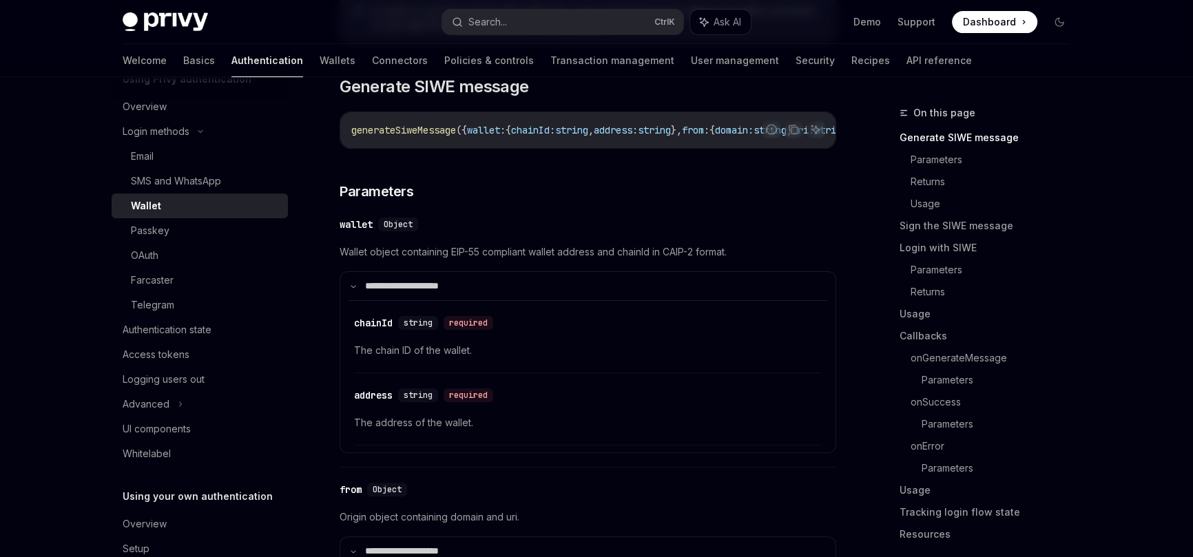
scroll to position [526, 0]
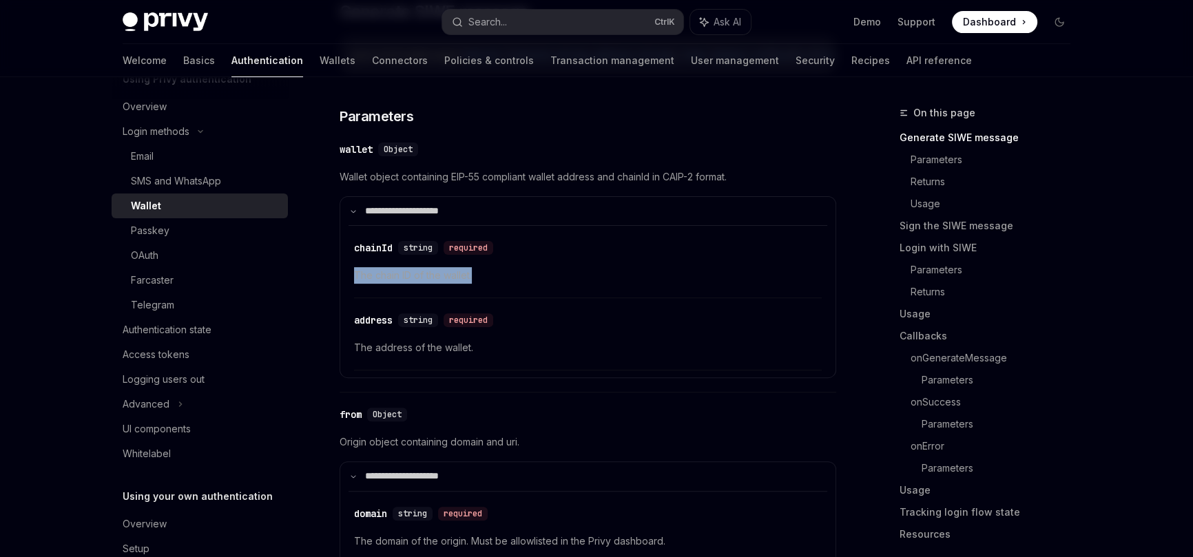
drag, startPoint x: 480, startPoint y: 282, endPoint x: 346, endPoint y: 278, distance: 134.4
click at [346, 278] on details "**********" at bounding box center [588, 287] width 497 height 182
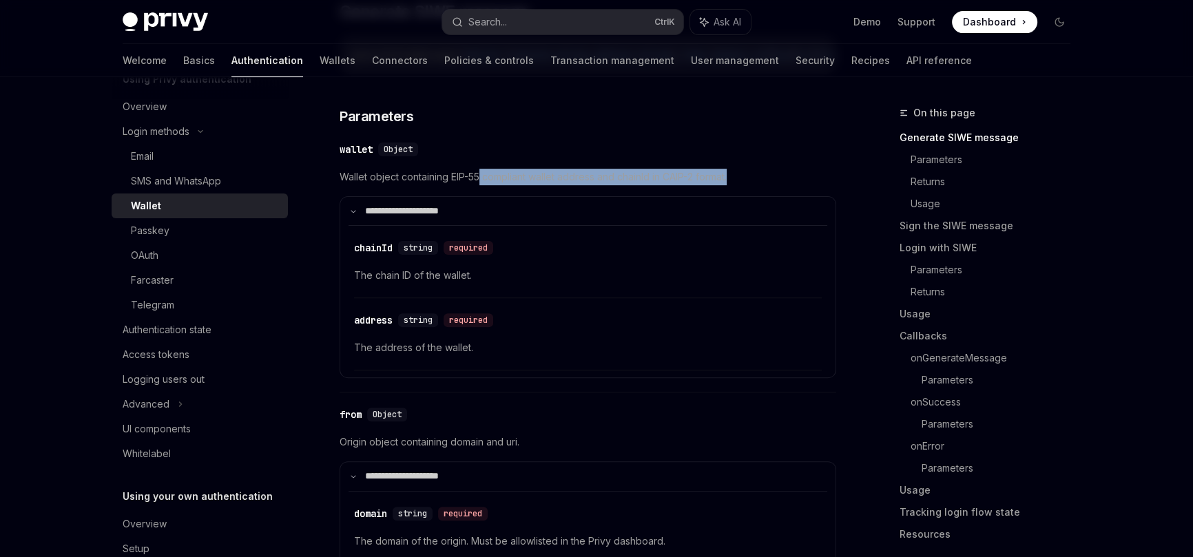
drag, startPoint x: 482, startPoint y: 181, endPoint x: 734, endPoint y: 181, distance: 251.5
click at [734, 181] on span "Wallet object containing EIP-55 compliant wallet address and chainId in CAIP-2 …" at bounding box center [588, 177] width 497 height 17
click at [511, 178] on span "Wallet object containing EIP-55 compliant wallet address and chainId in CAIP-2 …" at bounding box center [588, 177] width 497 height 17
drag, startPoint x: 738, startPoint y: 181, endPoint x: 339, endPoint y: 184, distance: 398.9
click at [340, 184] on span "Wallet object containing EIP-55 compliant wallet address and chainId in CAIP-2 …" at bounding box center [588, 177] width 497 height 17
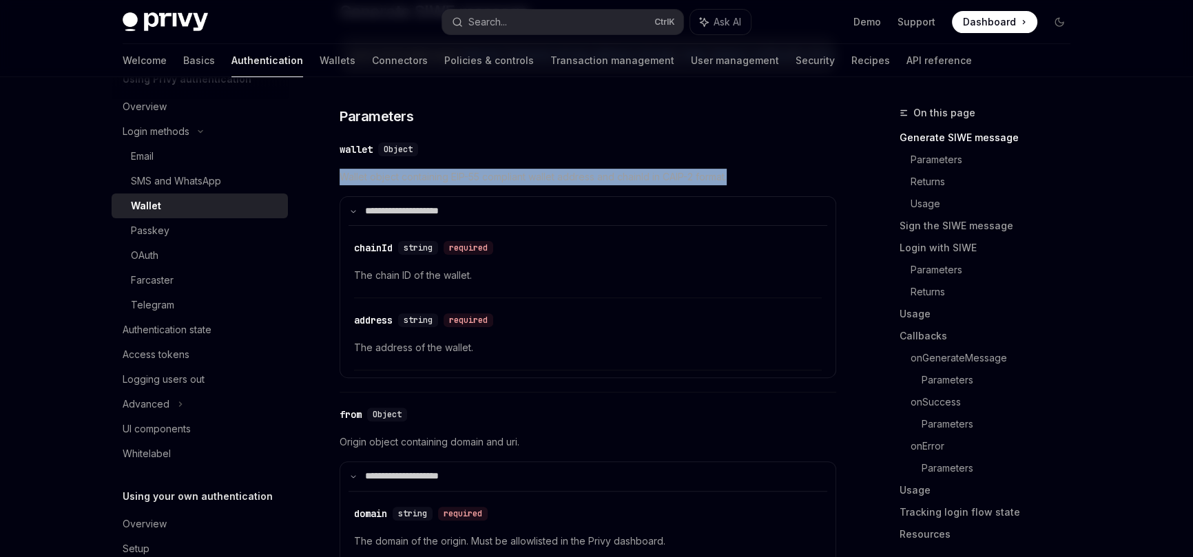
copy span "Wallet object containing EIP-55 compliant wallet address and chainId in CAIP-2 …"
